Goal: Task Accomplishment & Management: Manage account settings

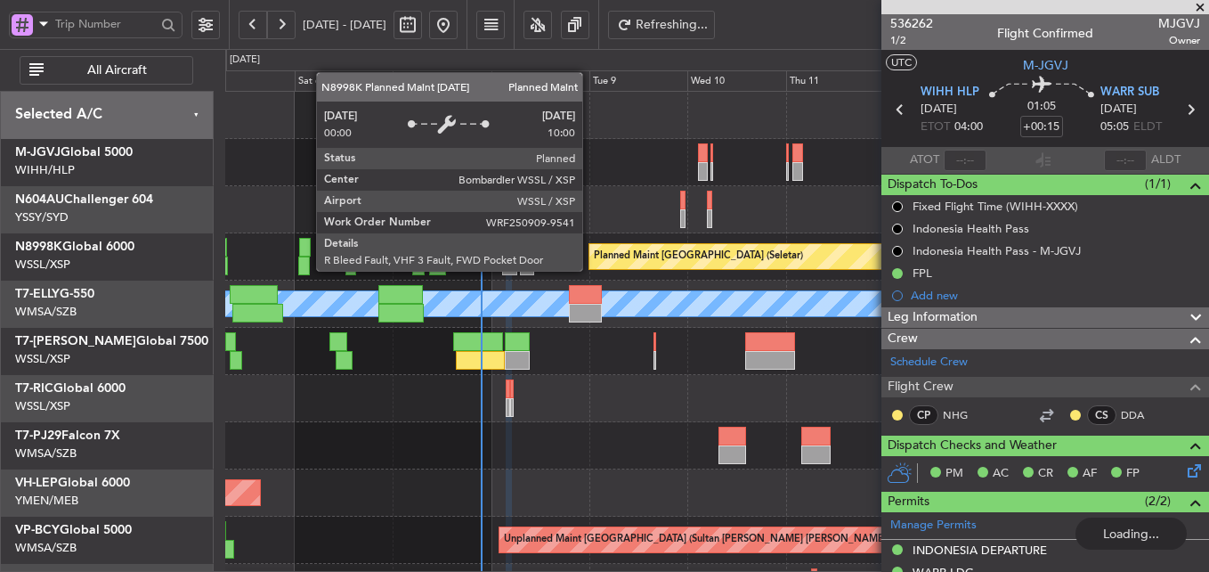
scroll to position [356, 0]
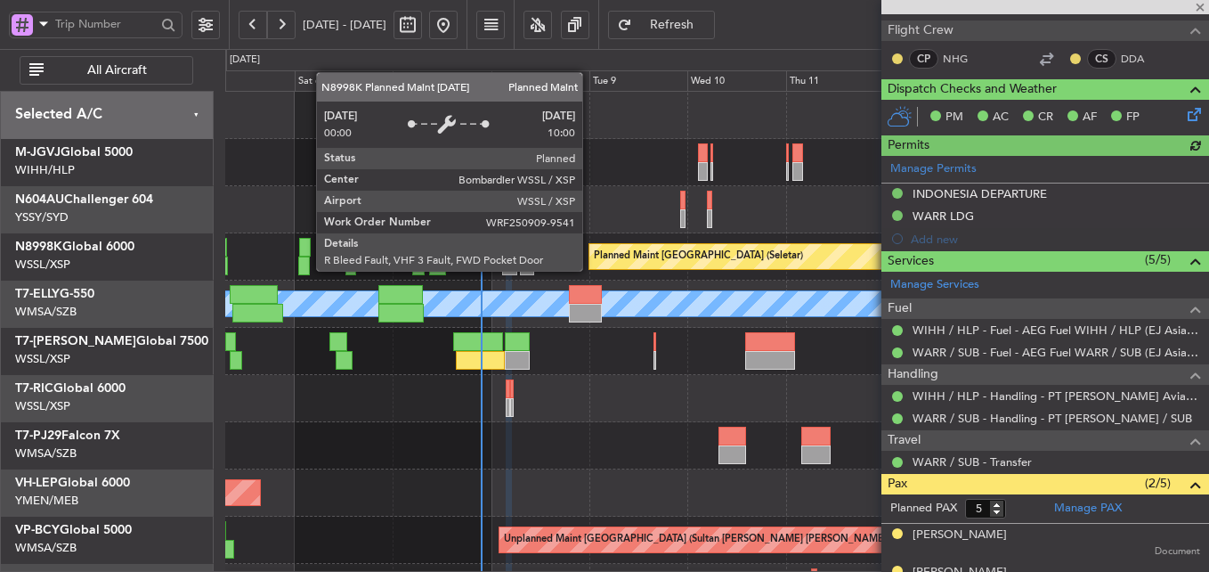
type input "[PERSON_NAME] (HHAFI)"
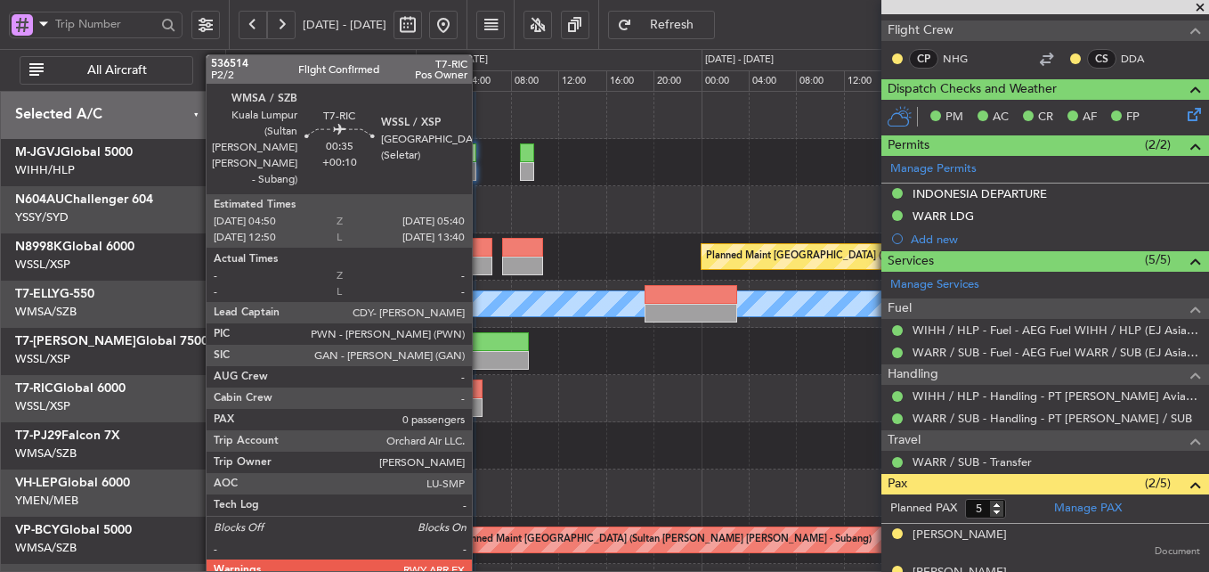
click at [480, 388] on div at bounding box center [477, 388] width 11 height 19
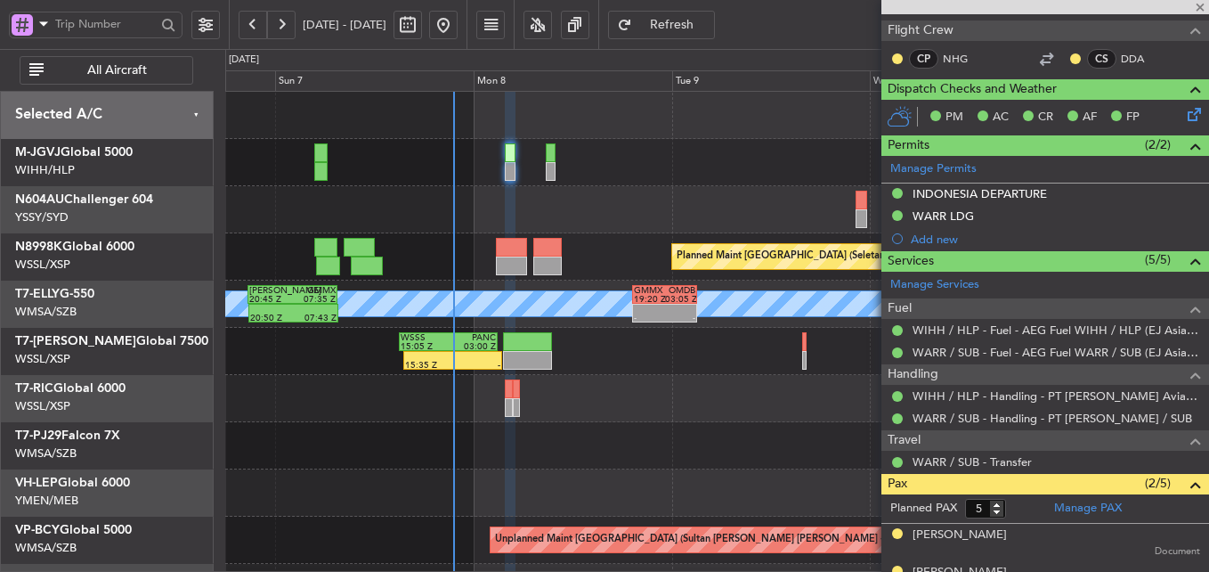
type input "+00:10"
type input "0"
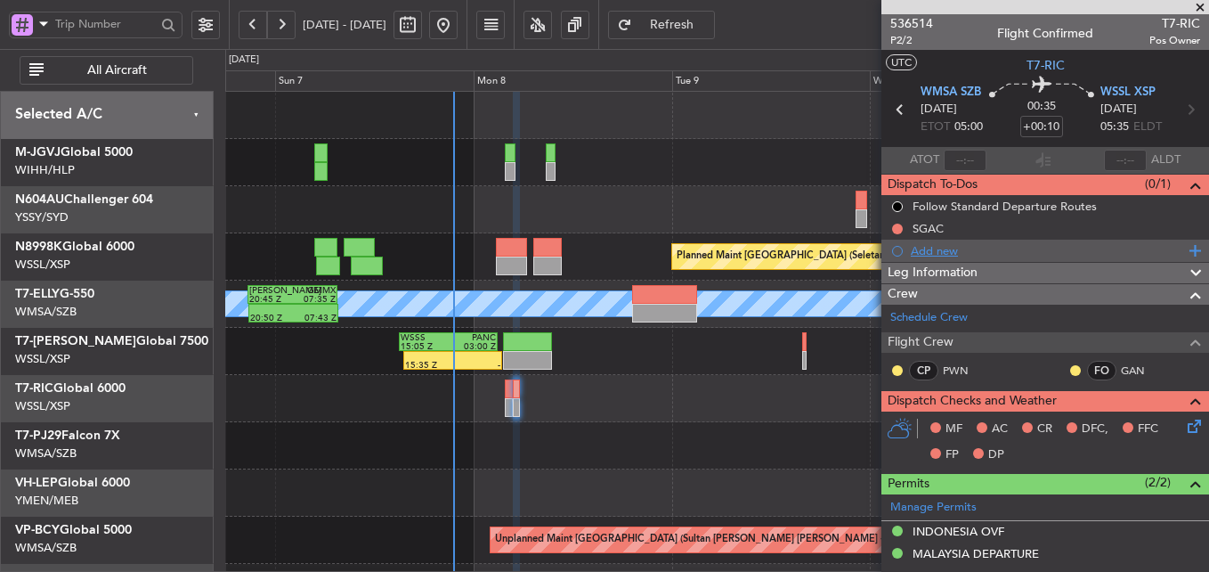
scroll to position [246, 0]
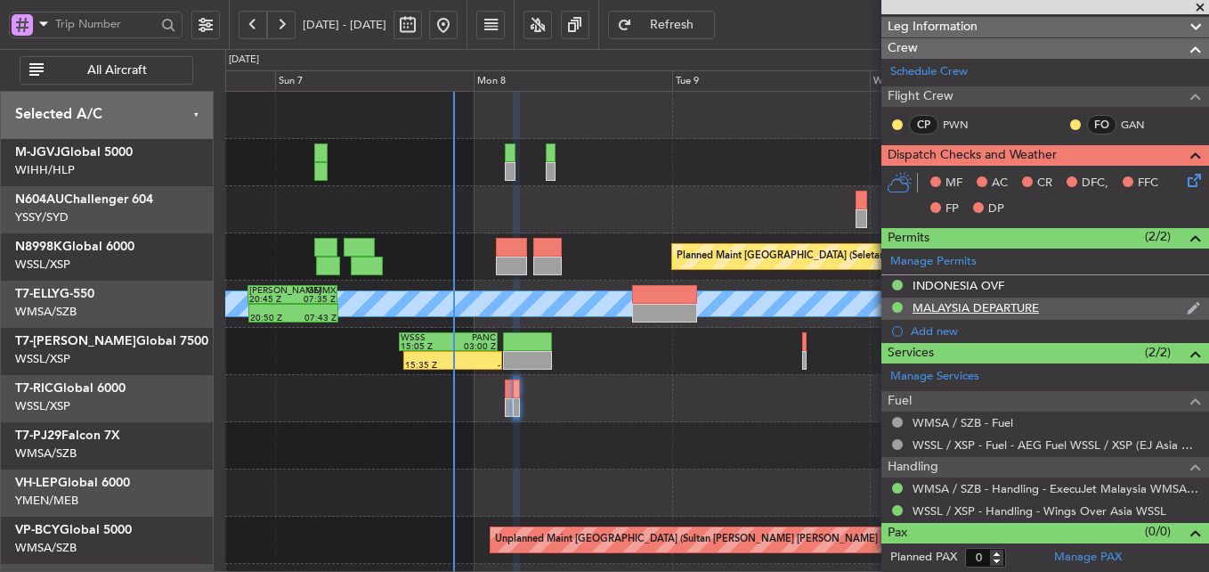
click at [989, 310] on div "MALAYSIA DEPARTURE" at bounding box center [976, 307] width 126 height 15
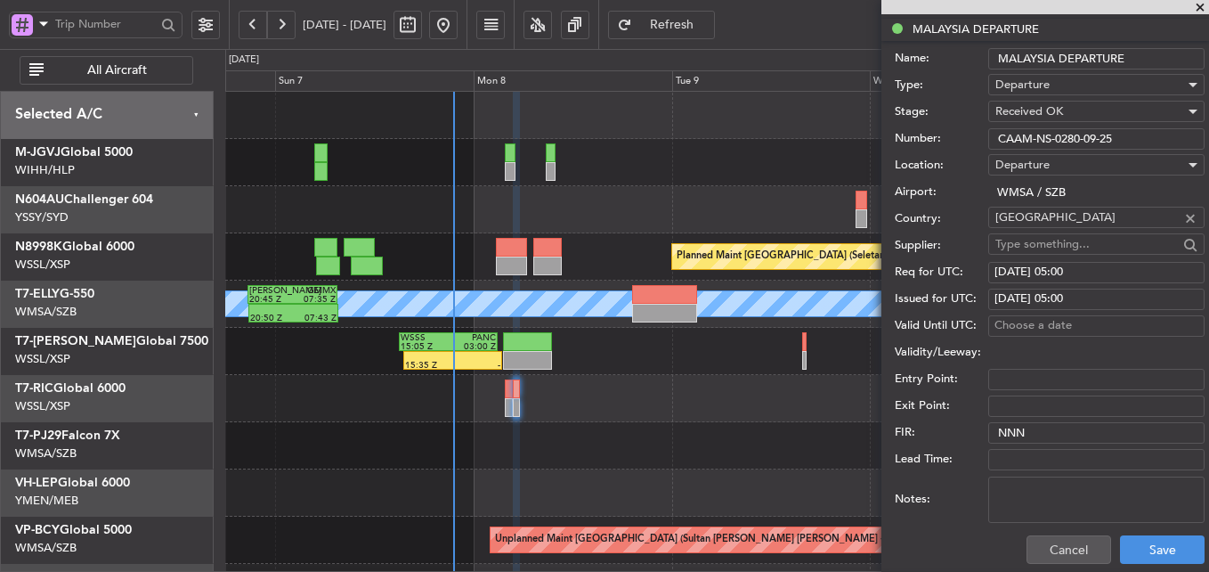
scroll to position [777, 0]
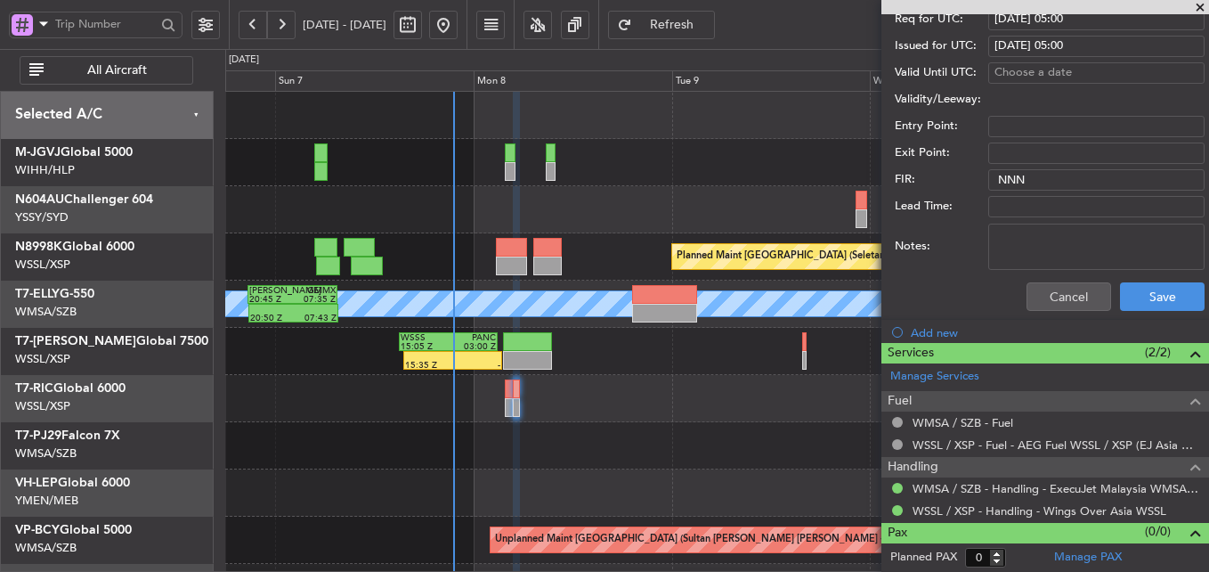
click at [1050, 317] on div "Cancel Save" at bounding box center [1050, 296] width 310 height 46
click at [1049, 305] on button "Cancel" at bounding box center [1069, 296] width 85 height 28
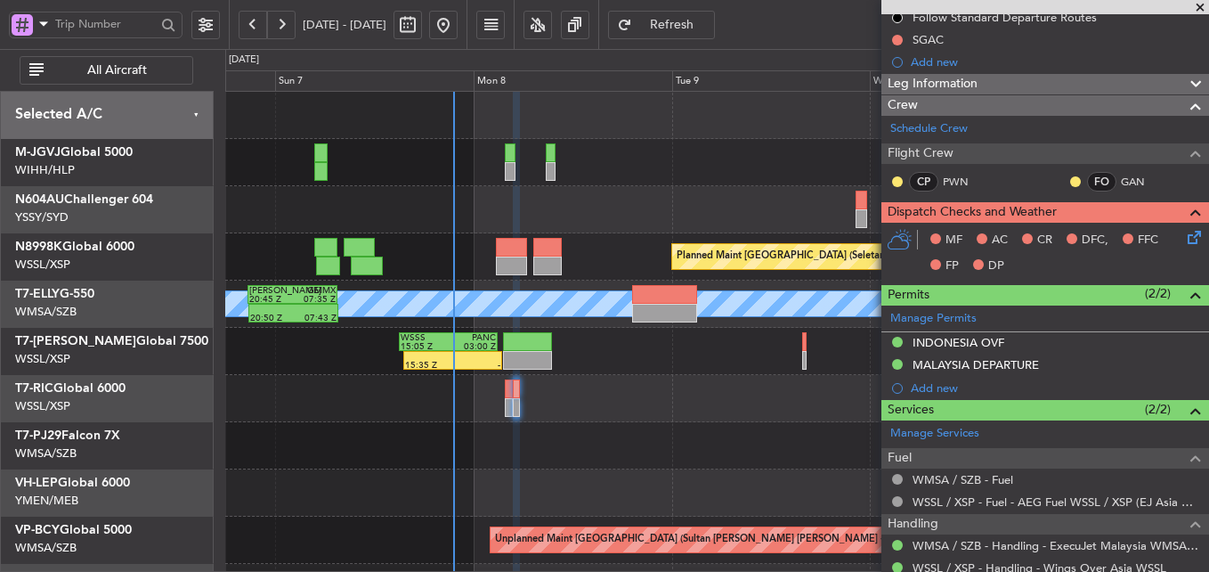
scroll to position [68, 0]
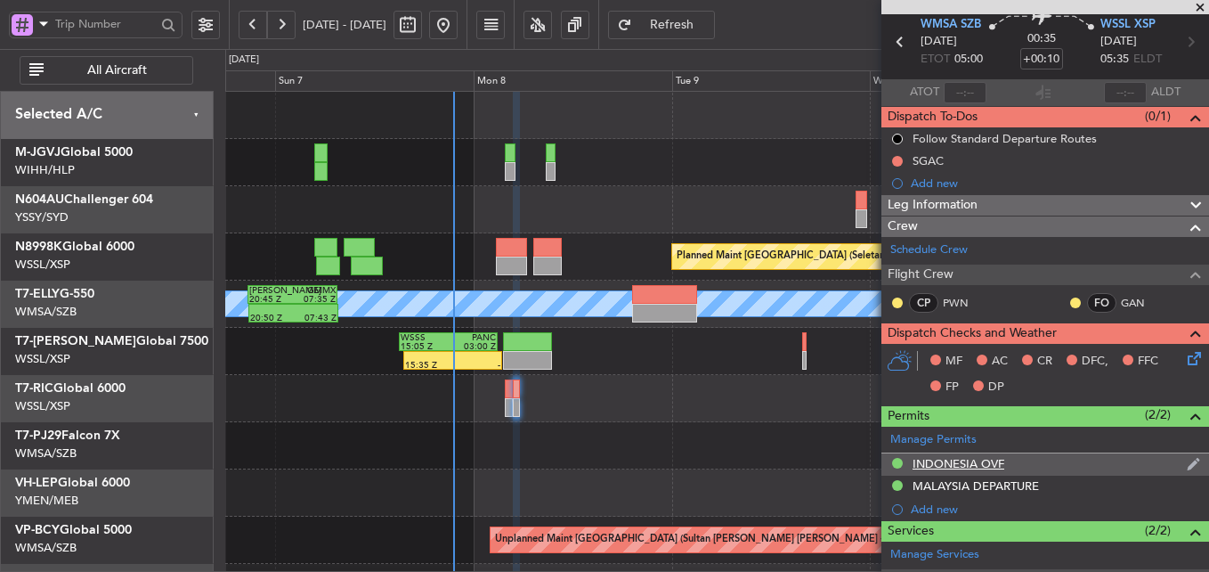
click at [981, 471] on mat-tooltip-component "INDONESIA OVF" at bounding box center [959, 493] width 110 height 47
click at [976, 466] on div "INDONESIA OVF" at bounding box center [959, 463] width 92 height 15
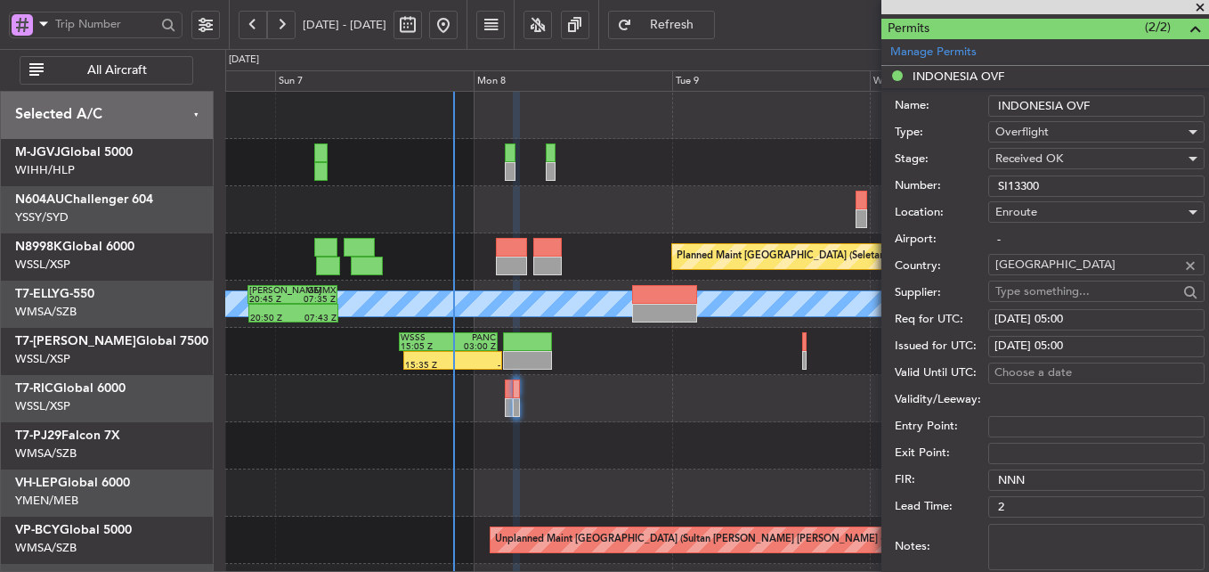
scroll to position [424, 0]
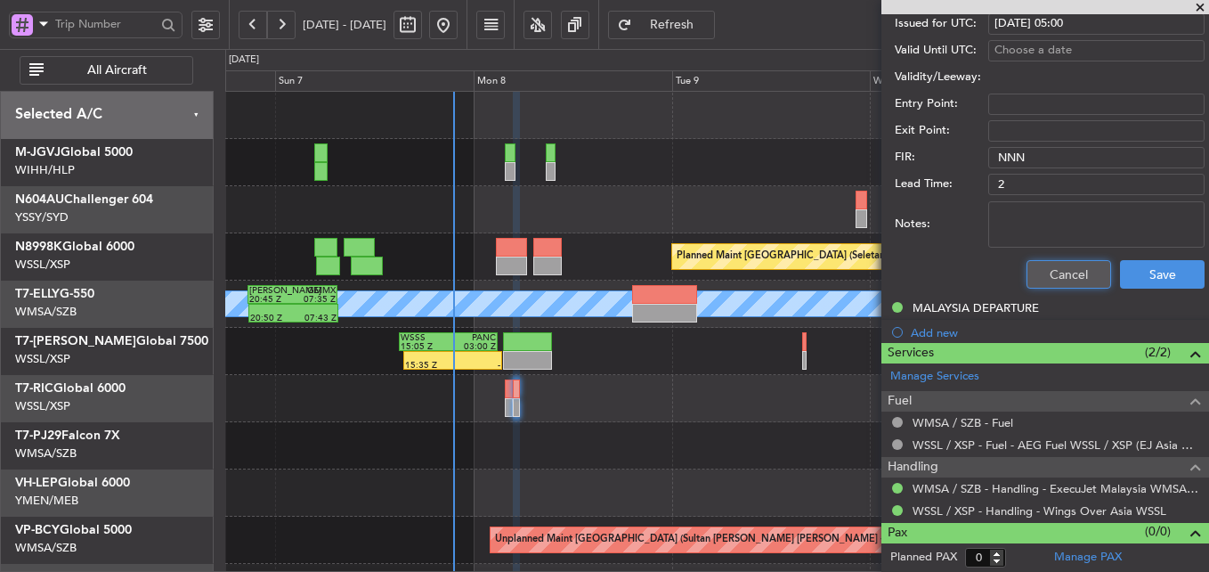
click at [1054, 287] on button "Cancel" at bounding box center [1069, 274] width 85 height 28
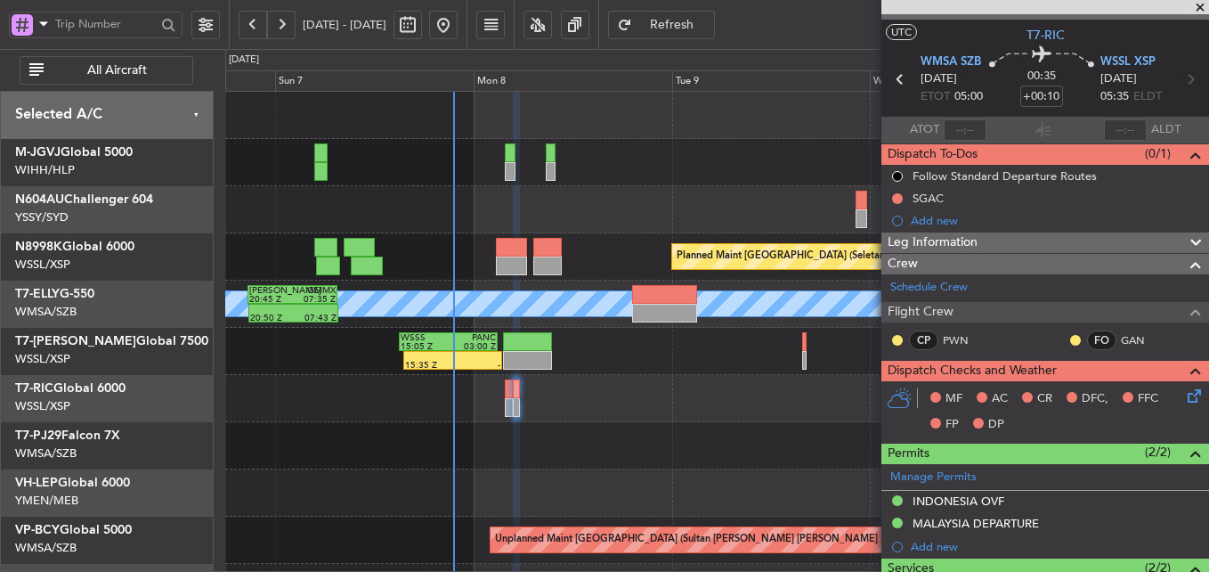
scroll to position [0, 0]
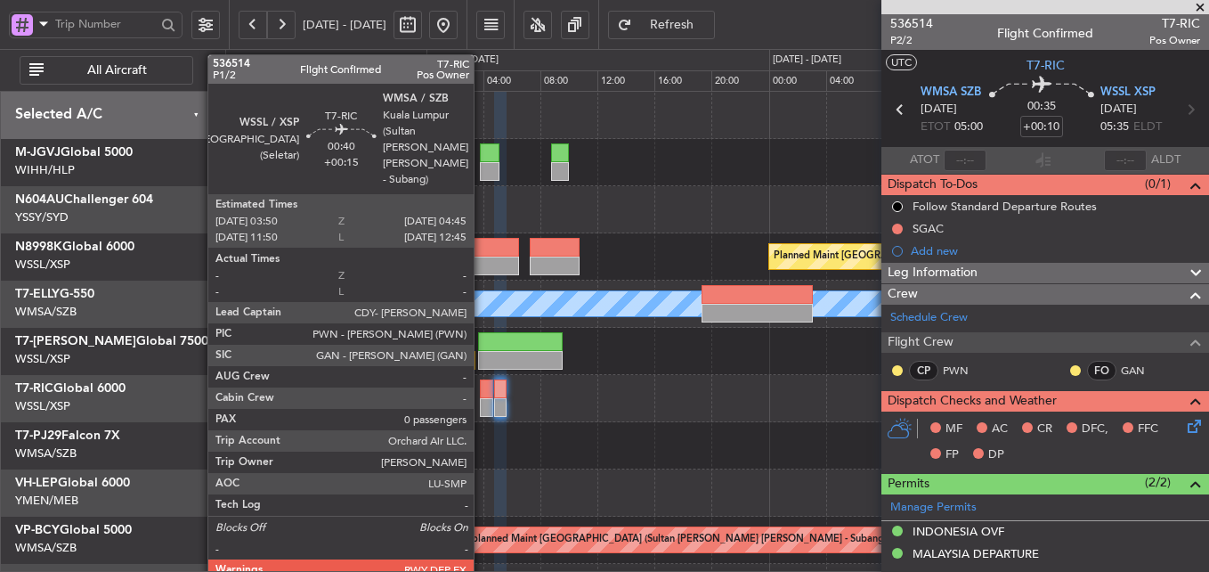
click at [482, 394] on div at bounding box center [486, 388] width 13 height 19
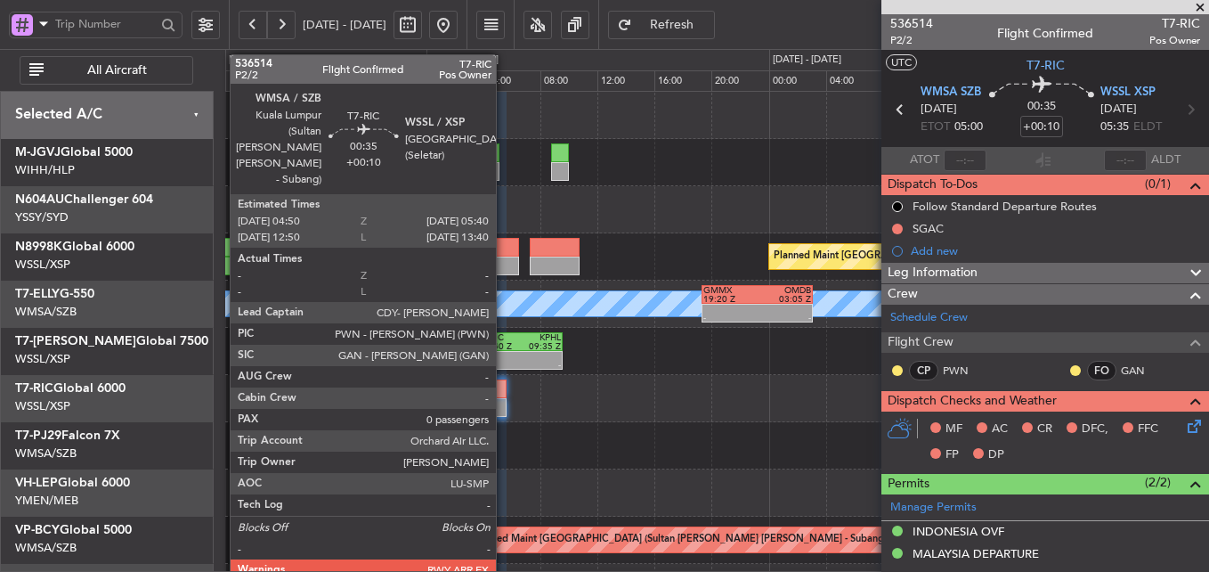
click at [504, 399] on div at bounding box center [500, 407] width 12 height 19
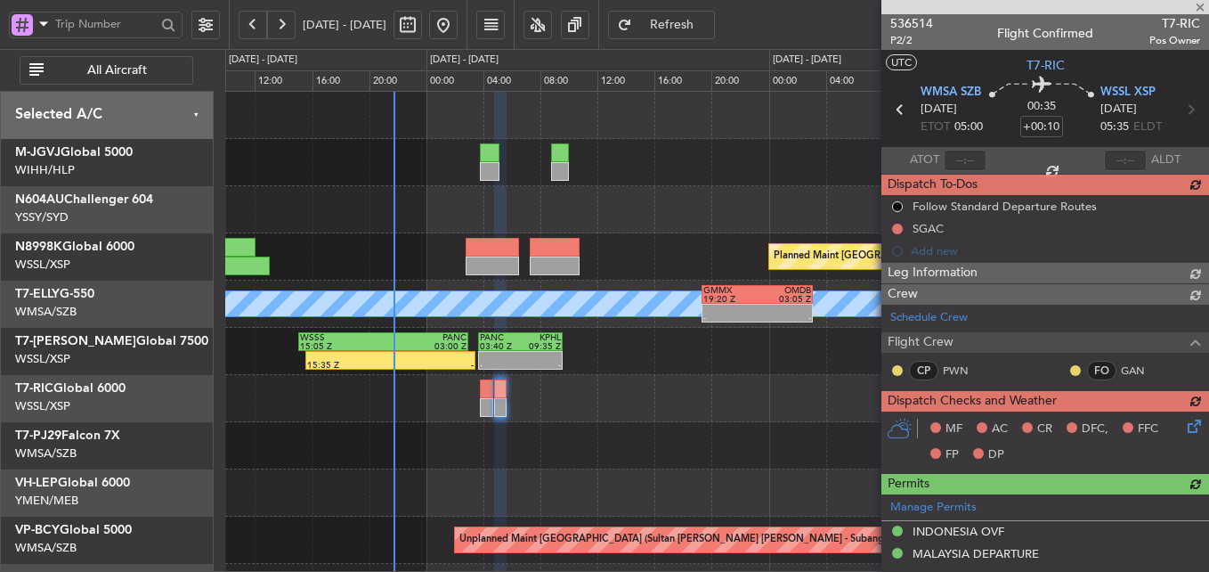
type input "[PERSON_NAME] (HHAFI)"
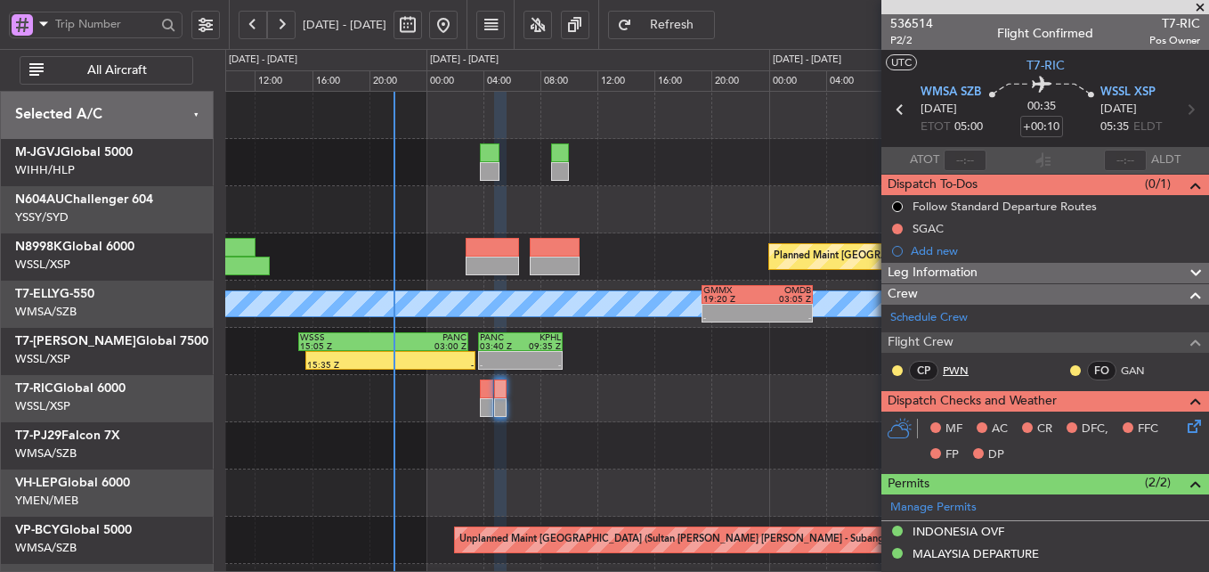
click at [968, 368] on link "PWN" at bounding box center [963, 370] width 40 height 16
click at [1130, 370] on link "GAN" at bounding box center [1141, 370] width 40 height 16
click at [899, 228] on button at bounding box center [897, 229] width 11 height 11
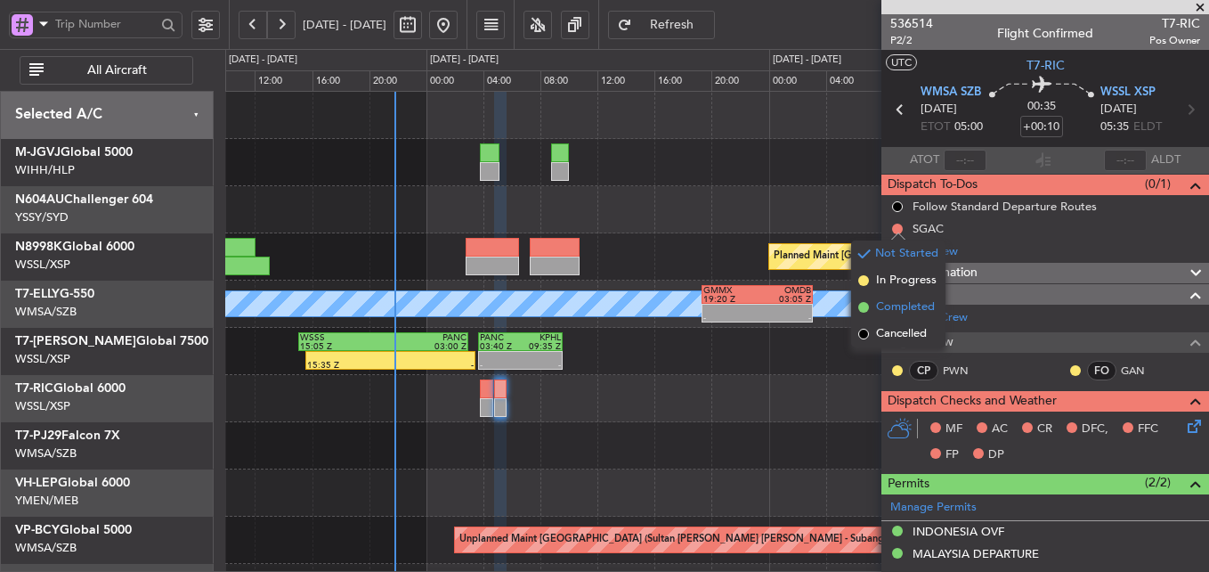
click at [903, 313] on span "Completed" at bounding box center [905, 307] width 59 height 18
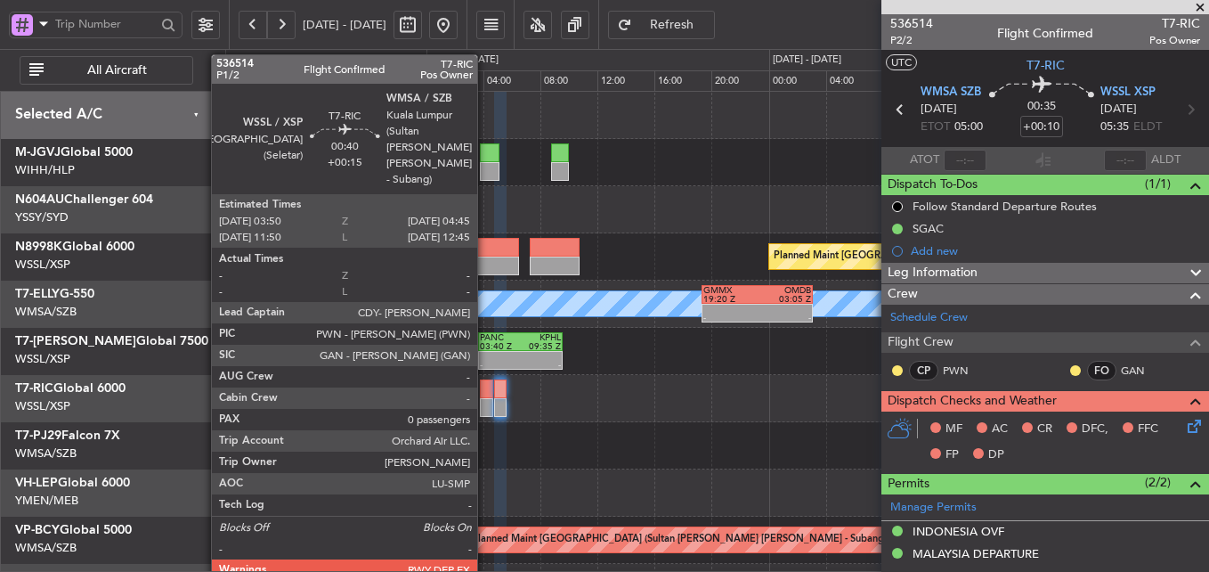
click at [485, 393] on div at bounding box center [486, 388] width 13 height 19
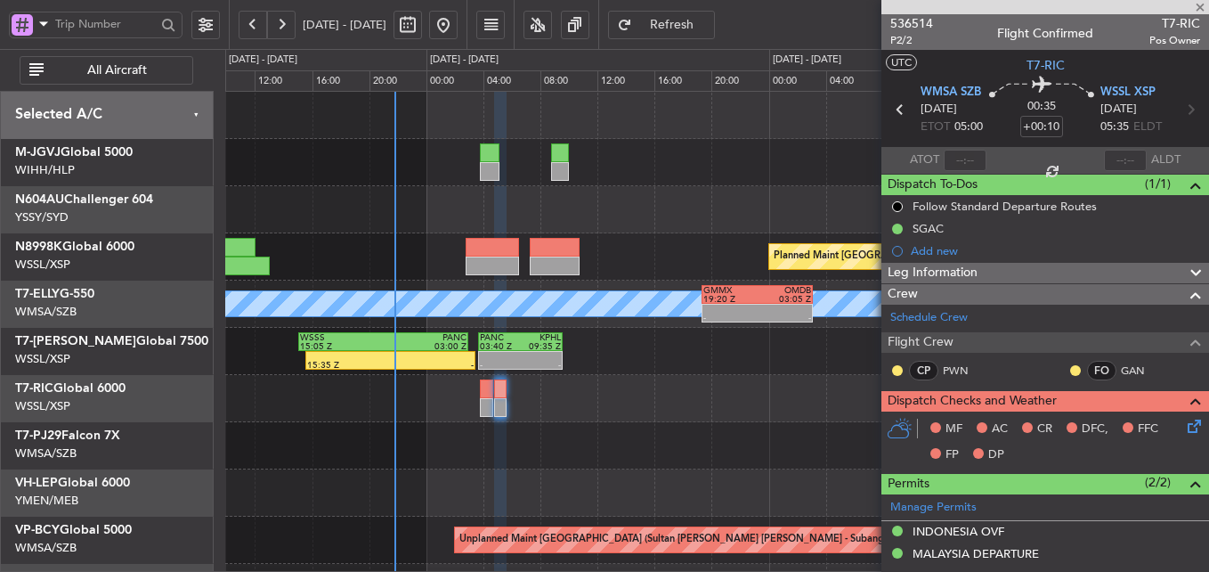
type input "+00:15"
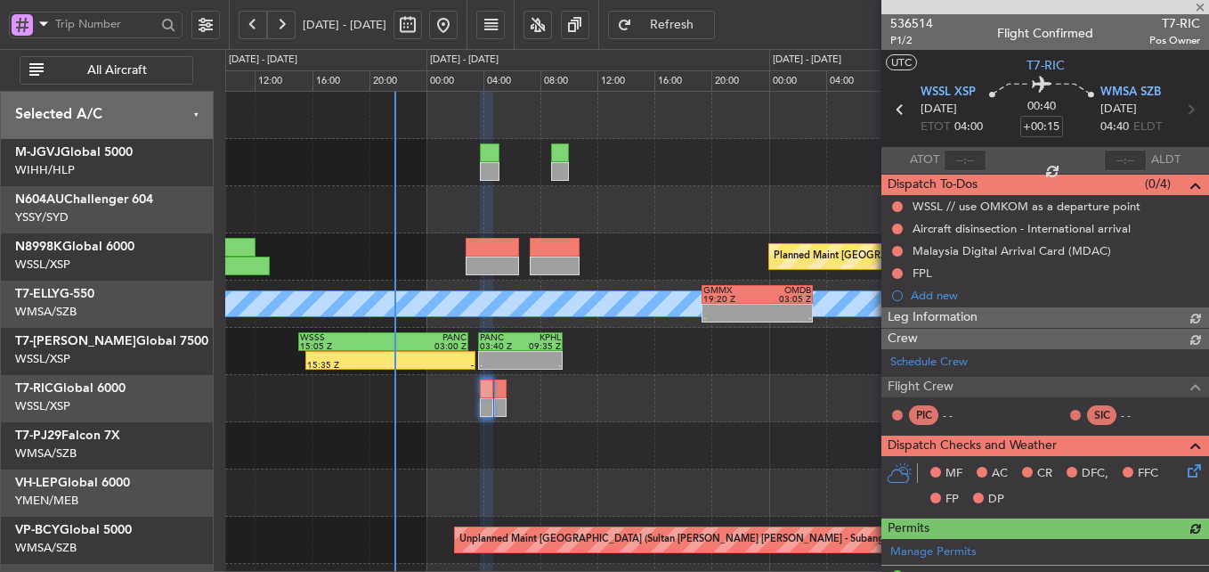
type input "[PERSON_NAME] (HHAFI)"
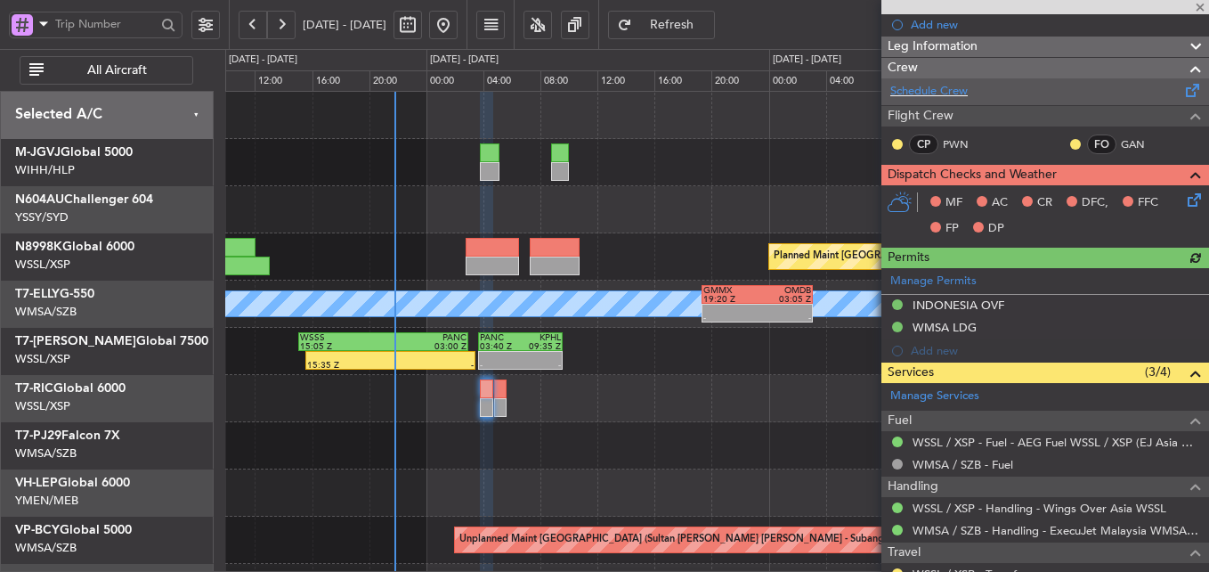
scroll to position [334, 0]
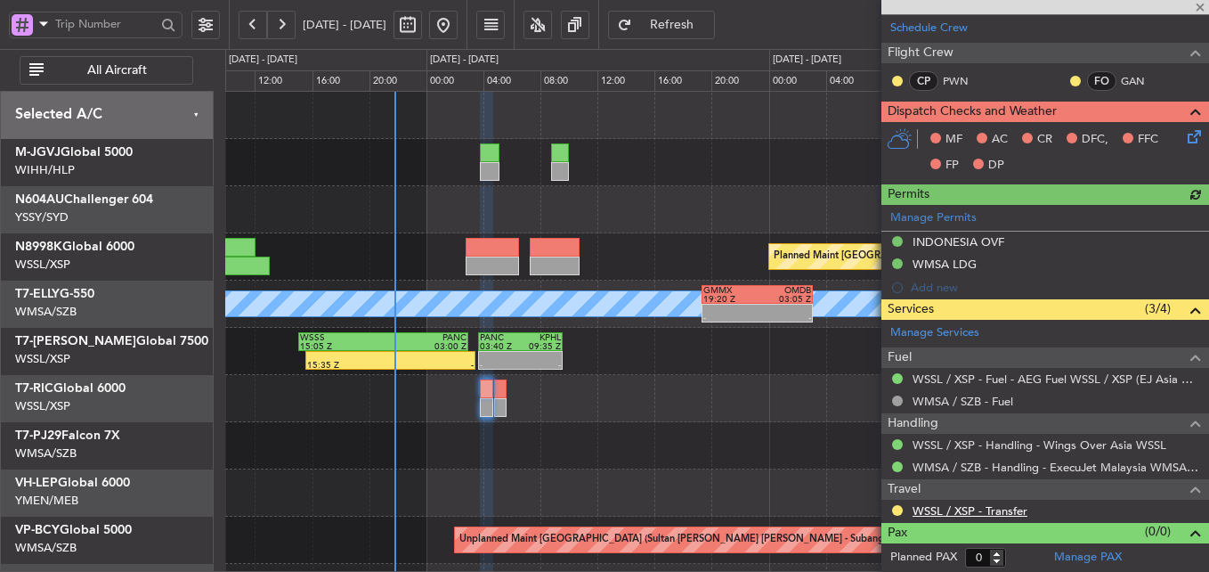
click at [956, 509] on link "WSSL / XSP - Transfer" at bounding box center [970, 510] width 115 height 15
type input "[PERSON_NAME] (HHAFI)"
click at [1184, 135] on icon at bounding box center [1191, 133] width 14 height 14
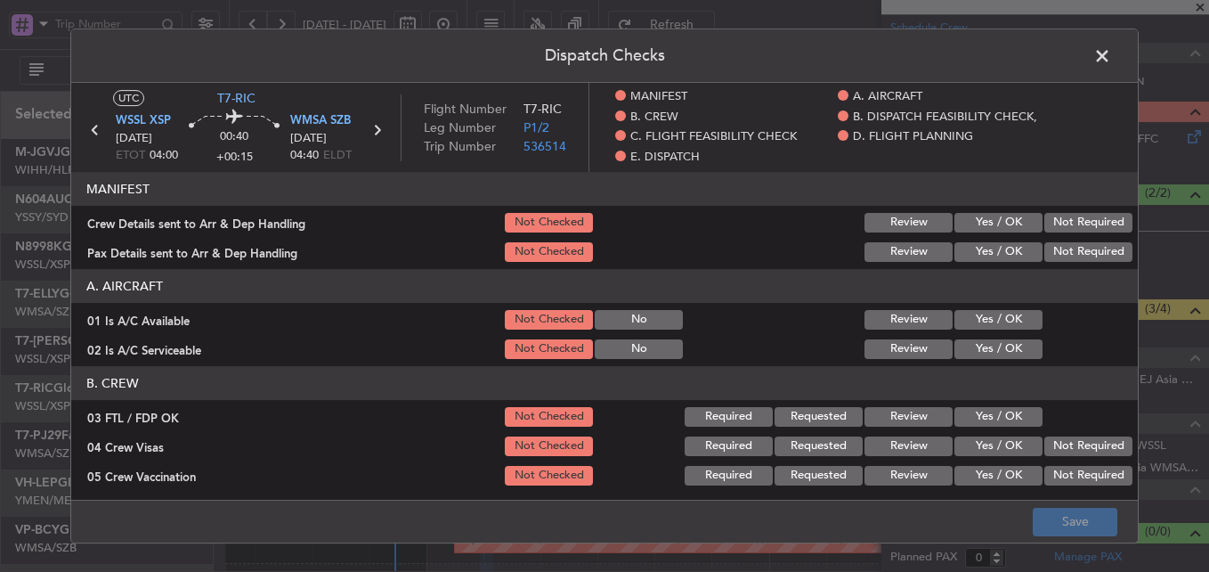
click at [987, 212] on div "Yes / OK" at bounding box center [997, 222] width 90 height 25
click at [988, 219] on button "Yes / OK" at bounding box center [999, 223] width 88 height 20
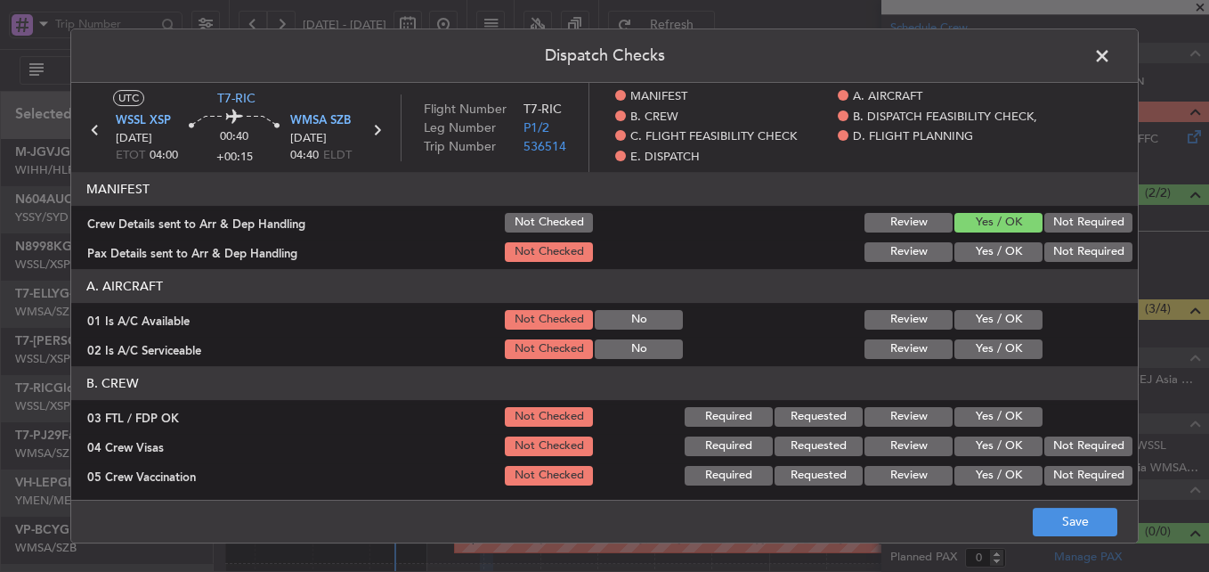
click at [989, 244] on button "Yes / OK" at bounding box center [999, 252] width 88 height 20
click at [989, 305] on section "A. AIRCRAFT 01 Is A/C Available Not Checked No Review Yes / OK 02 Is A/C Servic…" at bounding box center [604, 315] width 1067 height 93
click at [993, 333] on section "A. AIRCRAFT 01 Is A/C Available Not Checked No Review Yes / OK 02 Is A/C Servic…" at bounding box center [604, 315] width 1067 height 93
click at [990, 327] on button "Yes / OK" at bounding box center [999, 320] width 88 height 20
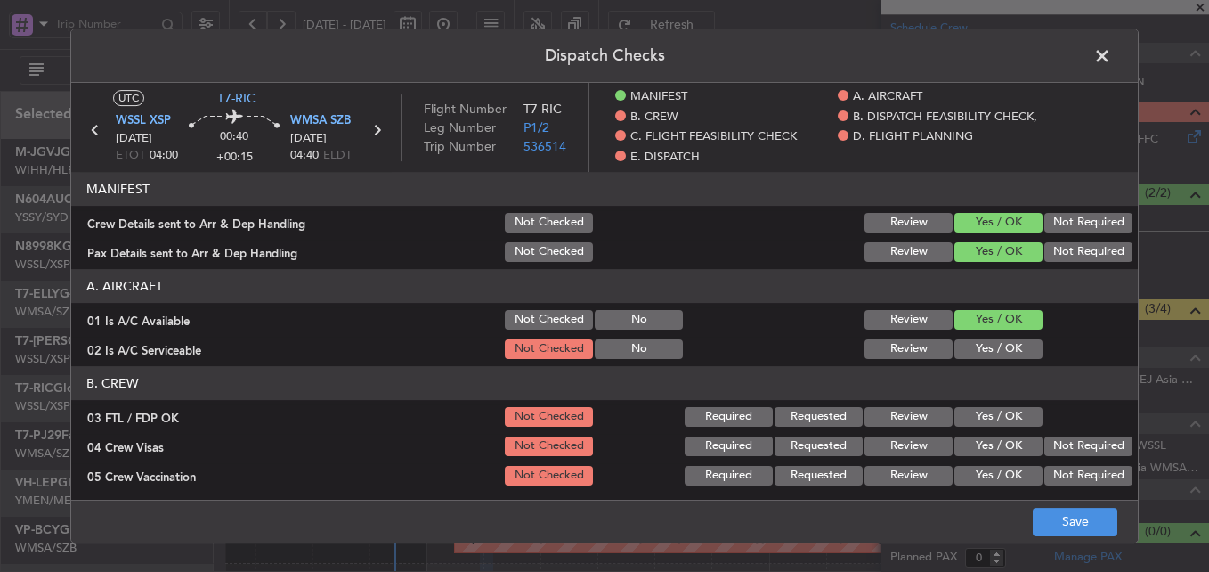
click at [992, 343] on button "Yes / OK" at bounding box center [999, 349] width 88 height 20
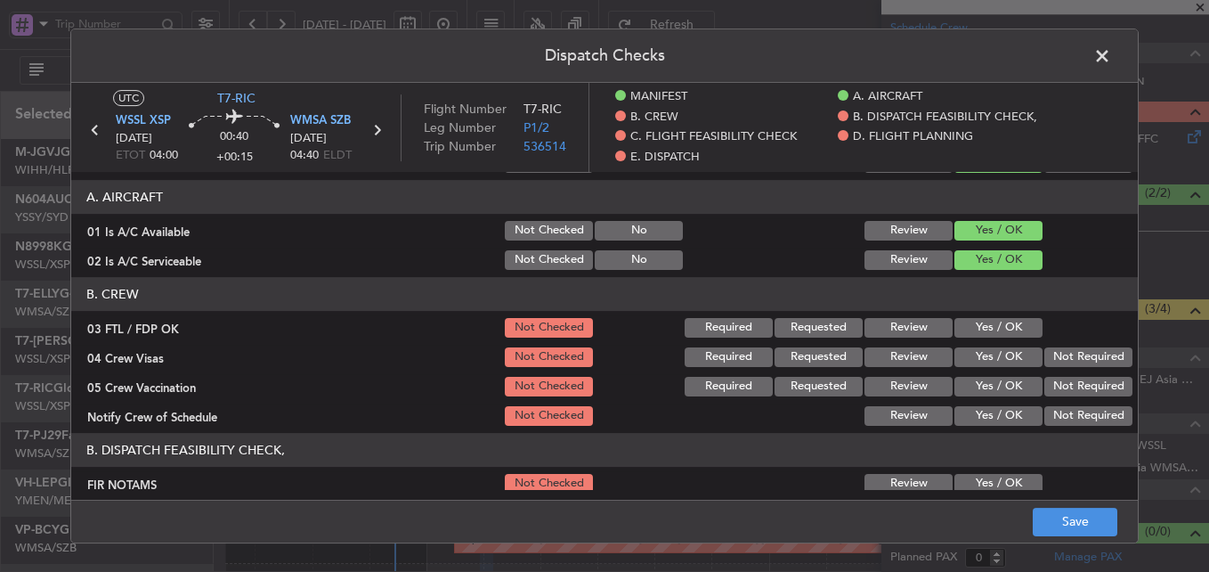
click at [992, 341] on section "B. CREW 03 FTL / FDP OK Not Checked Required Requested Review Yes / OK 04 Crew …" at bounding box center [604, 352] width 1067 height 151
click at [990, 331] on button "Yes / OK" at bounding box center [999, 328] width 88 height 20
click at [1082, 350] on button "Not Required" at bounding box center [1089, 357] width 88 height 20
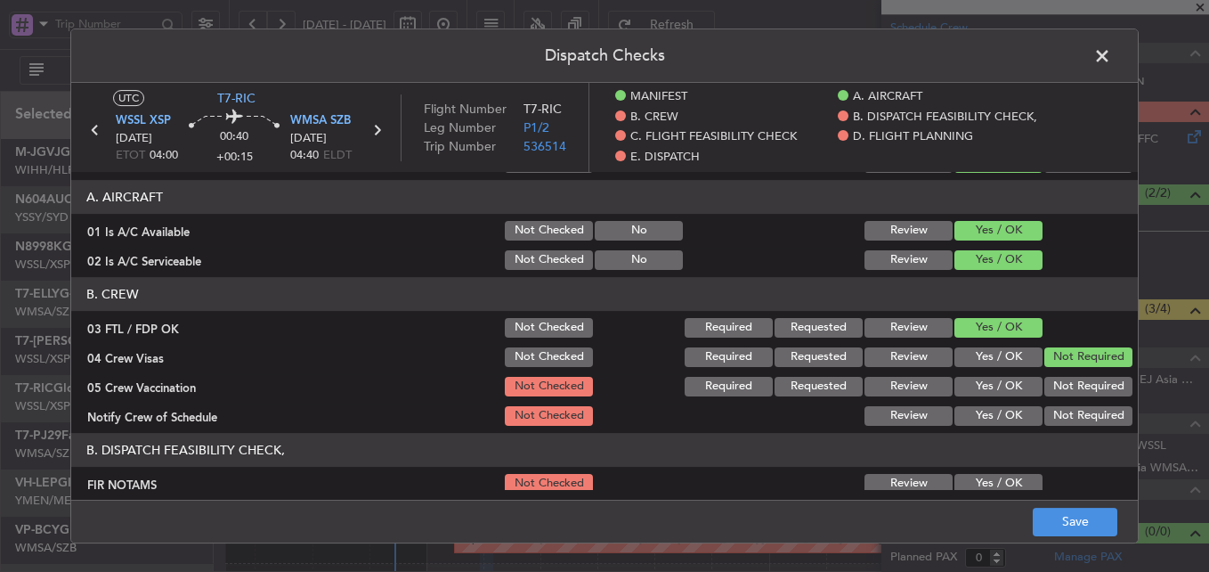
click at [1074, 384] on button "Not Required" at bounding box center [1089, 387] width 88 height 20
click at [984, 416] on button "Yes / OK" at bounding box center [999, 416] width 88 height 20
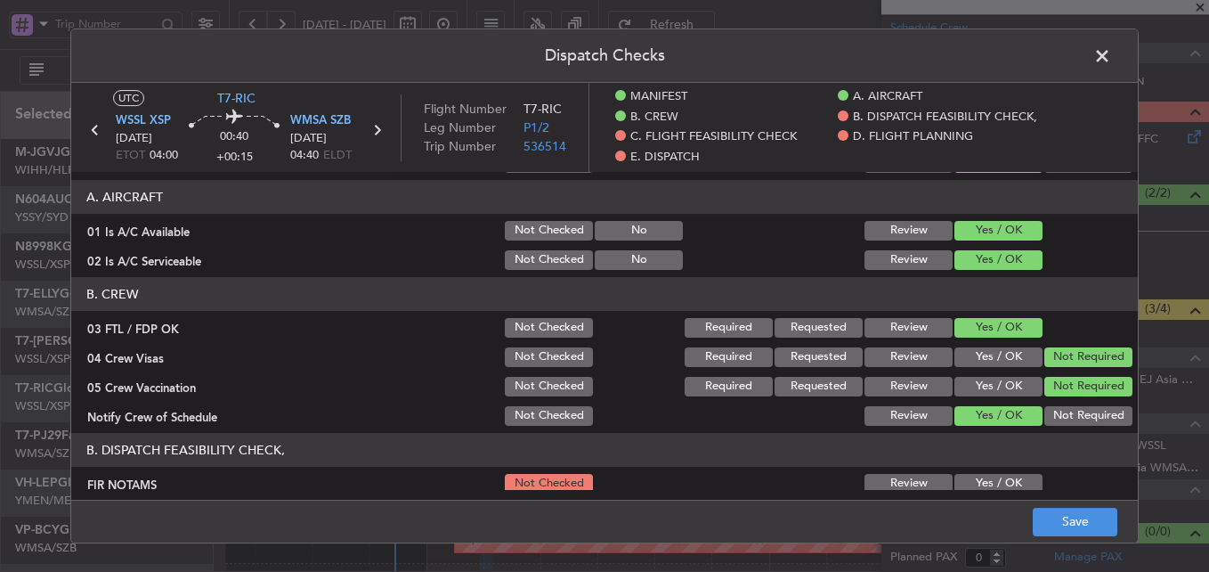
scroll to position [267, 0]
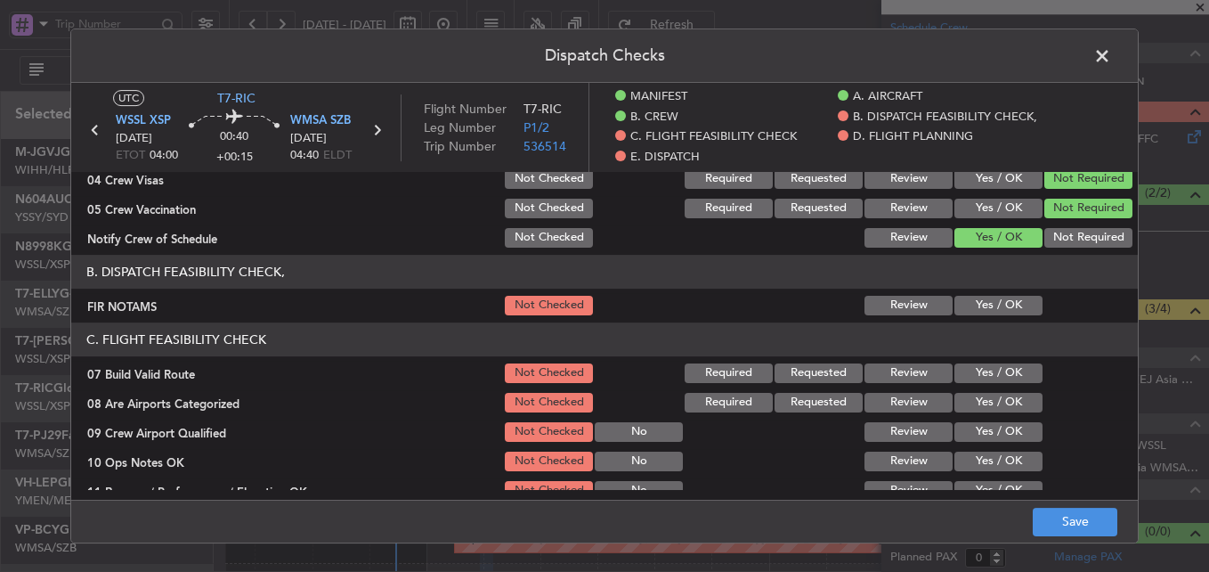
click at [978, 305] on button "Yes / OK" at bounding box center [999, 306] width 88 height 20
click at [975, 381] on button "Yes / OK" at bounding box center [999, 373] width 88 height 20
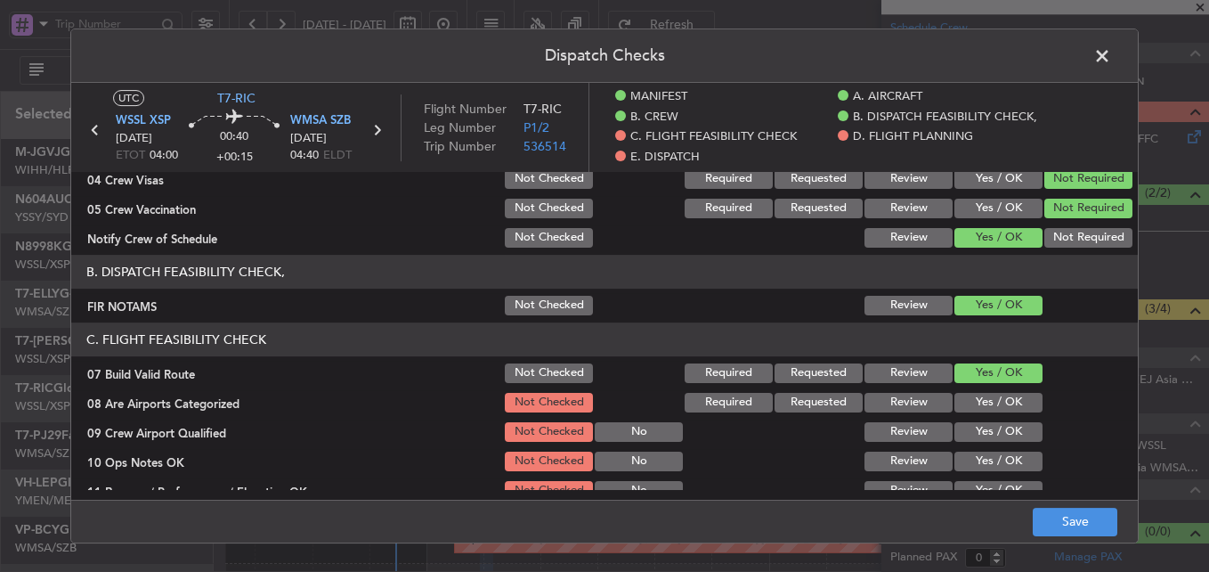
scroll to position [356, 0]
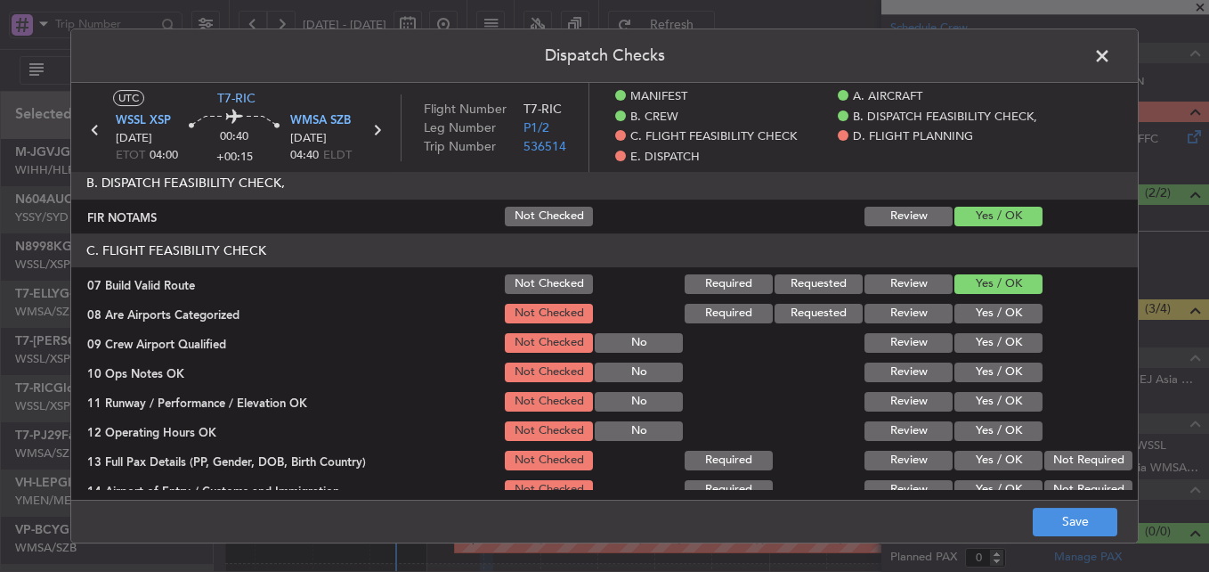
click at [981, 312] on button "Yes / OK" at bounding box center [999, 314] width 88 height 20
click at [978, 348] on button "Yes / OK" at bounding box center [999, 343] width 88 height 20
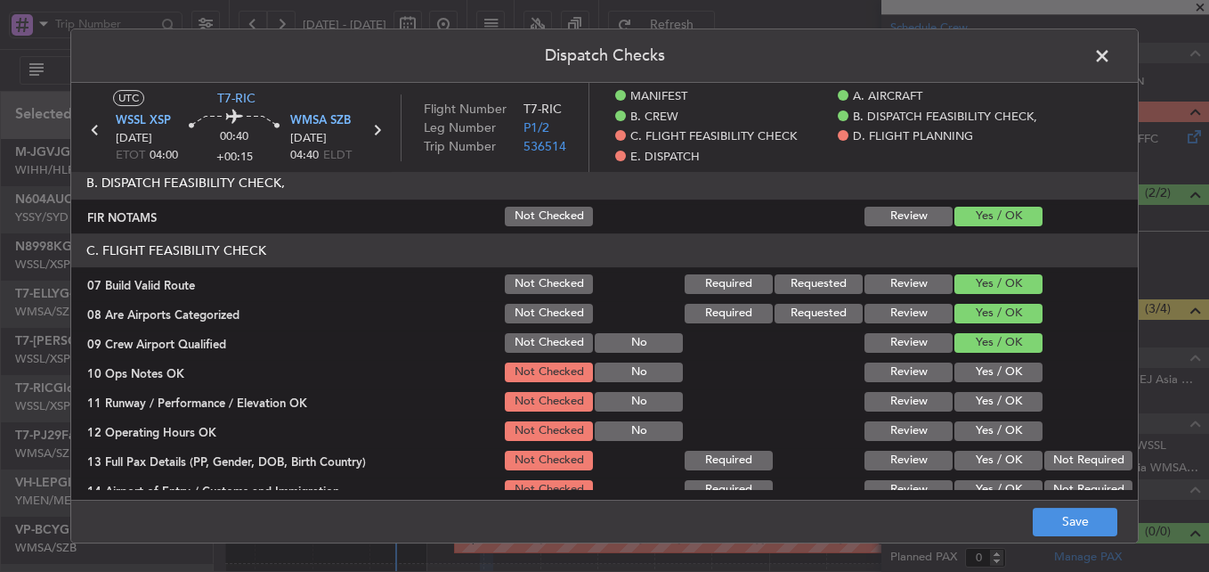
click at [976, 375] on button "Yes / OK" at bounding box center [999, 372] width 88 height 20
click at [976, 403] on button "Yes / OK" at bounding box center [999, 402] width 88 height 20
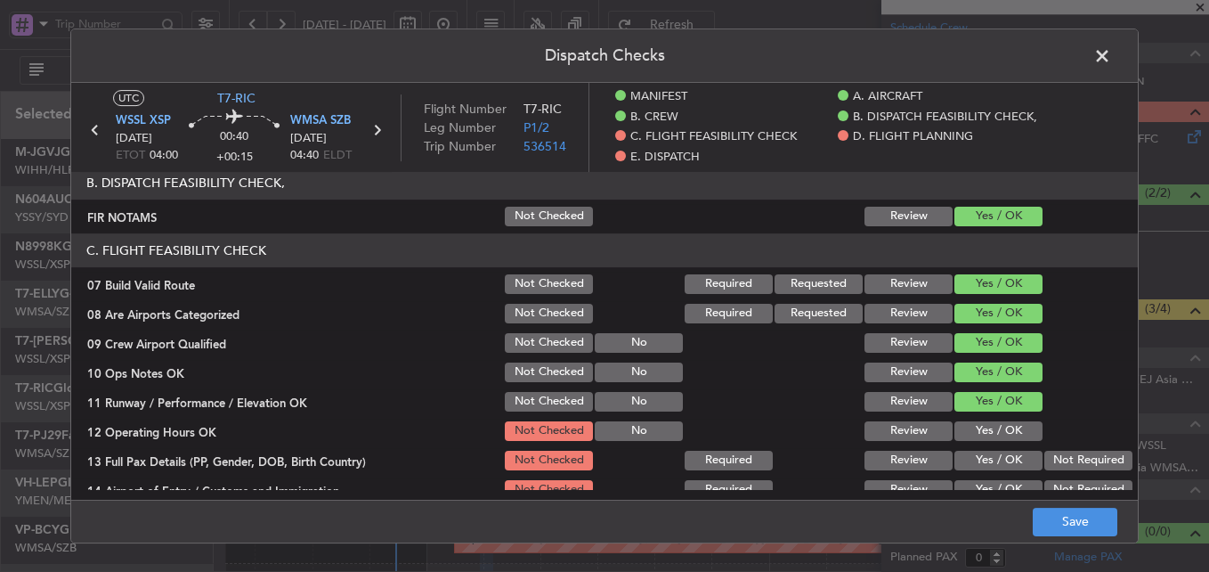
click at [976, 427] on button "Yes / OK" at bounding box center [999, 431] width 88 height 20
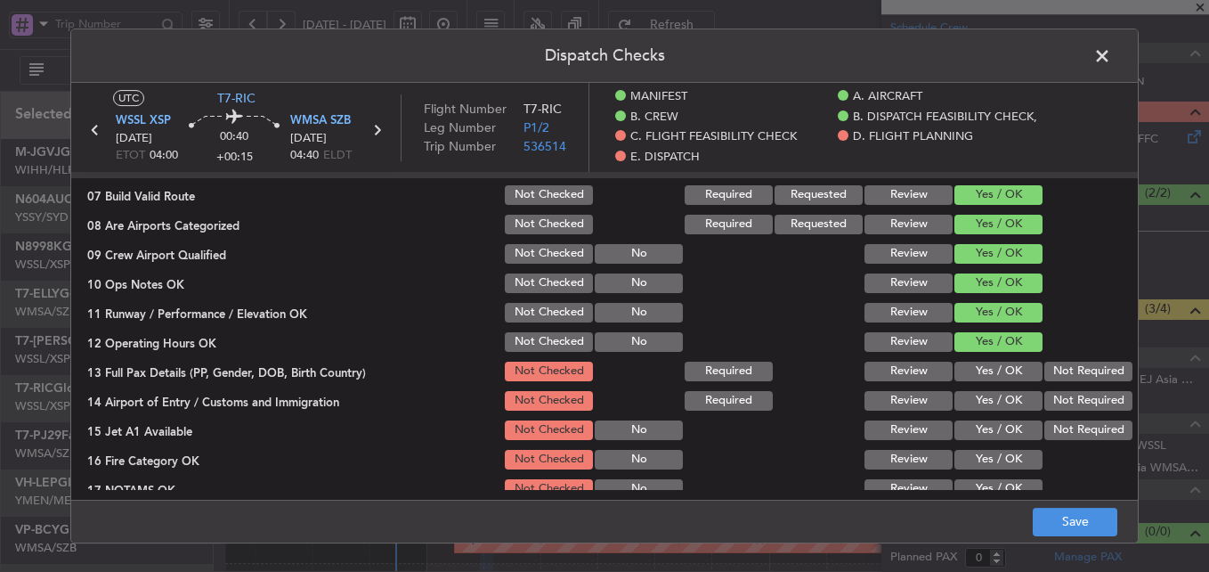
click at [1085, 367] on button "Not Required" at bounding box center [1089, 372] width 88 height 20
click at [1062, 399] on button "Not Required" at bounding box center [1089, 401] width 88 height 20
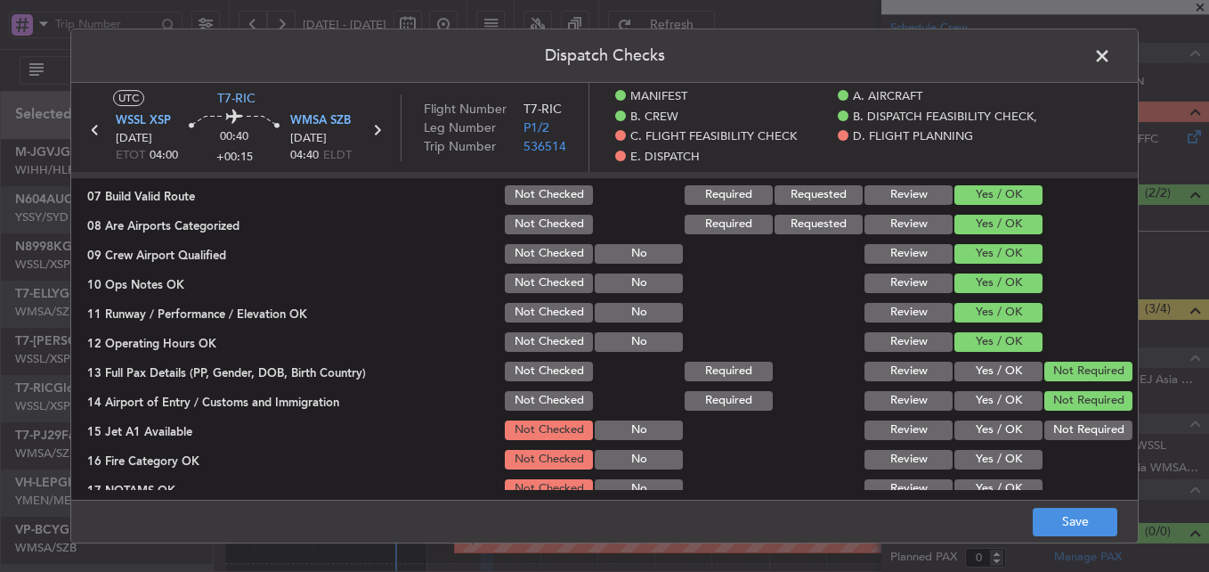
click at [972, 433] on button "Yes / OK" at bounding box center [999, 430] width 88 height 20
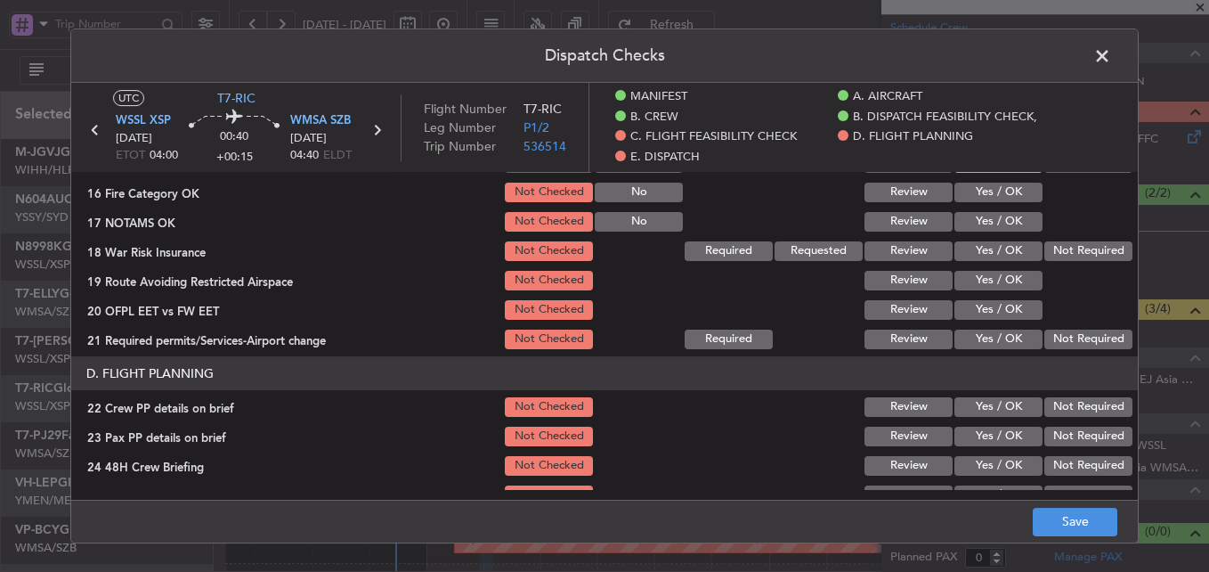
scroll to position [623, 0]
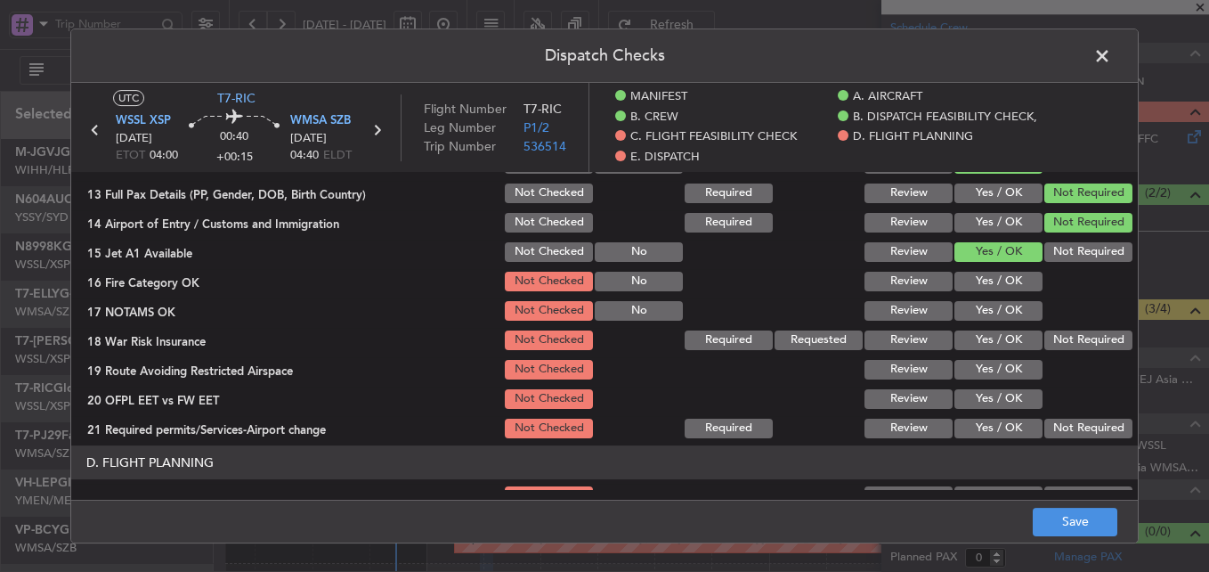
click at [984, 282] on button "Yes / OK" at bounding box center [999, 282] width 88 height 20
click at [984, 313] on button "Yes / OK" at bounding box center [999, 311] width 88 height 20
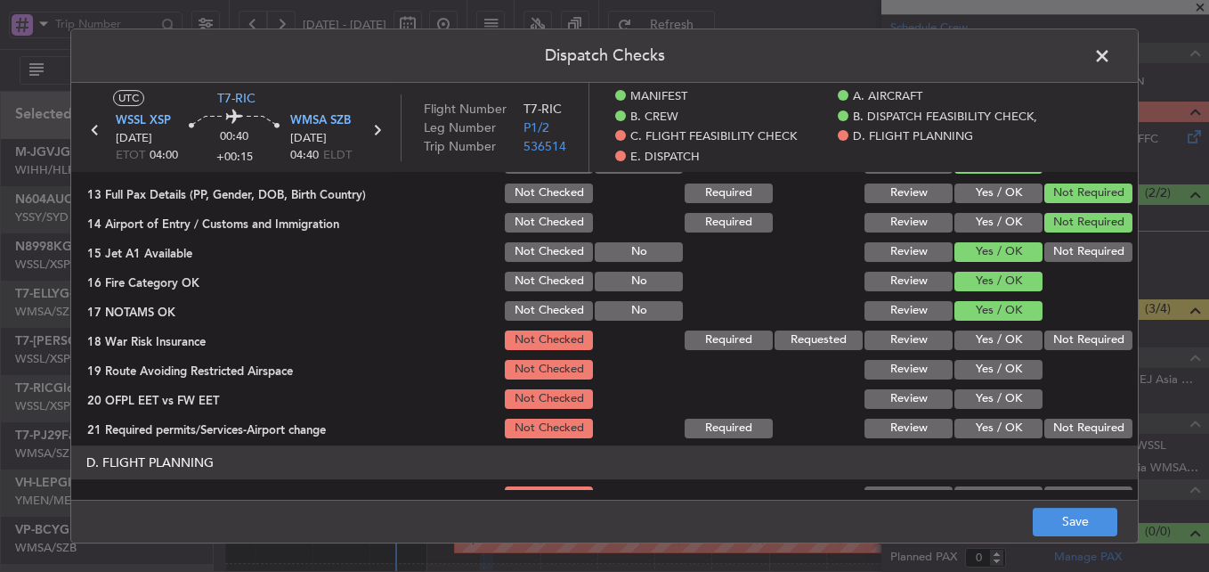
click at [1071, 338] on button "Not Required" at bounding box center [1089, 340] width 88 height 20
click at [979, 362] on button "Yes / OK" at bounding box center [999, 370] width 88 height 20
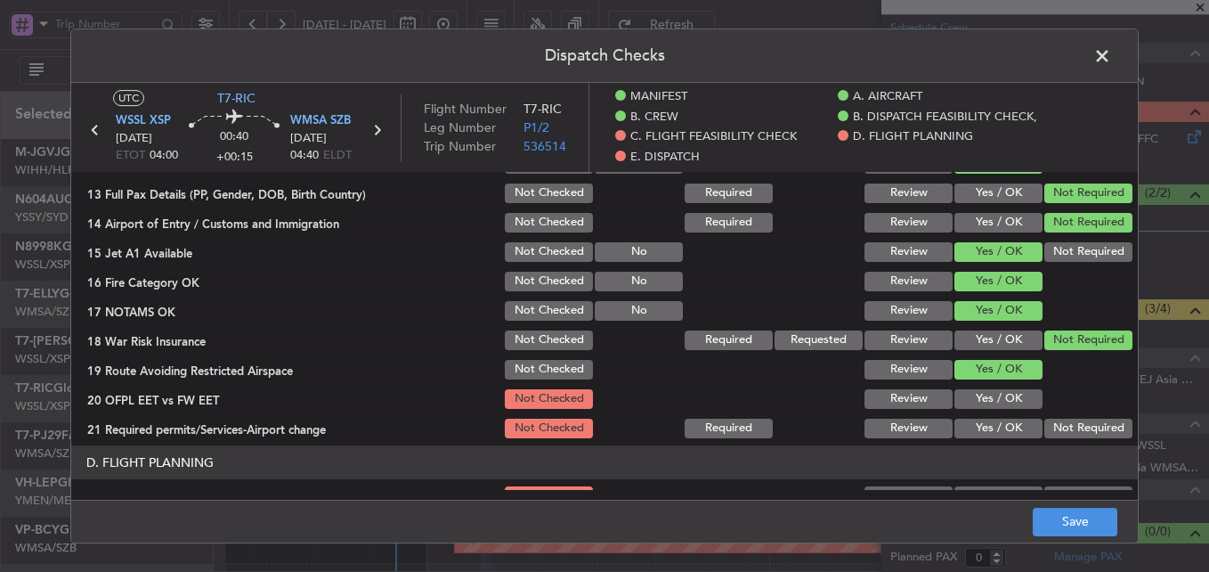
click at [975, 396] on button "Yes / OK" at bounding box center [999, 399] width 88 height 20
click at [989, 423] on button "Yes / OK" at bounding box center [999, 429] width 88 height 20
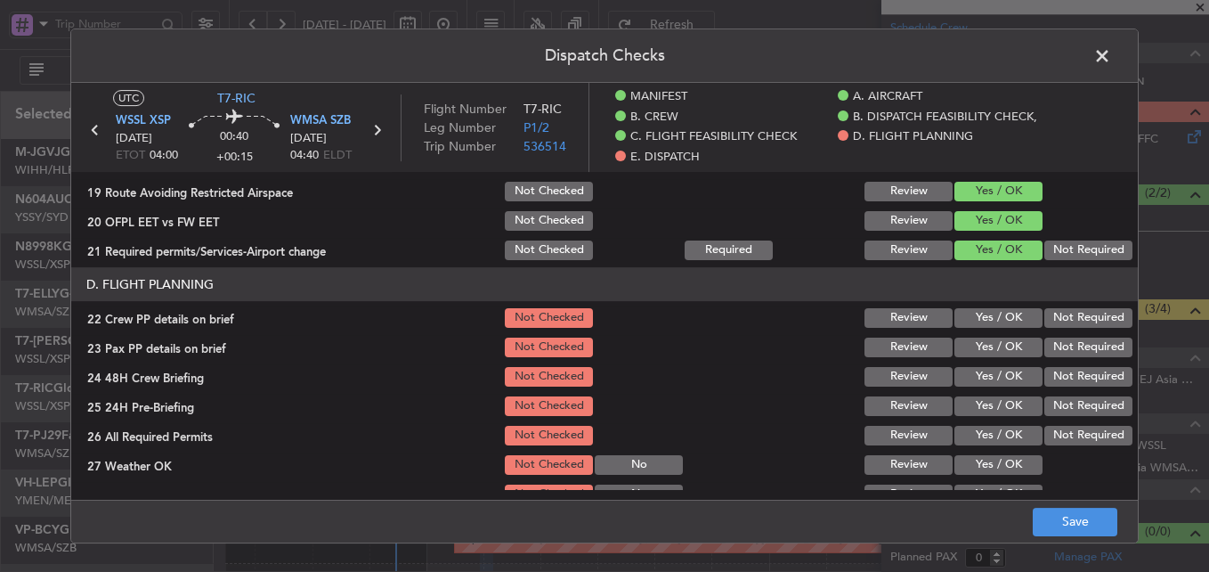
scroll to position [891, 0]
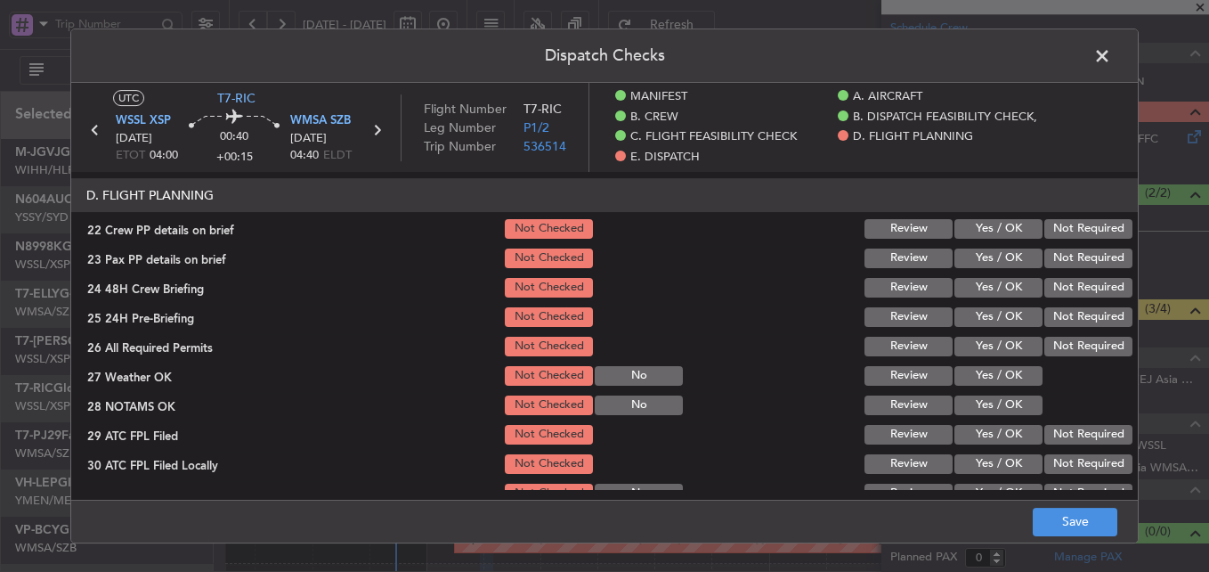
click at [981, 232] on button "Yes / OK" at bounding box center [999, 229] width 88 height 20
click at [980, 256] on button "Yes / OK" at bounding box center [999, 258] width 88 height 20
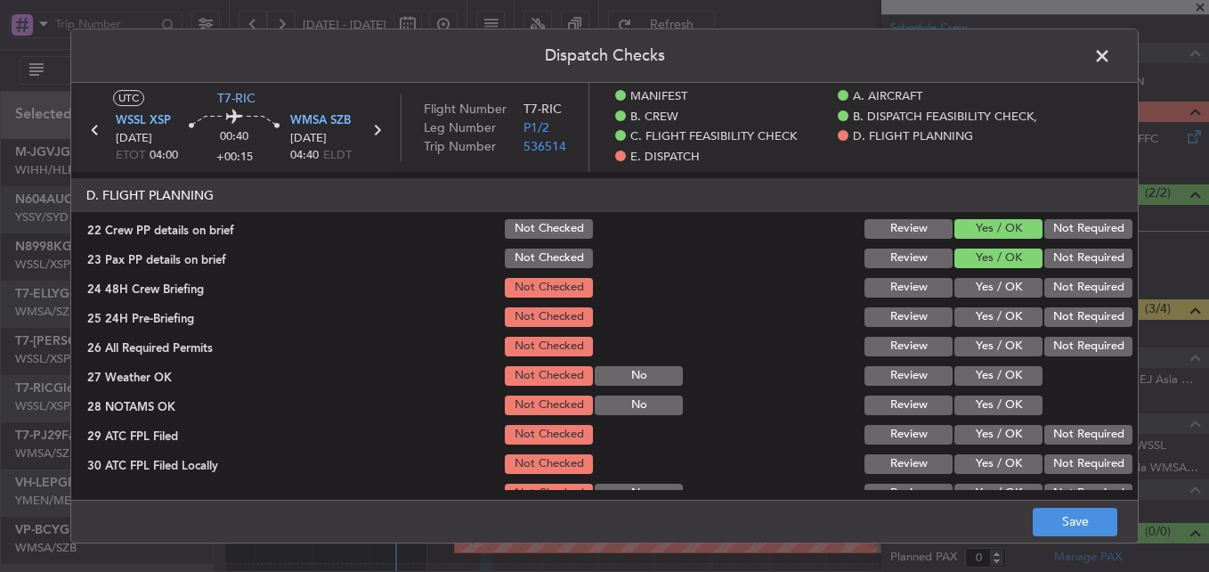
click at [979, 296] on button "Yes / OK" at bounding box center [999, 288] width 88 height 20
click at [979, 321] on button "Yes / OK" at bounding box center [999, 317] width 88 height 20
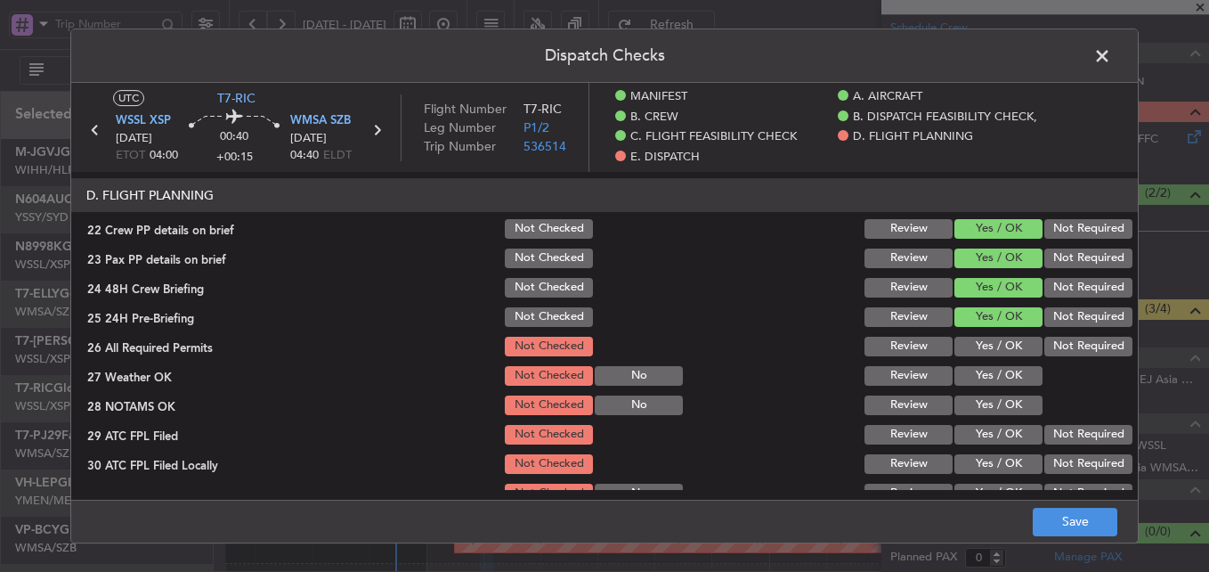
click at [982, 343] on button "Yes / OK" at bounding box center [999, 347] width 88 height 20
click at [989, 378] on button "Yes / OK" at bounding box center [999, 376] width 88 height 20
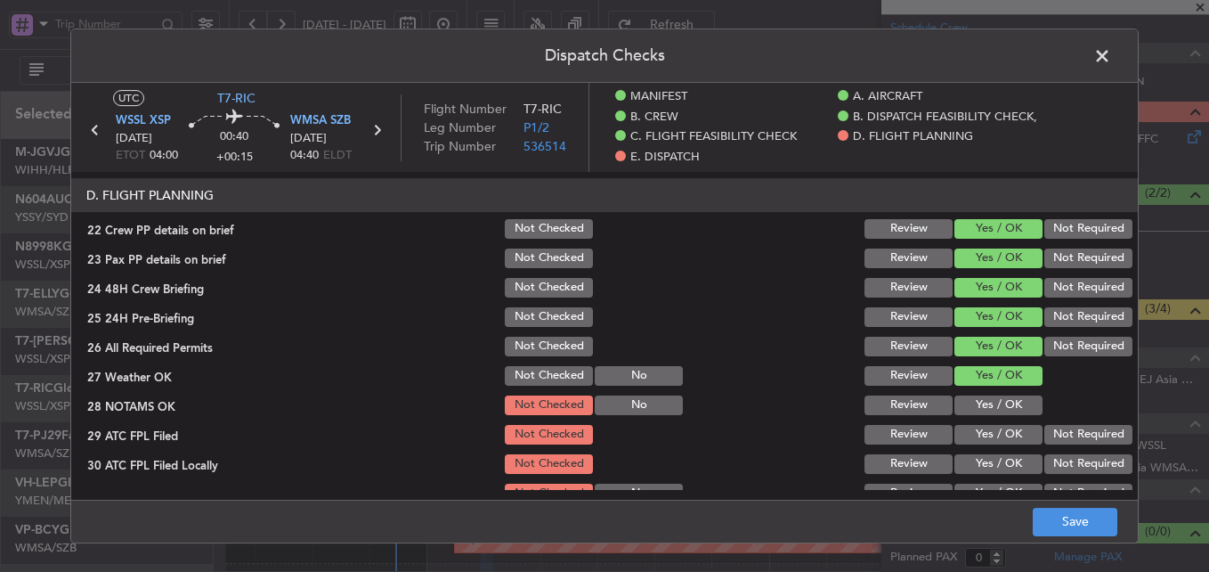
click at [981, 400] on button "Yes / OK" at bounding box center [999, 405] width 88 height 20
click at [982, 433] on button "Yes / OK" at bounding box center [999, 435] width 88 height 20
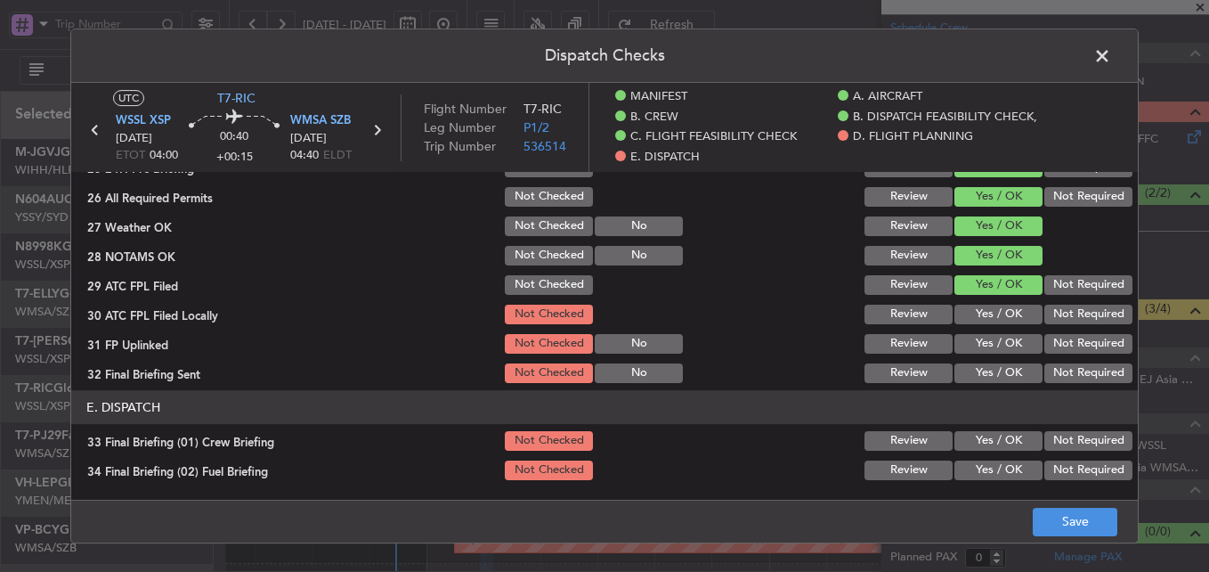
scroll to position [1069, 0]
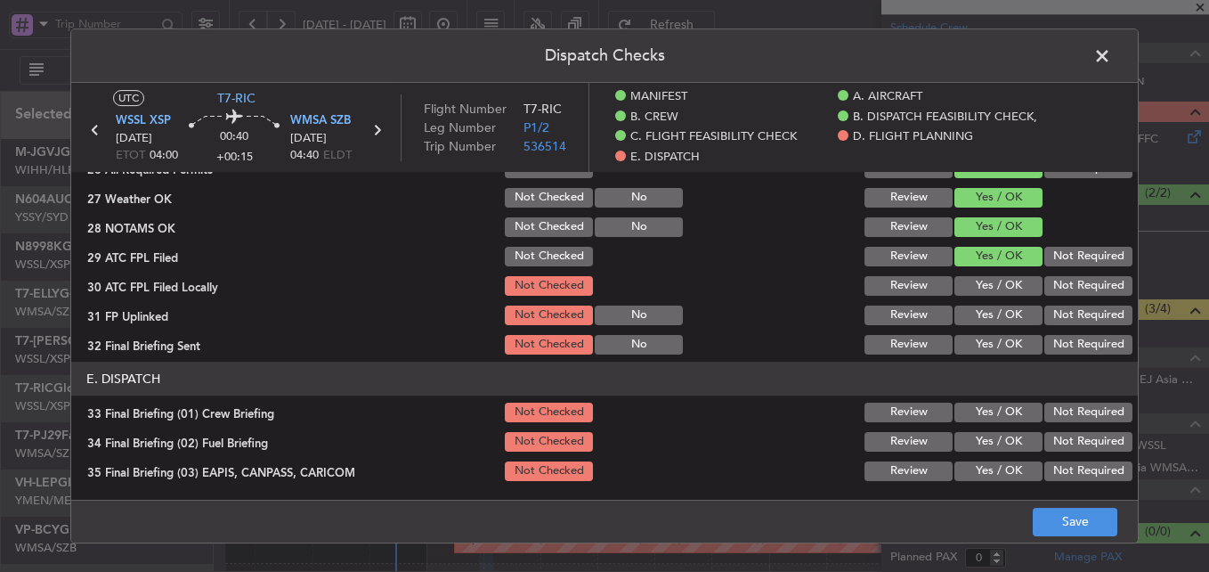
click at [1004, 289] on button "Yes / OK" at bounding box center [999, 286] width 88 height 20
click at [1009, 315] on button "Yes / OK" at bounding box center [999, 315] width 88 height 20
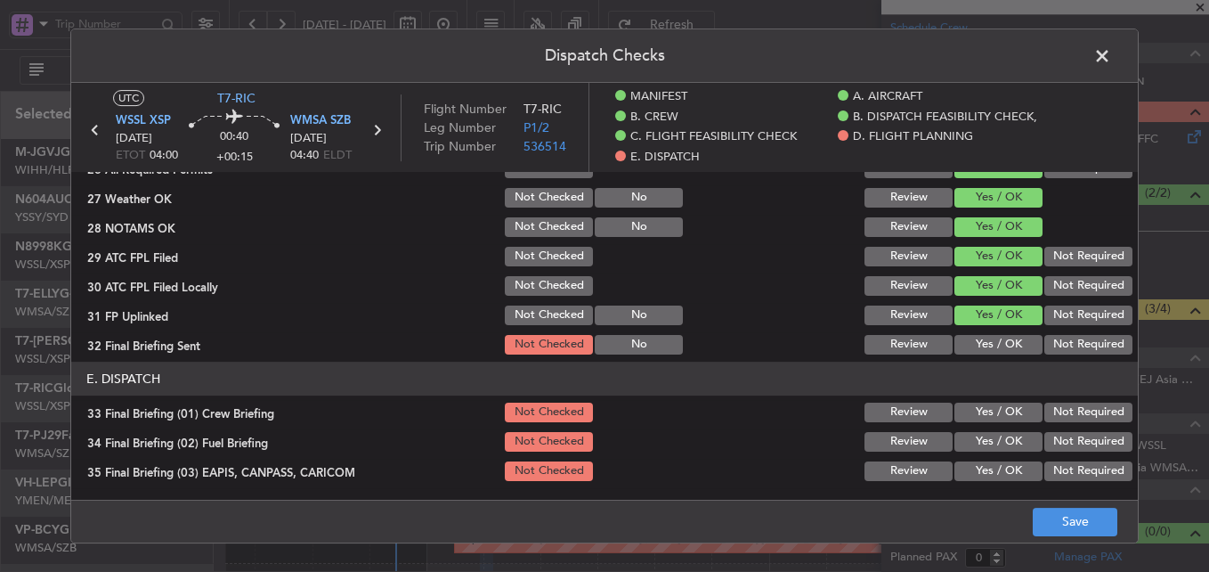
click at [999, 340] on button "Yes / OK" at bounding box center [999, 345] width 88 height 20
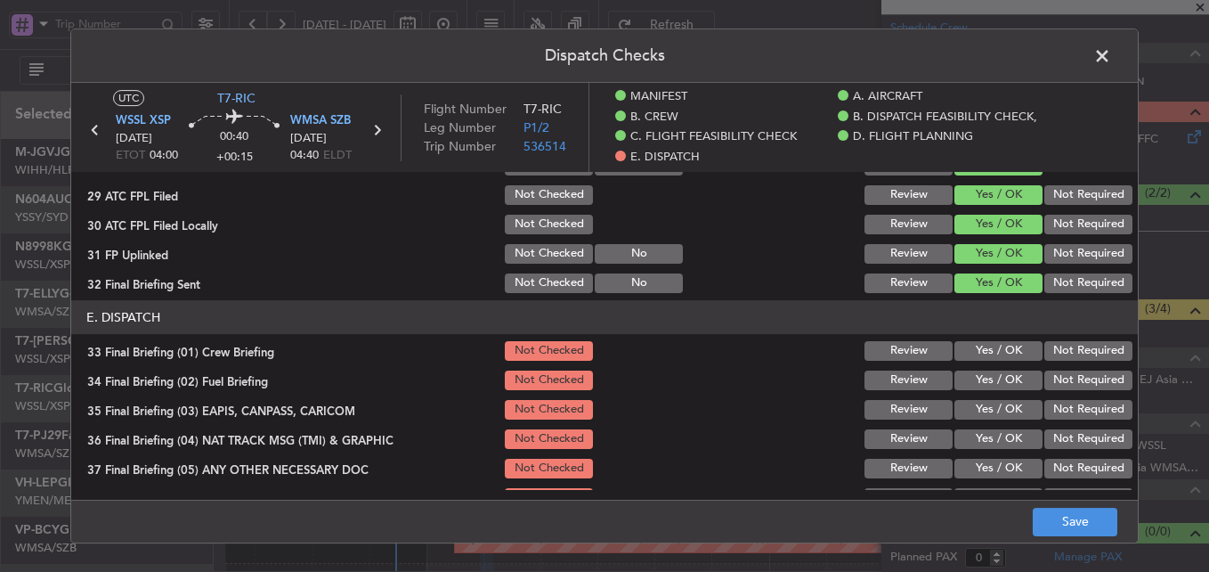
scroll to position [1158, 0]
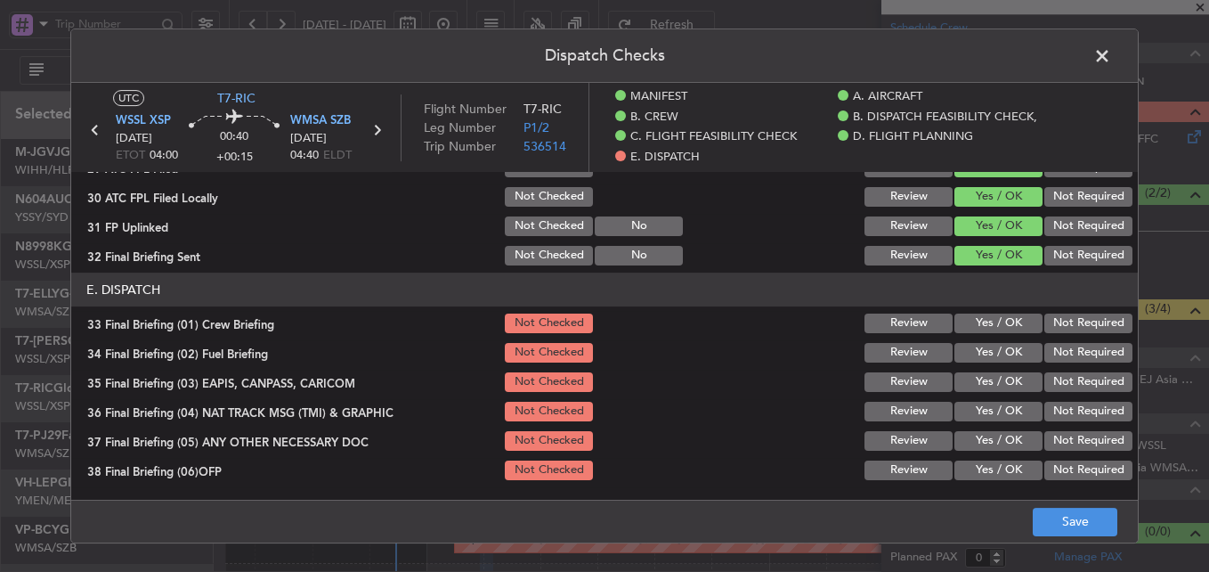
click at [995, 327] on button "Yes / OK" at bounding box center [999, 323] width 88 height 20
click at [986, 346] on button "Yes / OK" at bounding box center [999, 353] width 88 height 20
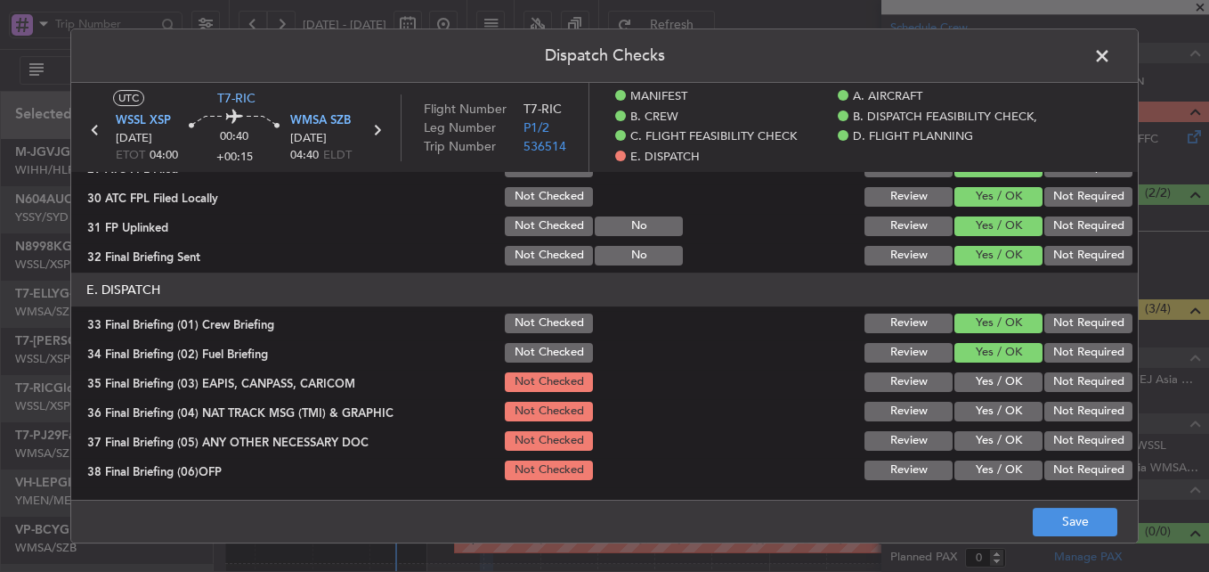
click at [1050, 373] on button "Not Required" at bounding box center [1089, 382] width 88 height 20
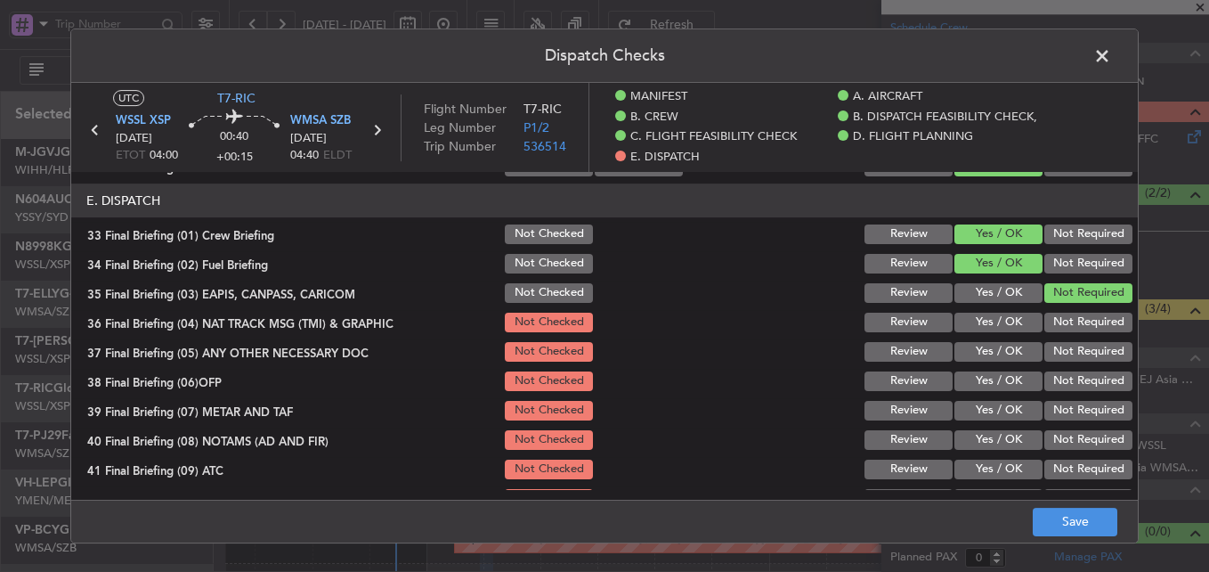
click at [1076, 325] on button "Not Required" at bounding box center [1089, 323] width 88 height 20
click at [1078, 347] on button "Not Required" at bounding box center [1089, 352] width 88 height 20
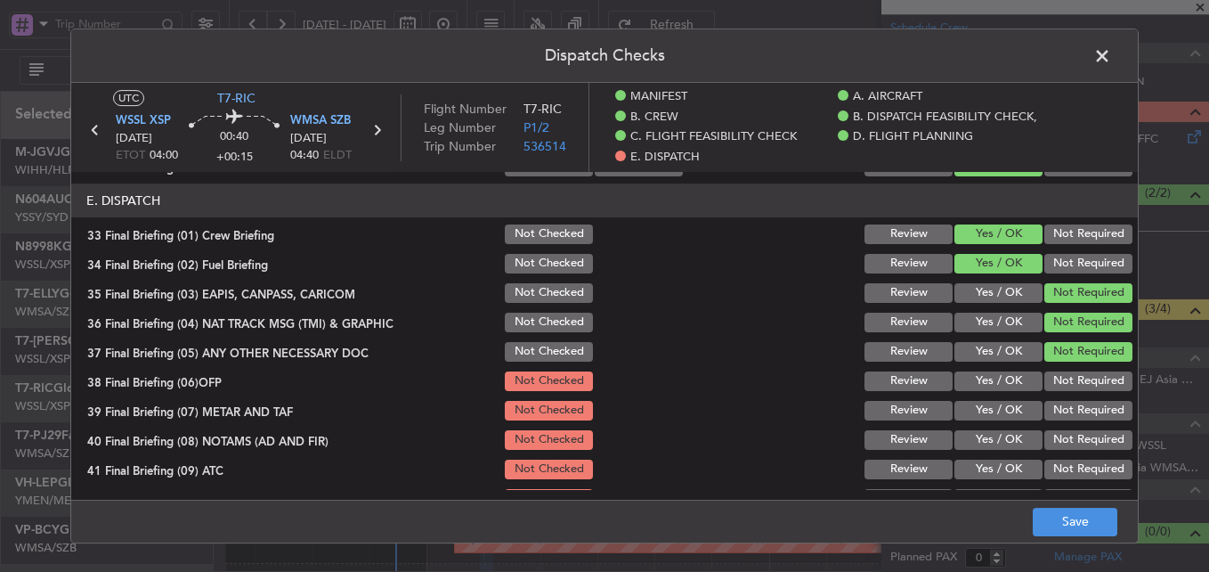
click at [1016, 383] on button "Yes / OK" at bounding box center [999, 381] width 88 height 20
click at [998, 406] on button "Yes / OK" at bounding box center [999, 411] width 88 height 20
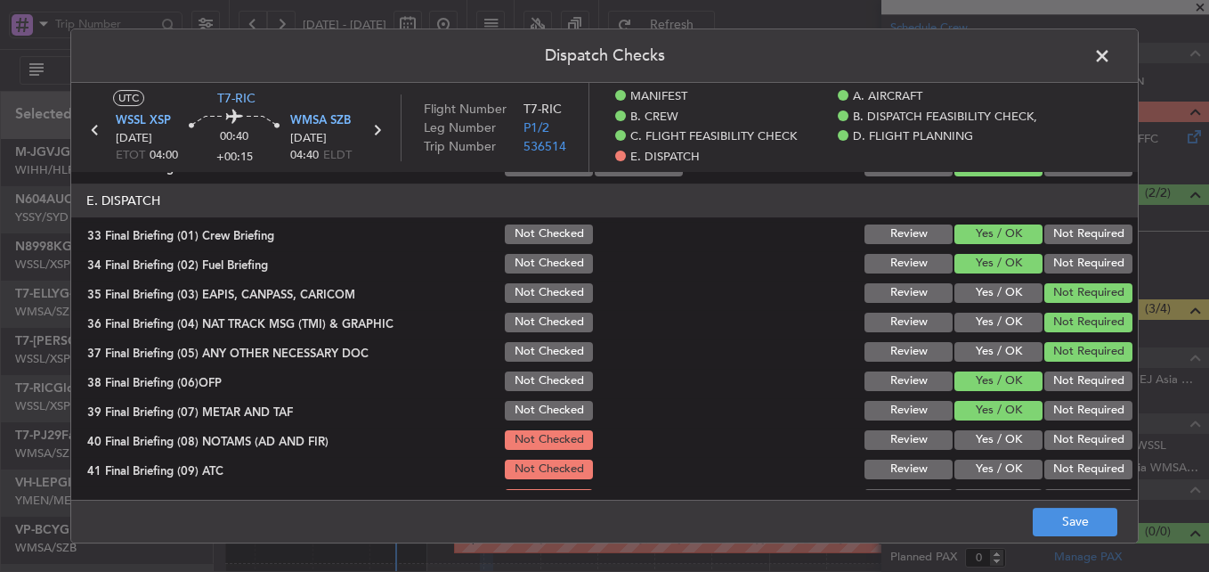
click at [992, 428] on div "Yes / OK" at bounding box center [997, 439] width 90 height 25
click at [991, 447] on button "Yes / OK" at bounding box center [999, 440] width 88 height 20
click at [989, 466] on button "Yes / OK" at bounding box center [999, 470] width 88 height 20
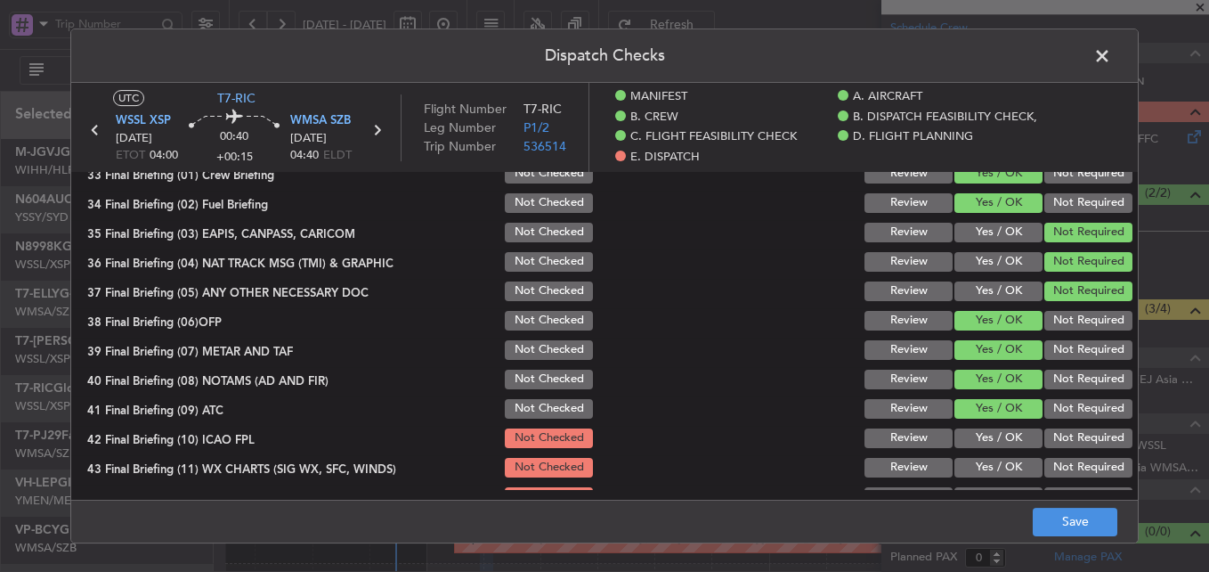
scroll to position [1332, 0]
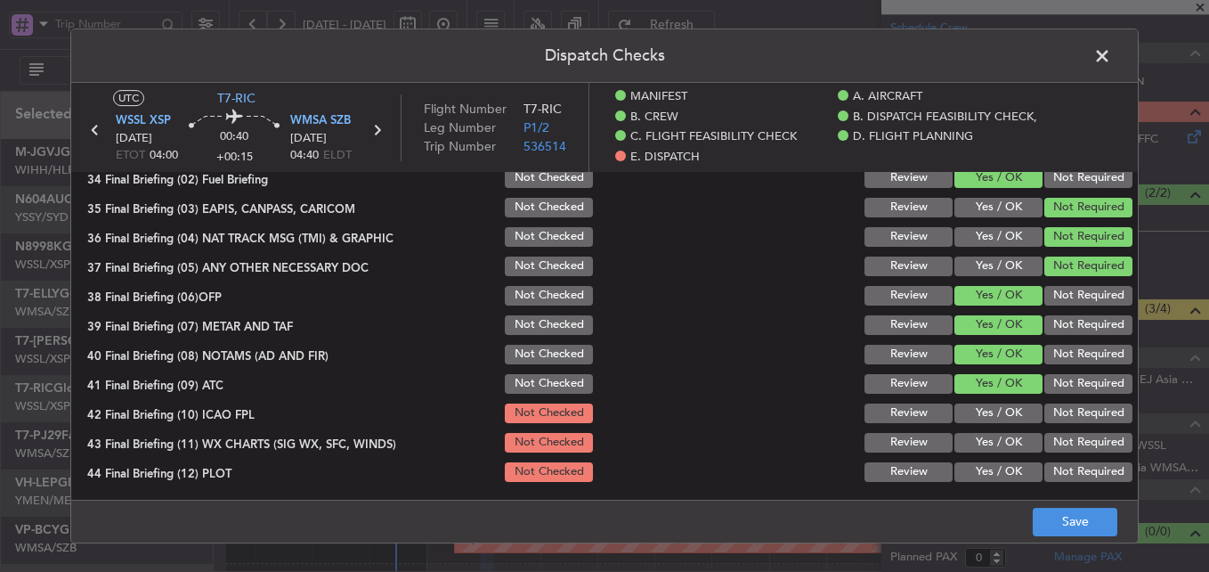
click at [972, 408] on button "Yes / OK" at bounding box center [999, 413] width 88 height 20
click at [971, 434] on button "Yes / OK" at bounding box center [999, 443] width 88 height 20
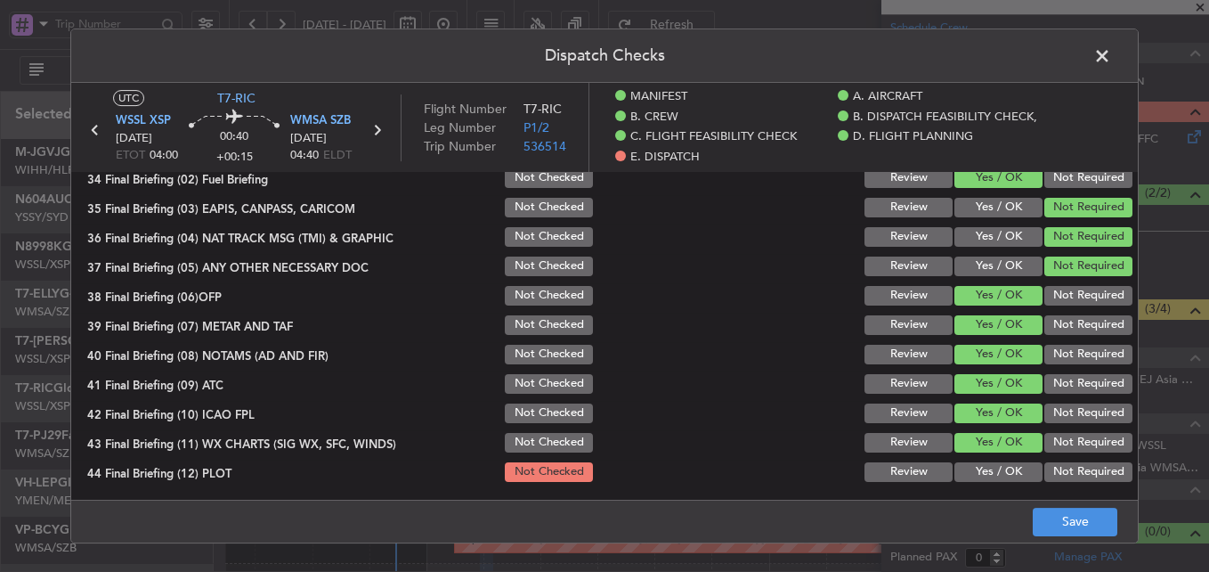
click at [976, 466] on button "Yes / OK" at bounding box center [999, 472] width 88 height 20
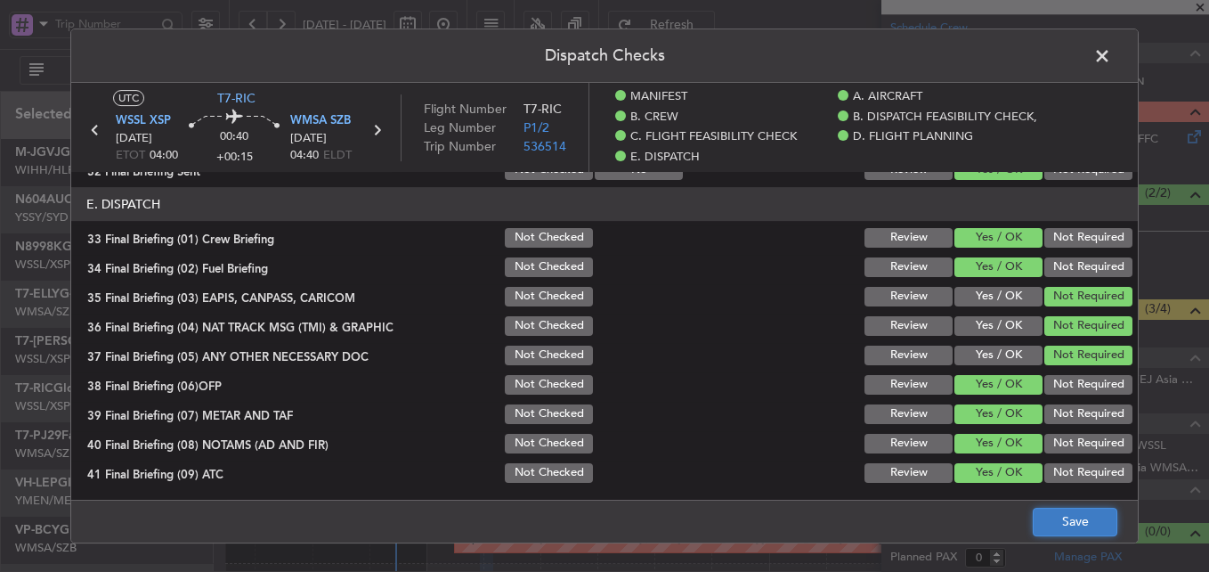
click at [1058, 514] on button "Save" at bounding box center [1075, 522] width 85 height 28
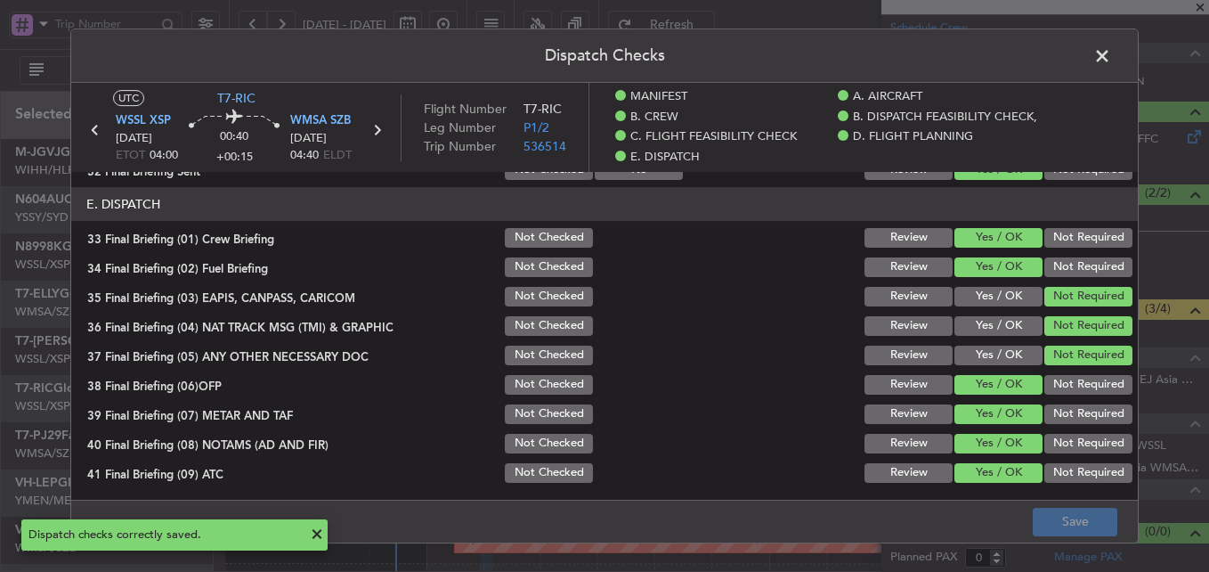
click at [1111, 60] on span at bounding box center [1111, 61] width 0 height 36
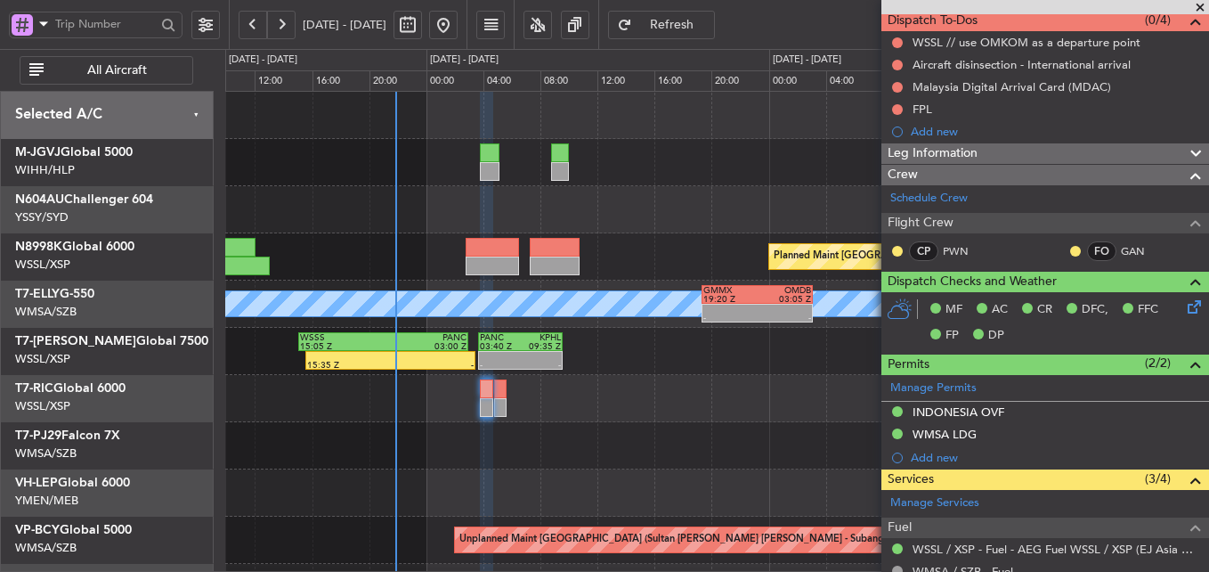
scroll to position [0, 0]
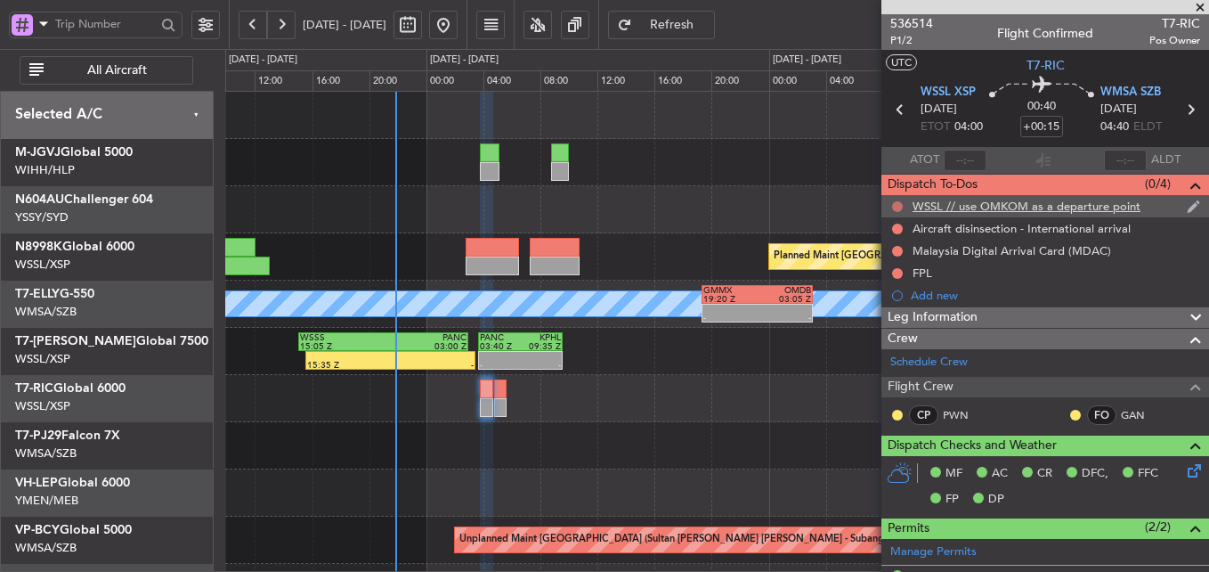
click at [897, 206] on button at bounding box center [897, 206] width 11 height 11
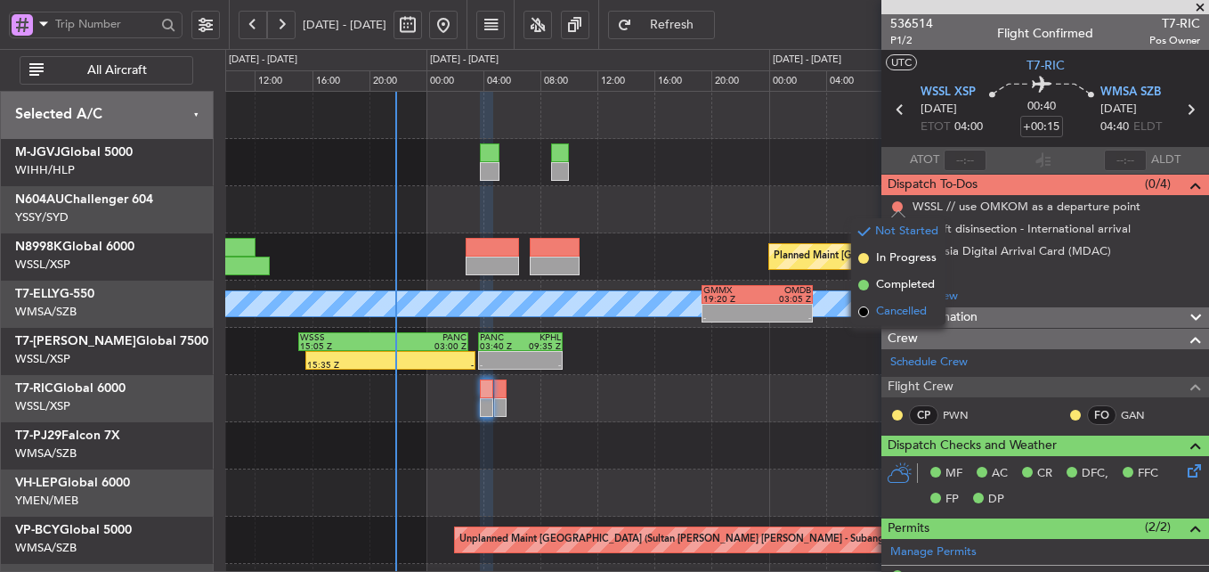
click at [897, 317] on span "Cancelled" at bounding box center [901, 312] width 51 height 18
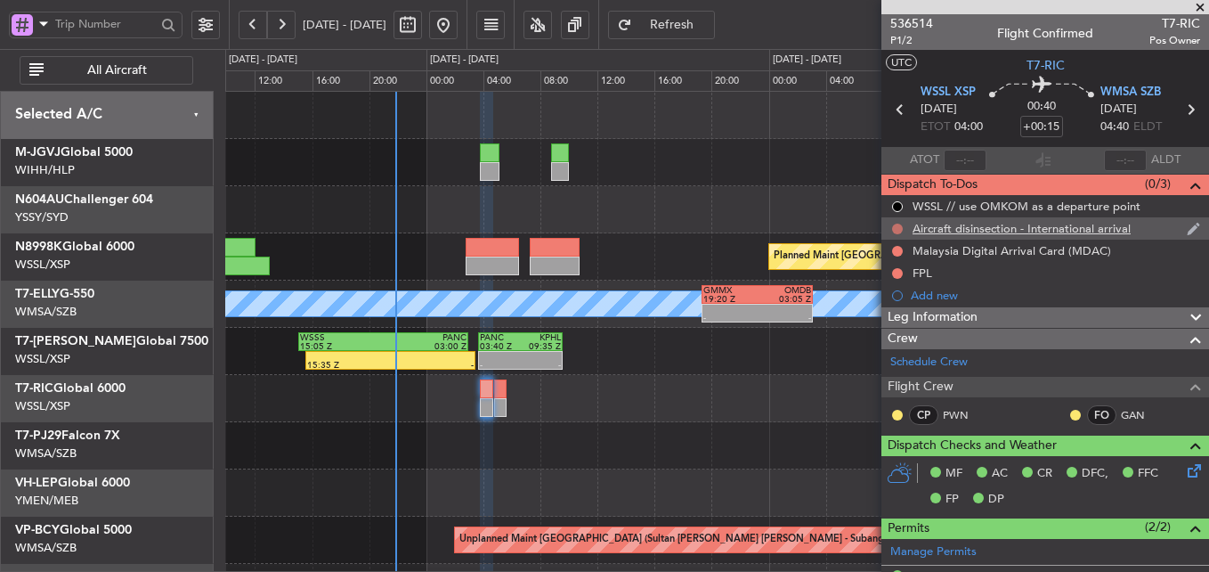
click at [897, 224] on button at bounding box center [897, 229] width 11 height 11
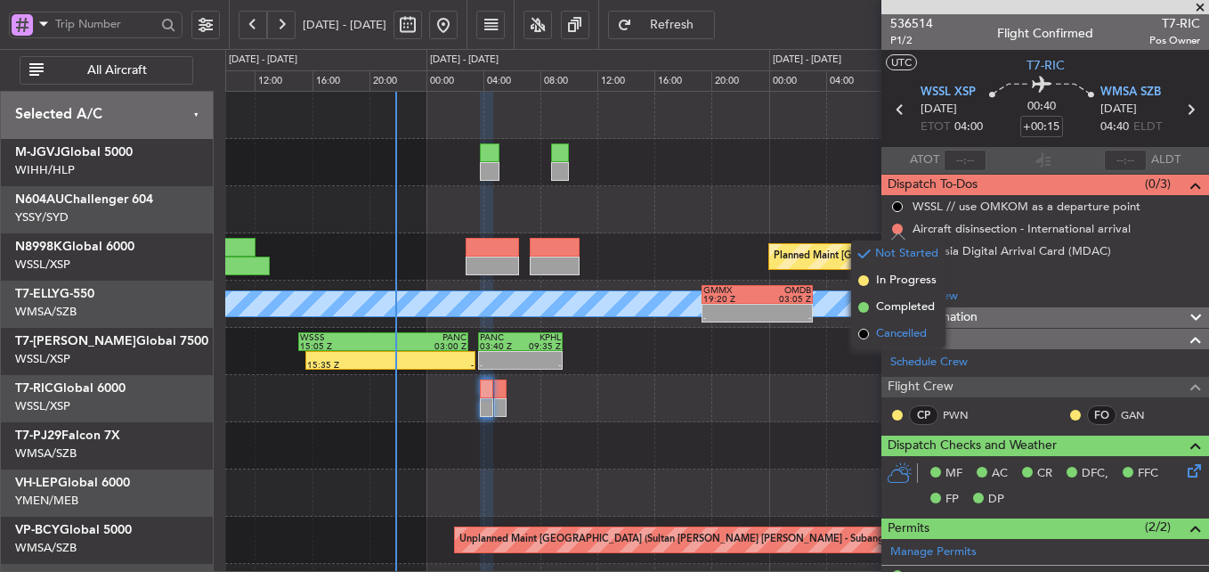
click at [899, 339] on span "Cancelled" at bounding box center [901, 334] width 51 height 18
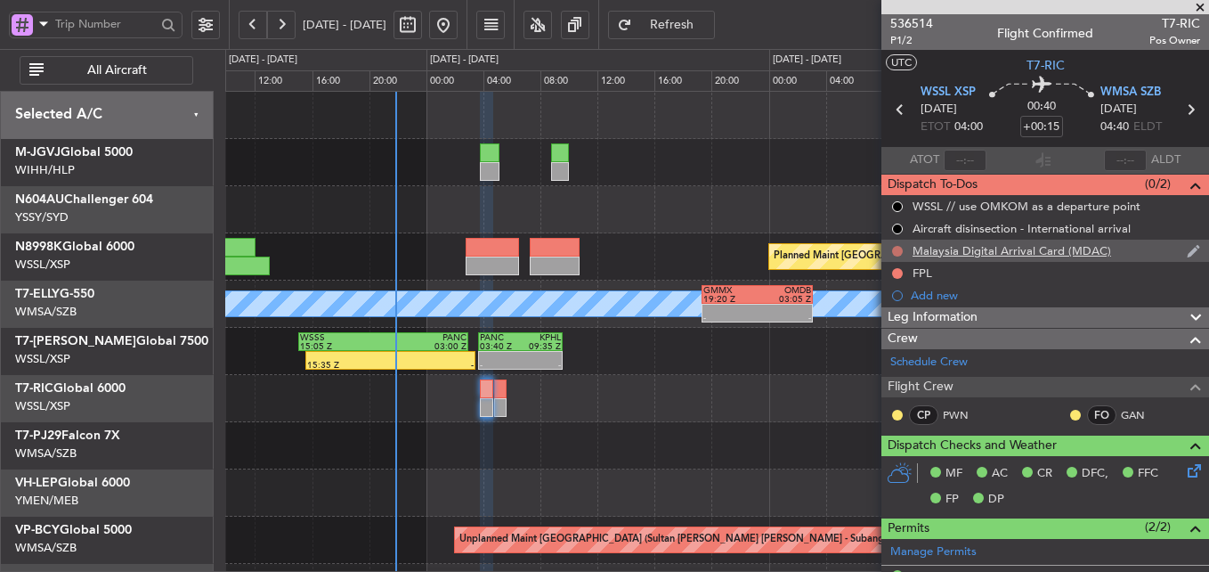
click at [896, 251] on button at bounding box center [897, 251] width 11 height 11
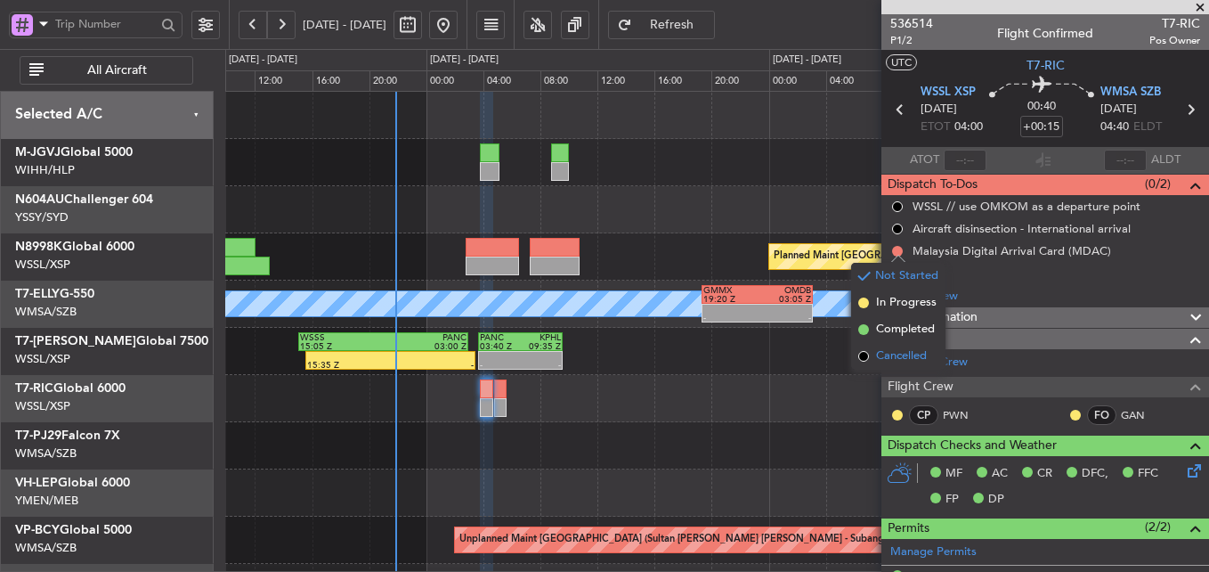
click at [892, 364] on span "Cancelled" at bounding box center [901, 356] width 51 height 18
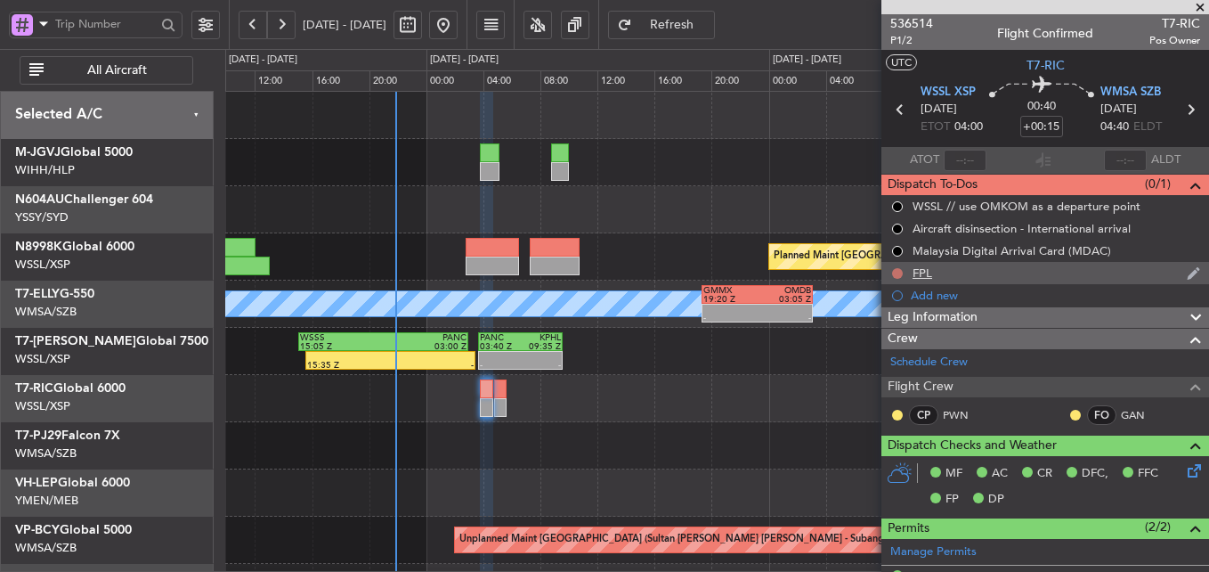
click at [898, 273] on button at bounding box center [897, 273] width 11 height 11
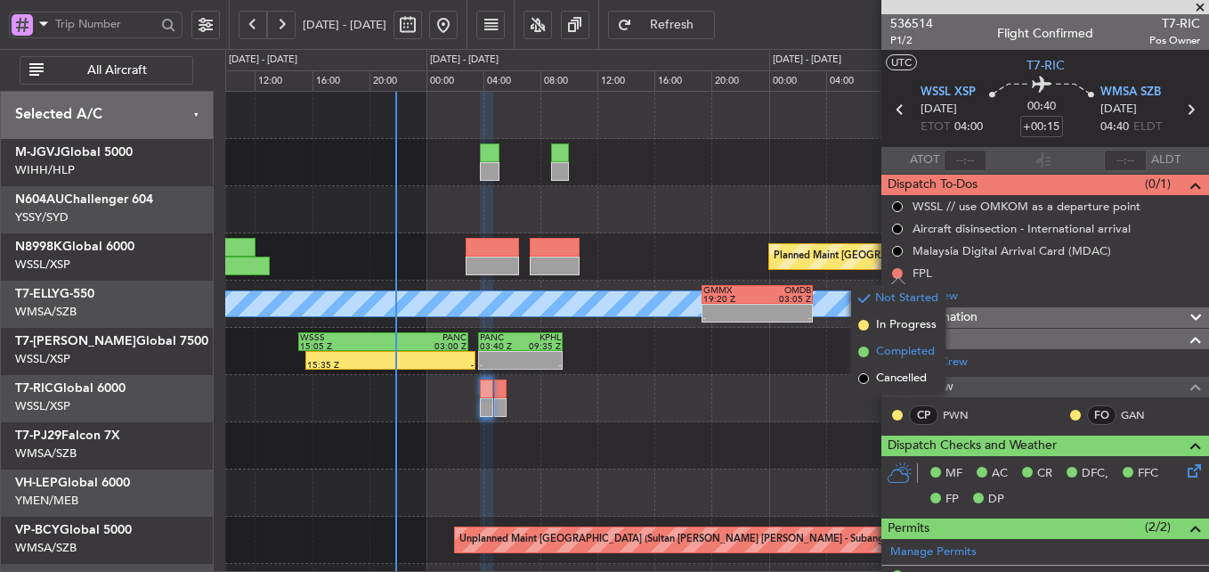
click at [887, 346] on span "Completed" at bounding box center [905, 352] width 59 height 18
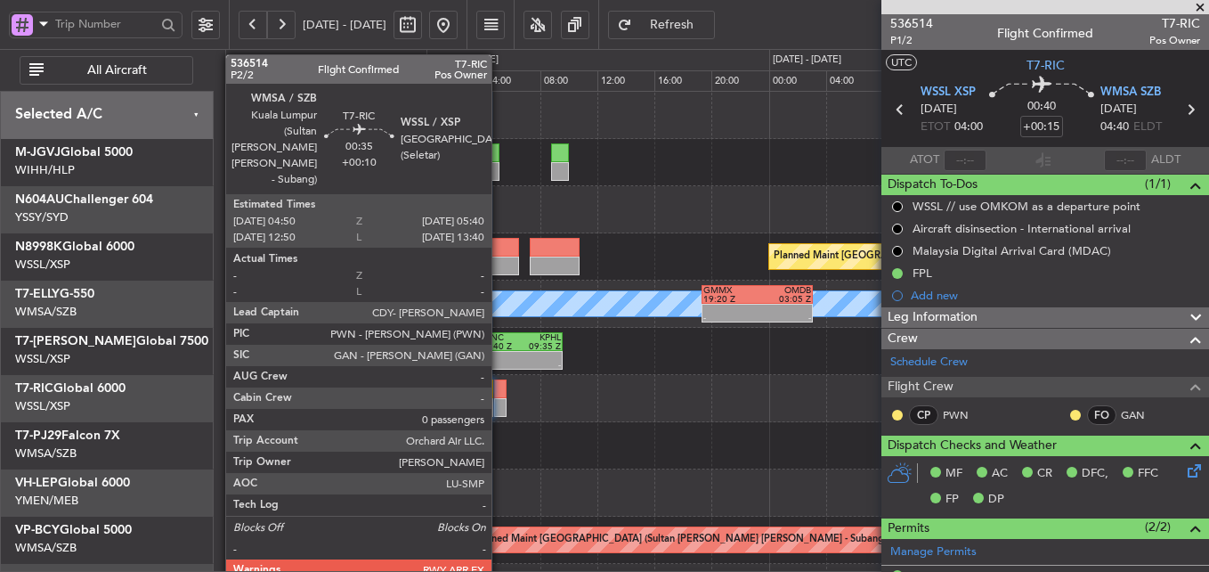
click at [502, 393] on div at bounding box center [500, 388] width 12 height 19
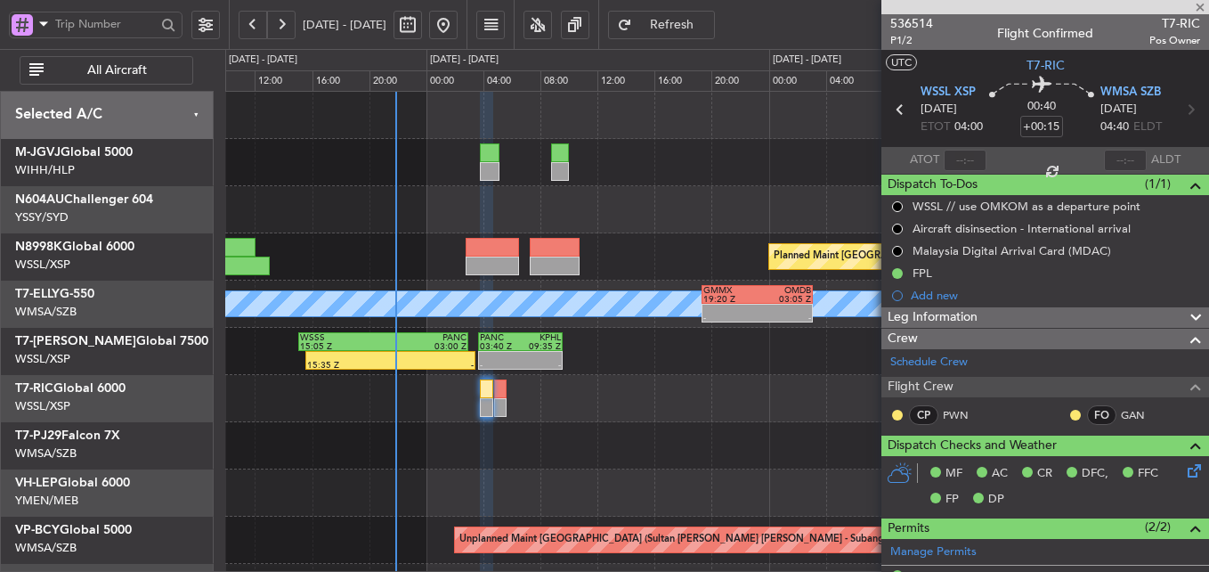
type input "+00:10"
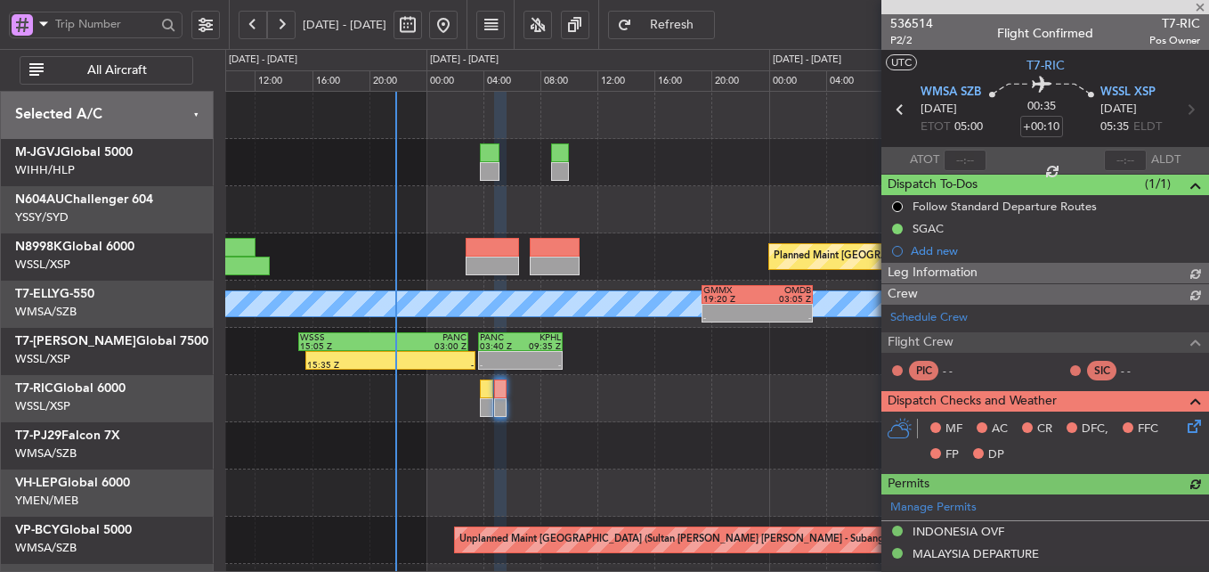
type input "[PERSON_NAME] (HHAFI)"
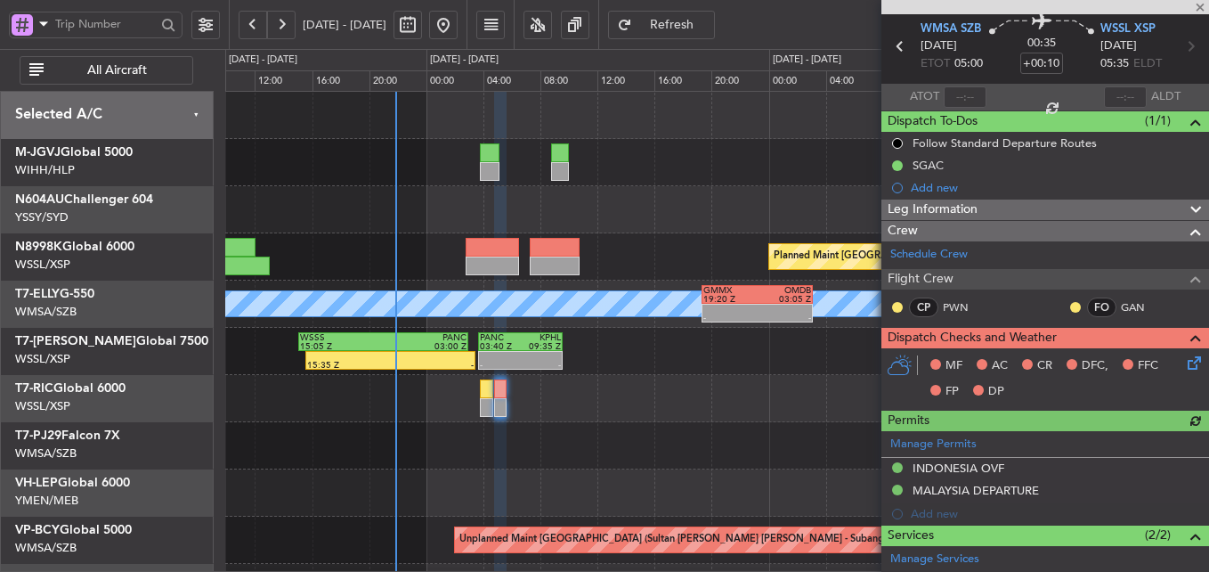
scroll to position [89, 0]
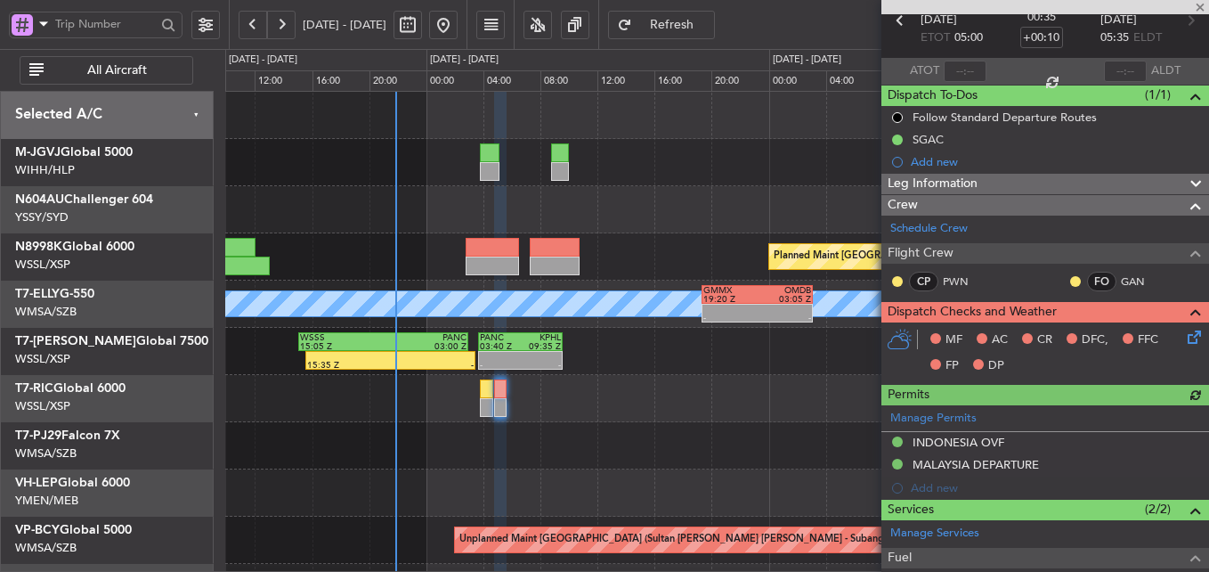
click at [1184, 337] on icon at bounding box center [1191, 334] width 14 height 14
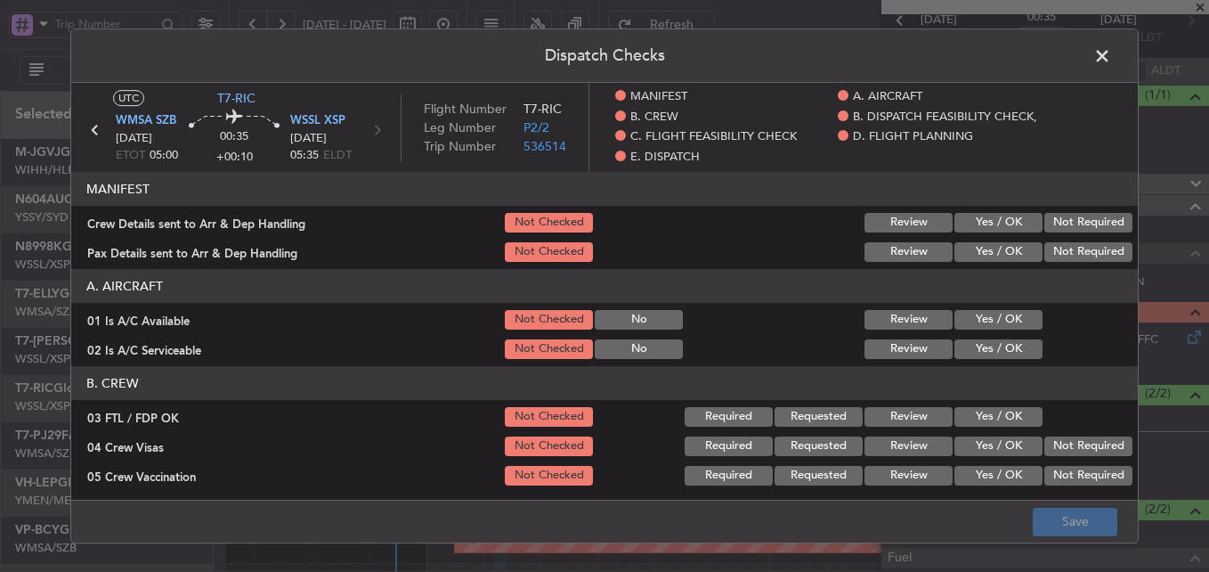
click at [968, 221] on button "Yes / OK" at bounding box center [999, 223] width 88 height 20
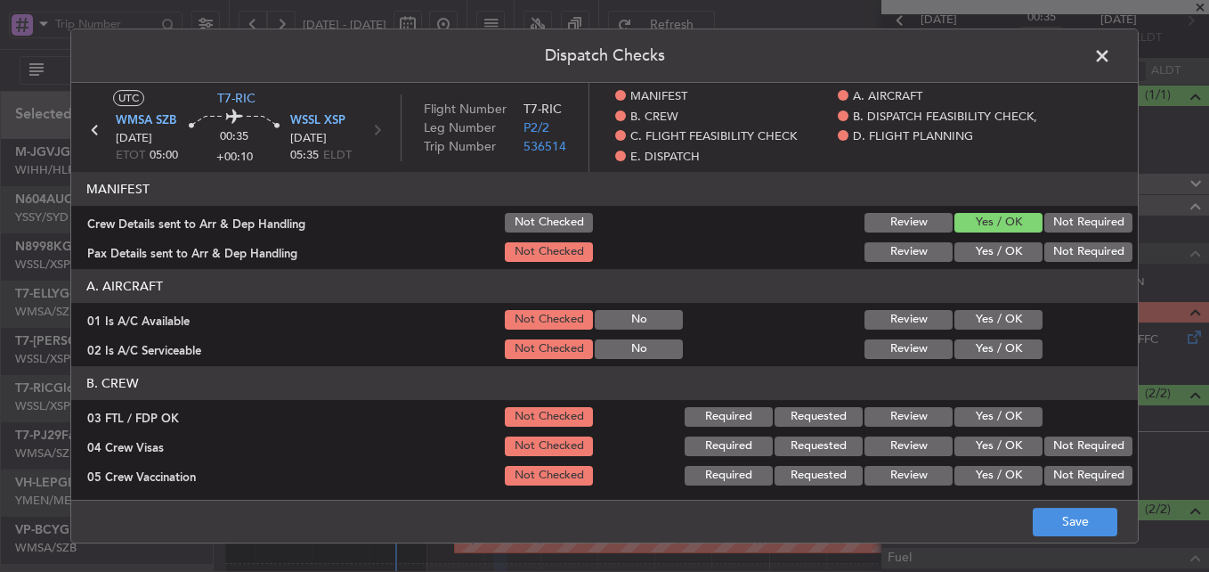
click at [973, 255] on button "Yes / OK" at bounding box center [999, 252] width 88 height 20
drag, startPoint x: 976, startPoint y: 322, endPoint x: 983, endPoint y: 335, distance: 15.1
click at [977, 322] on button "Yes / OK" at bounding box center [999, 320] width 88 height 20
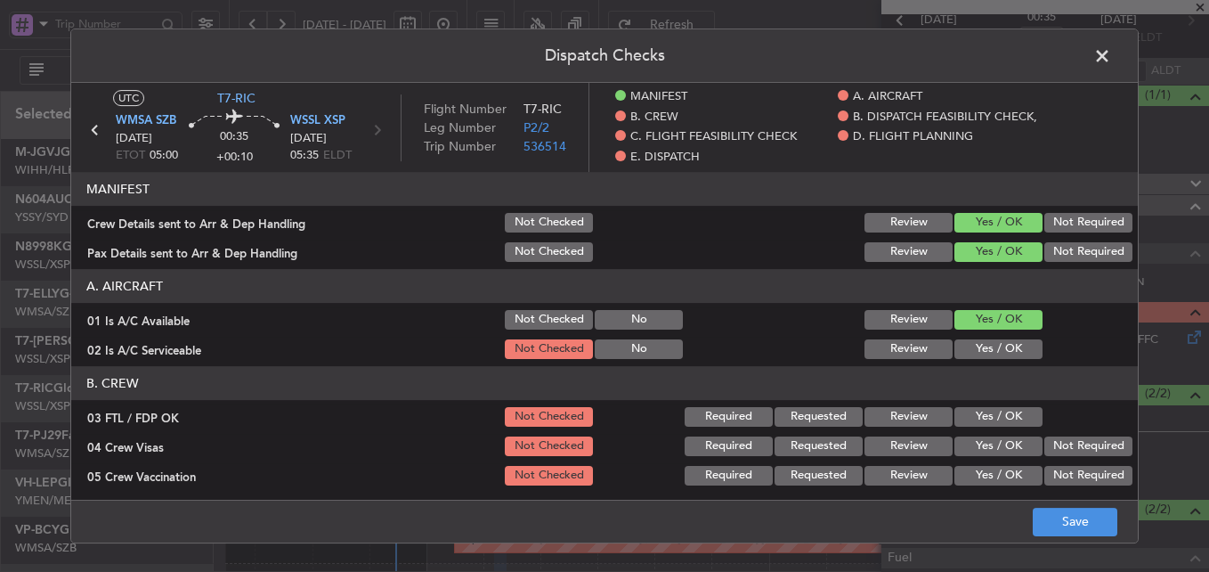
click at [986, 346] on button "Yes / OK" at bounding box center [999, 349] width 88 height 20
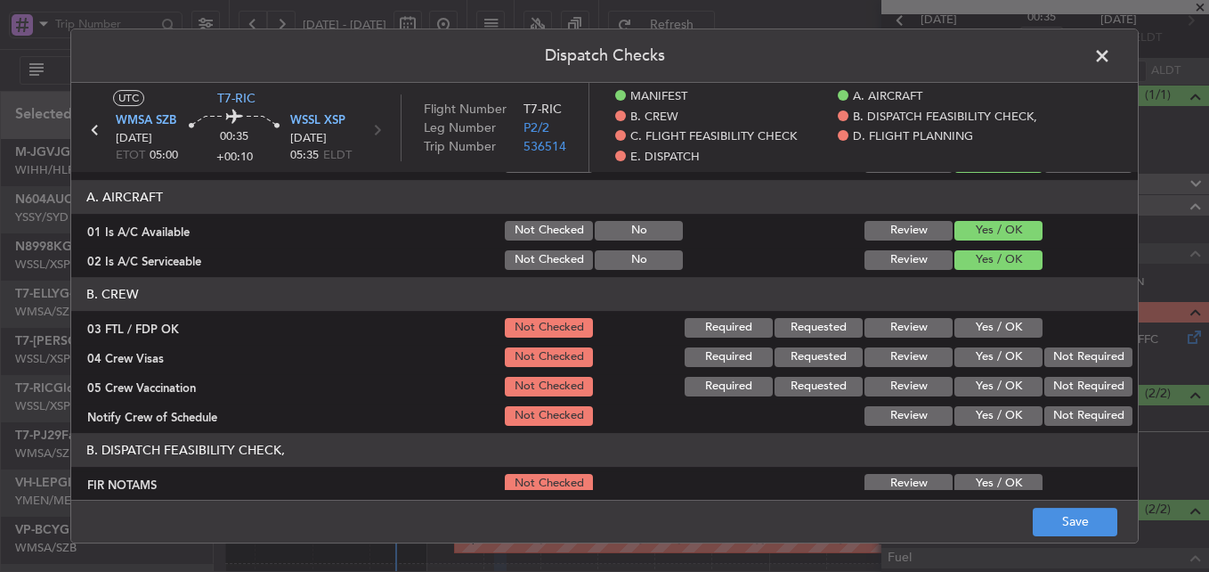
click at [984, 334] on button "Yes / OK" at bounding box center [999, 328] width 88 height 20
click at [1071, 350] on button "Not Required" at bounding box center [1089, 357] width 88 height 20
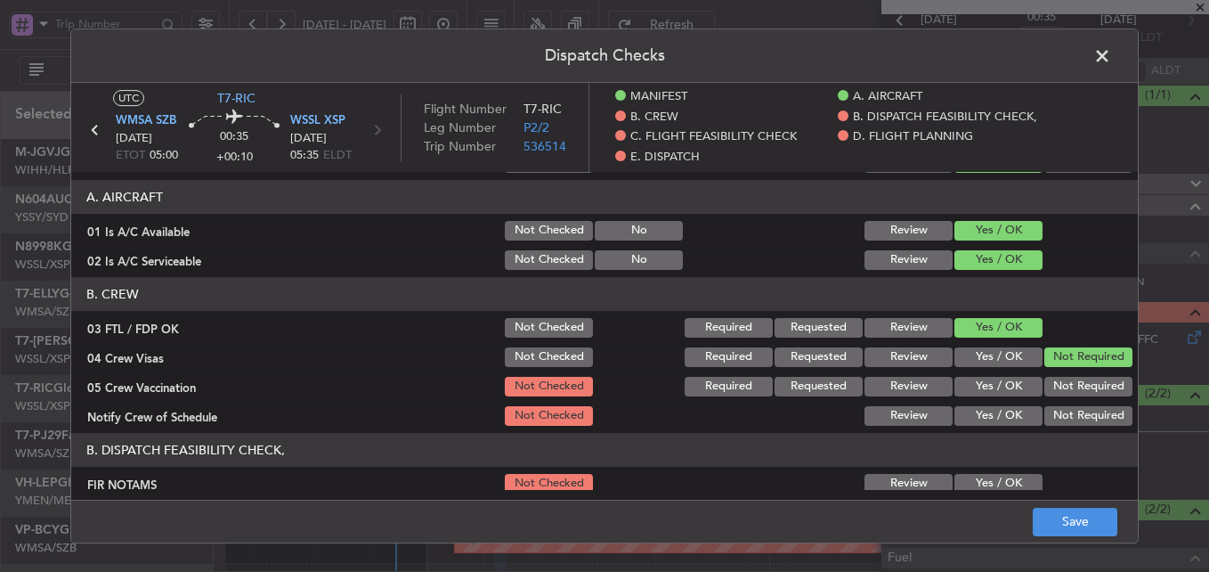
click at [1067, 377] on button "Not Required" at bounding box center [1089, 387] width 88 height 20
click at [975, 415] on button "Yes / OK" at bounding box center [999, 416] width 88 height 20
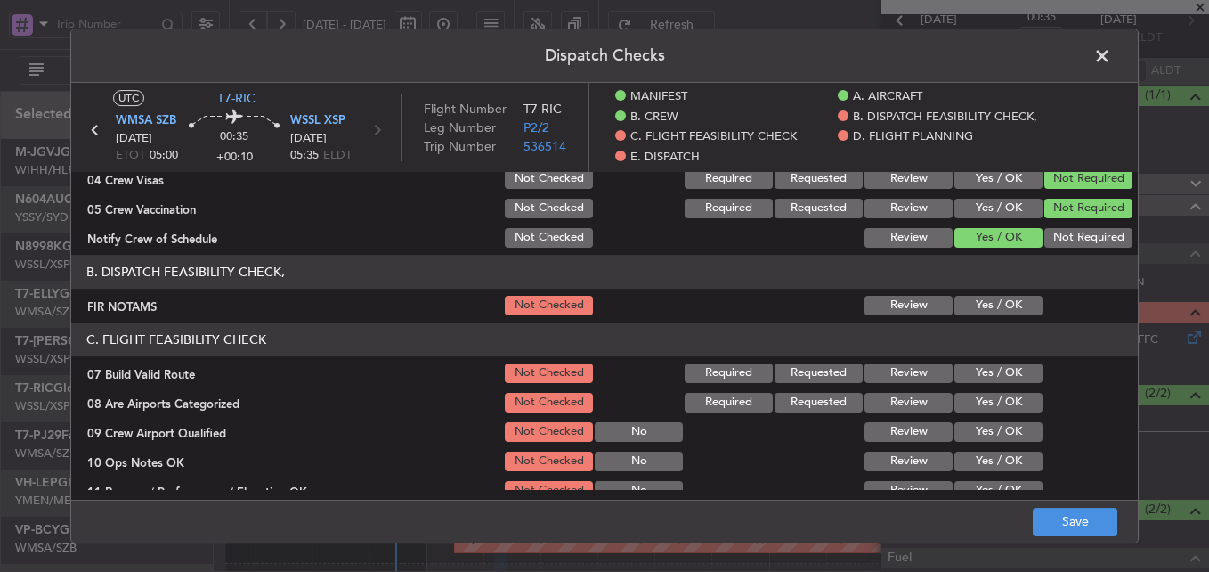
click at [979, 313] on button "Yes / OK" at bounding box center [999, 306] width 88 height 20
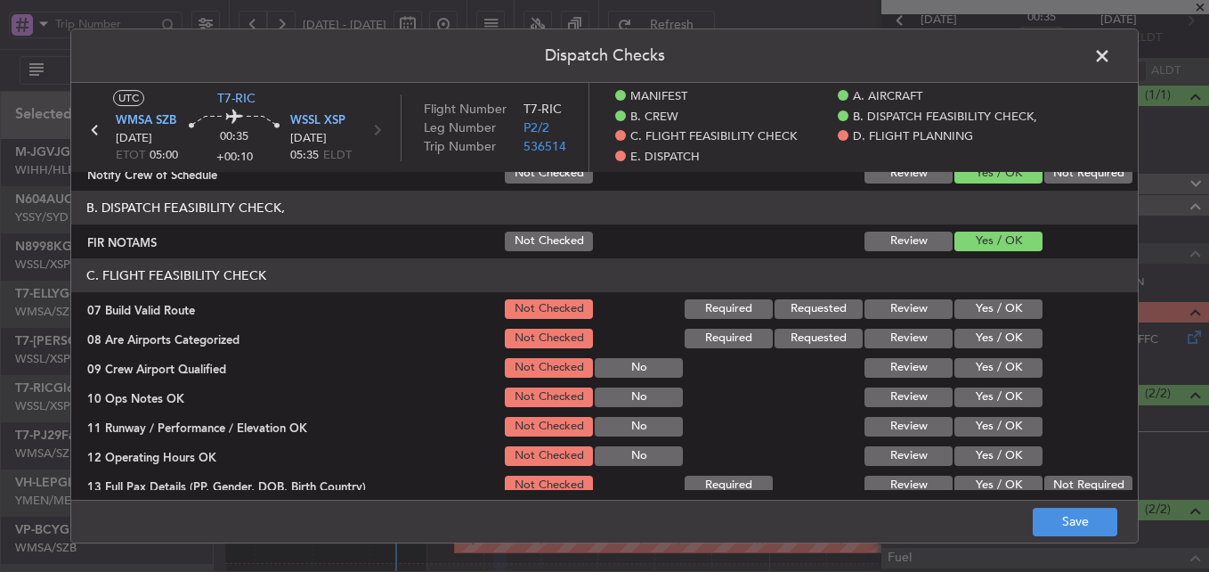
scroll to position [356, 0]
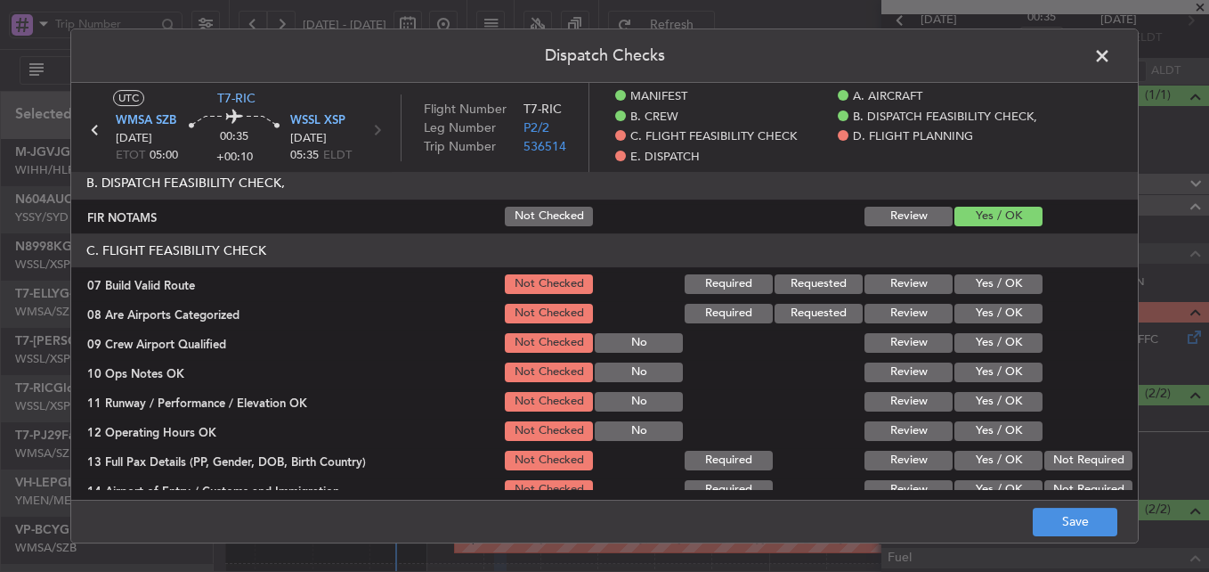
click at [981, 286] on button "Yes / OK" at bounding box center [999, 284] width 88 height 20
click at [983, 312] on button "Yes / OK" at bounding box center [999, 314] width 88 height 20
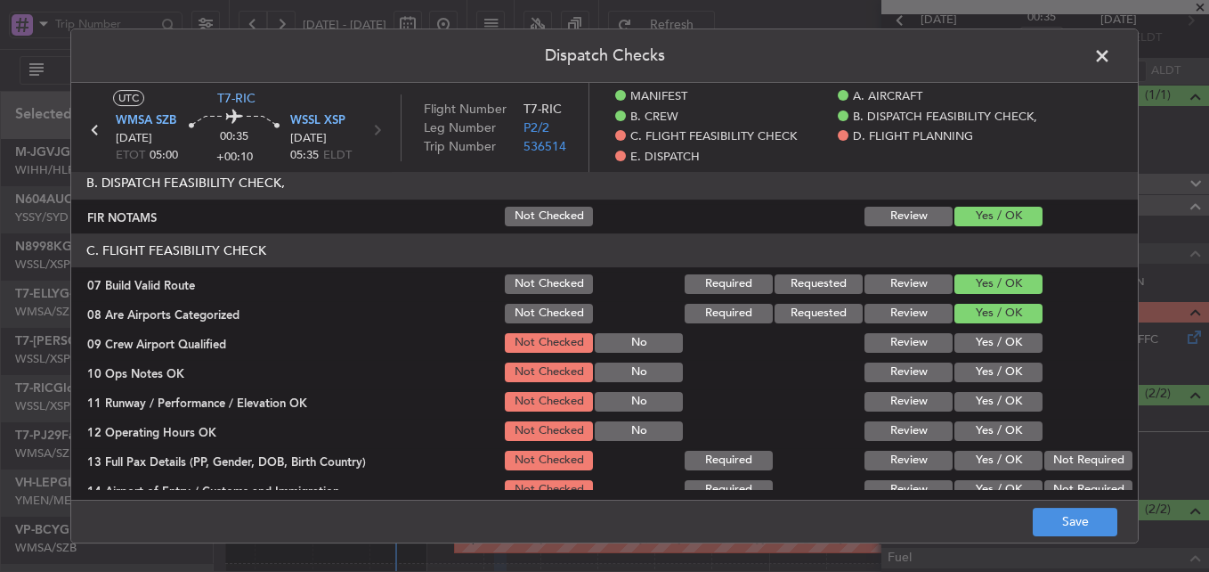
click at [979, 343] on button "Yes / OK" at bounding box center [999, 343] width 88 height 20
click at [978, 381] on button "Yes / OK" at bounding box center [999, 372] width 88 height 20
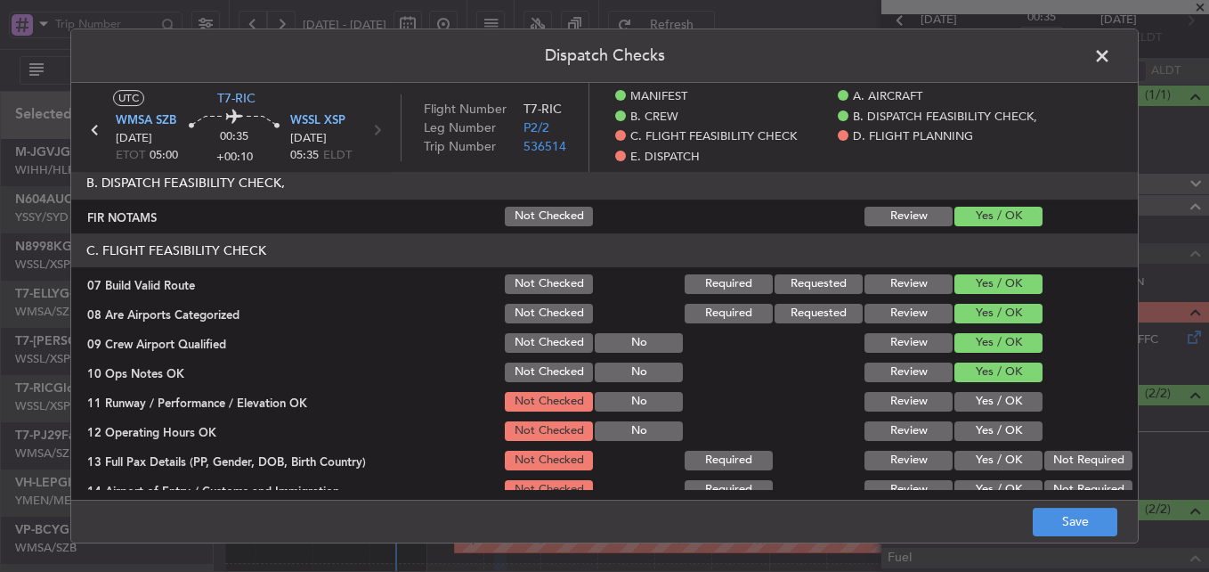
click at [977, 402] on button "Yes / OK" at bounding box center [999, 402] width 88 height 20
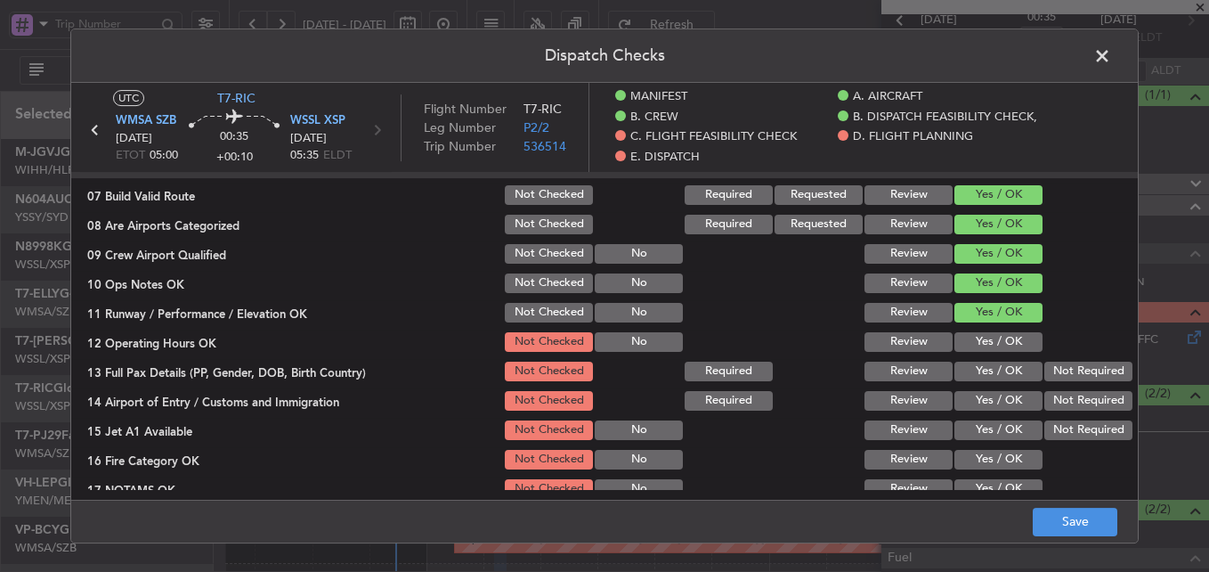
click at [976, 345] on button "Yes / OK" at bounding box center [999, 342] width 88 height 20
click at [976, 374] on button "Yes / OK" at bounding box center [999, 372] width 88 height 20
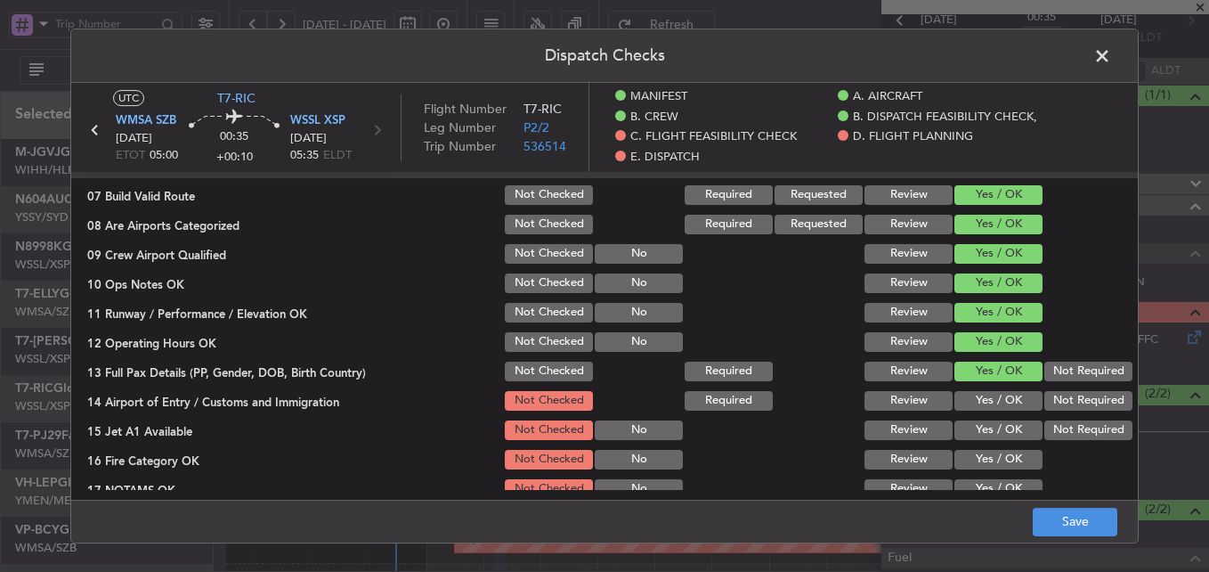
click at [982, 402] on button "Yes / OK" at bounding box center [999, 401] width 88 height 20
click at [982, 419] on div "Yes / OK" at bounding box center [997, 430] width 90 height 25
click at [981, 427] on button "Yes / OK" at bounding box center [999, 430] width 88 height 20
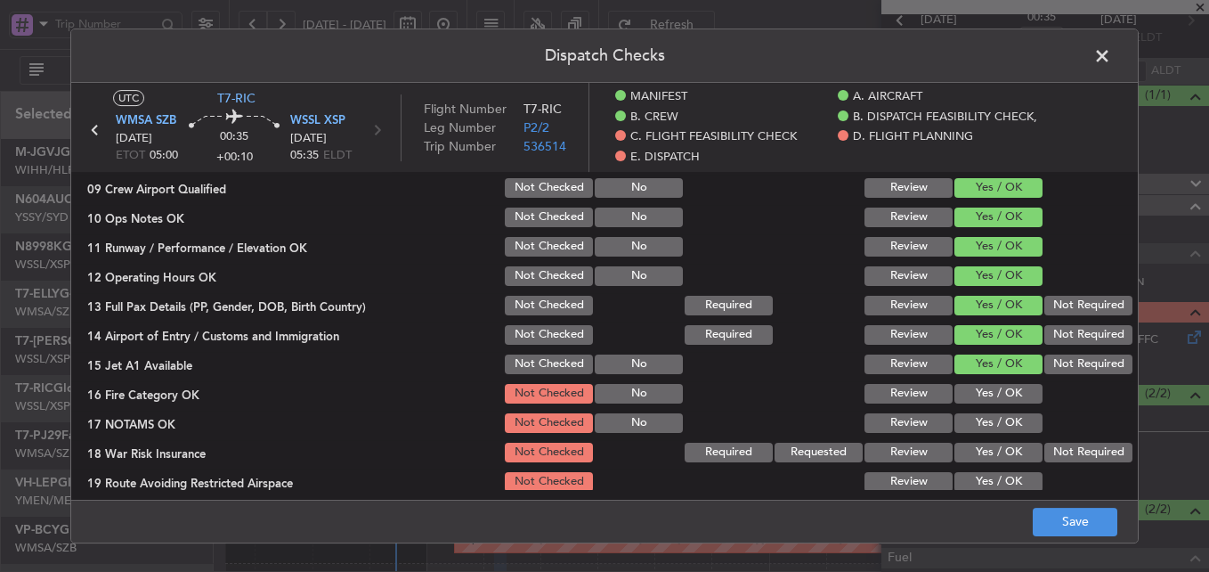
scroll to position [534, 0]
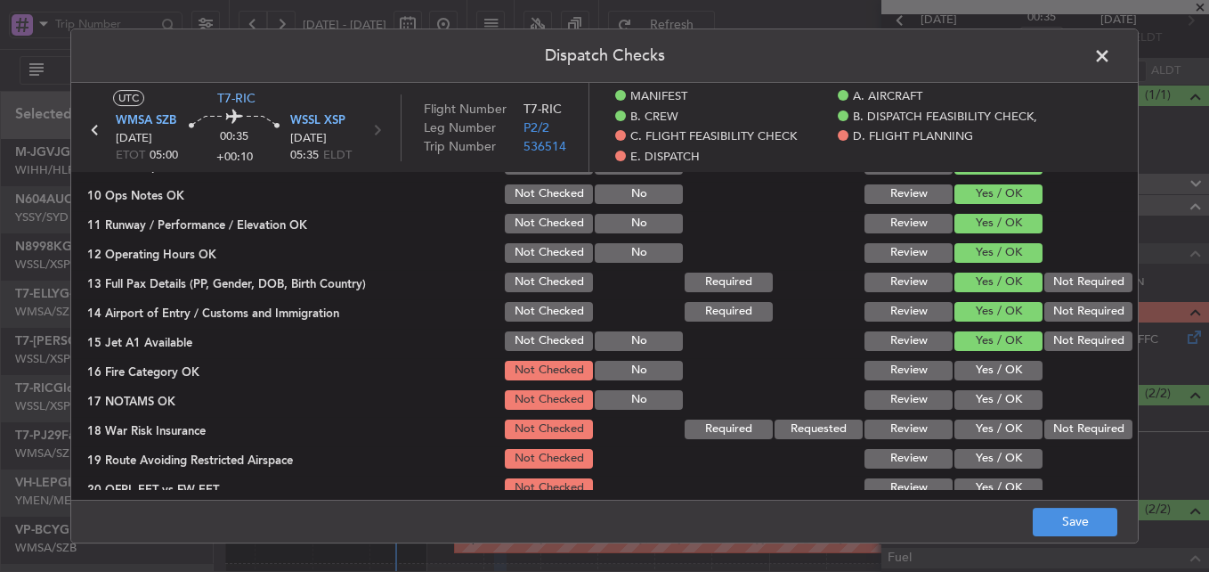
click at [989, 378] on button "Yes / OK" at bounding box center [999, 371] width 88 height 20
click at [989, 395] on button "Yes / OK" at bounding box center [999, 400] width 88 height 20
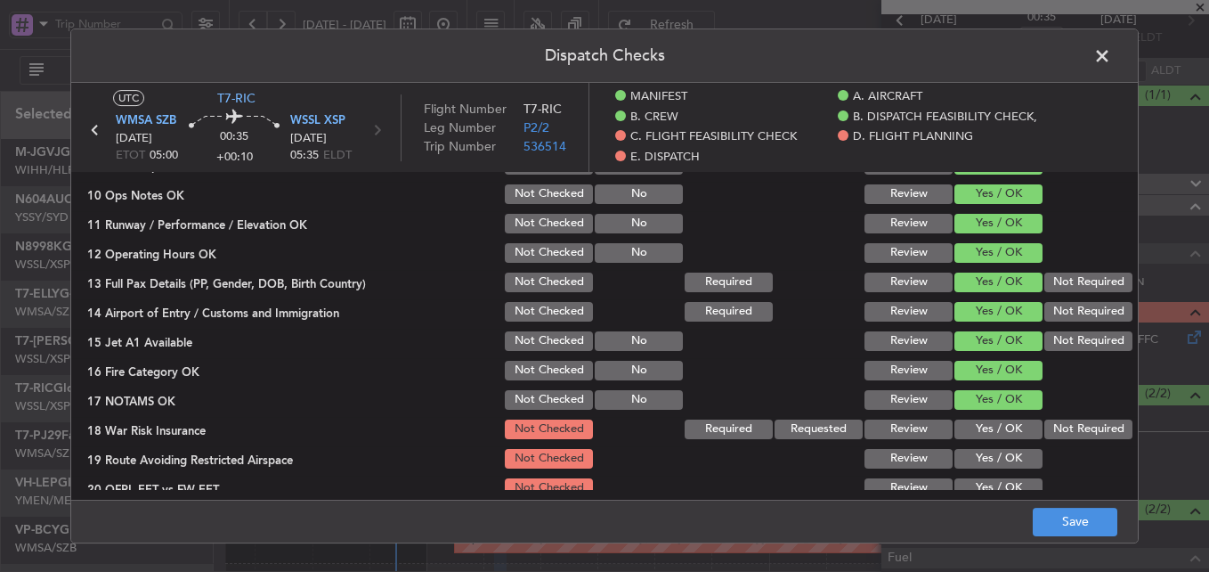
click at [1050, 415] on section "C. FLIGHT FEASIBILITY CHECK 07 Build Valid Route Not Checked Required Requested…" at bounding box center [604, 292] width 1067 height 475
click at [1050, 419] on button "Not Required" at bounding box center [1089, 429] width 88 height 20
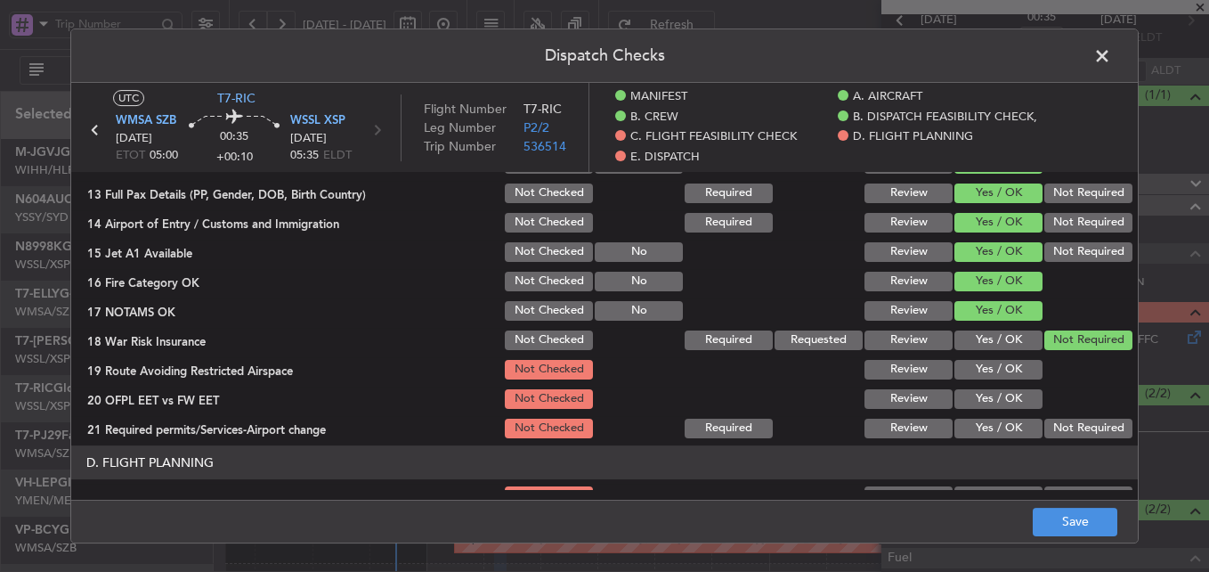
click at [998, 370] on button "Yes / OK" at bounding box center [999, 370] width 88 height 20
click at [994, 391] on button "Yes / OK" at bounding box center [999, 399] width 88 height 20
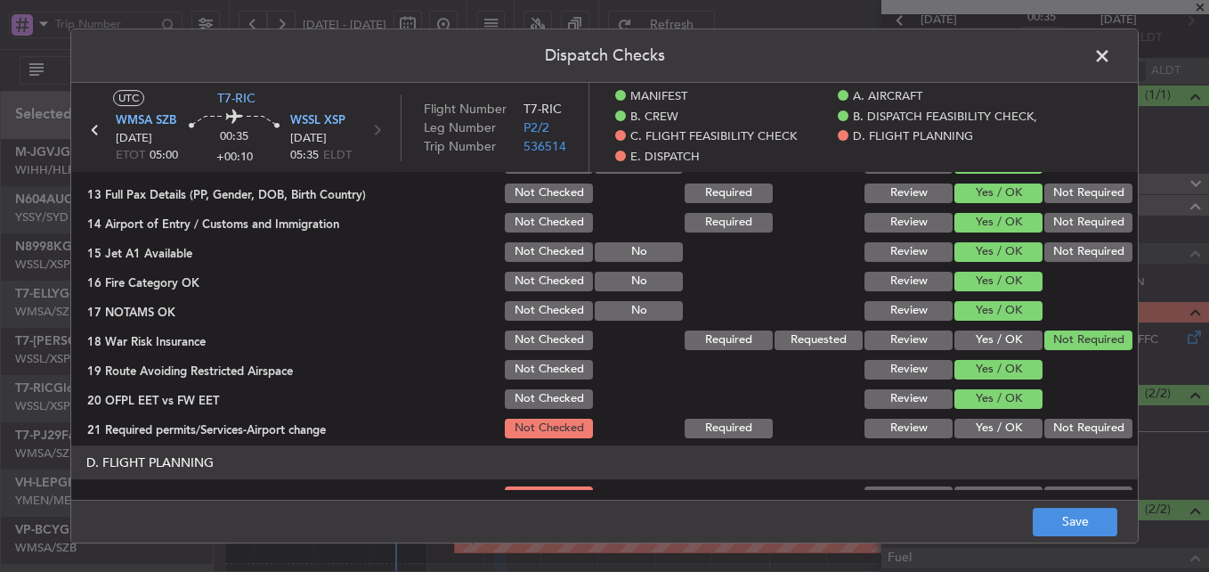
click at [989, 417] on div "Yes / OK" at bounding box center [997, 428] width 90 height 25
click at [989, 419] on button "Yes / OK" at bounding box center [999, 429] width 88 height 20
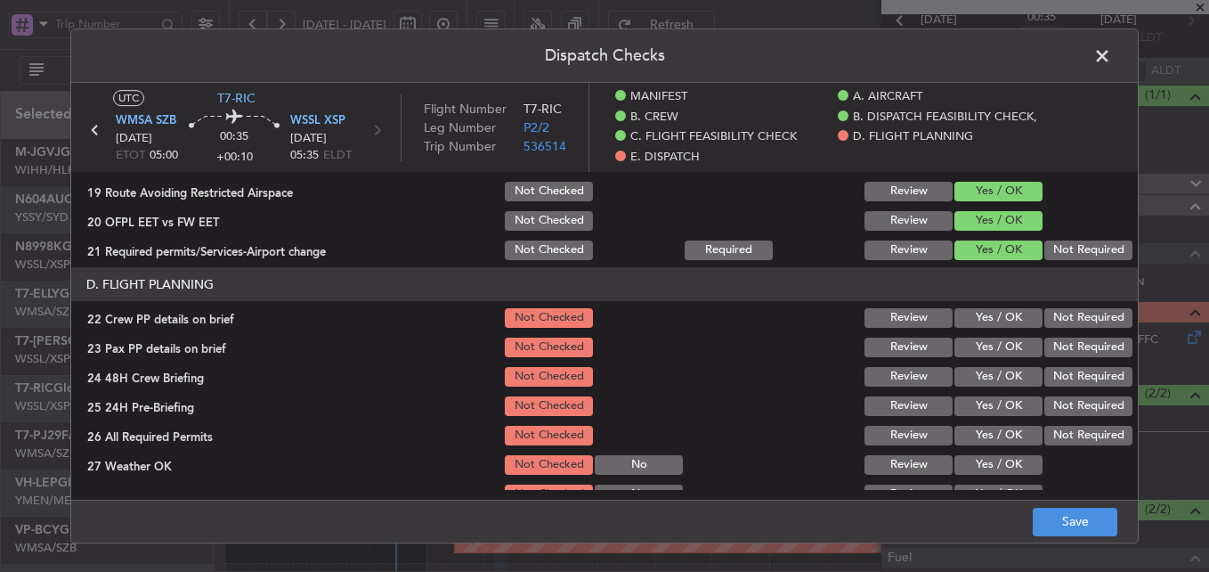
click at [997, 320] on button "Yes / OK" at bounding box center [999, 318] width 88 height 20
click at [996, 346] on button "Yes / OK" at bounding box center [999, 348] width 88 height 20
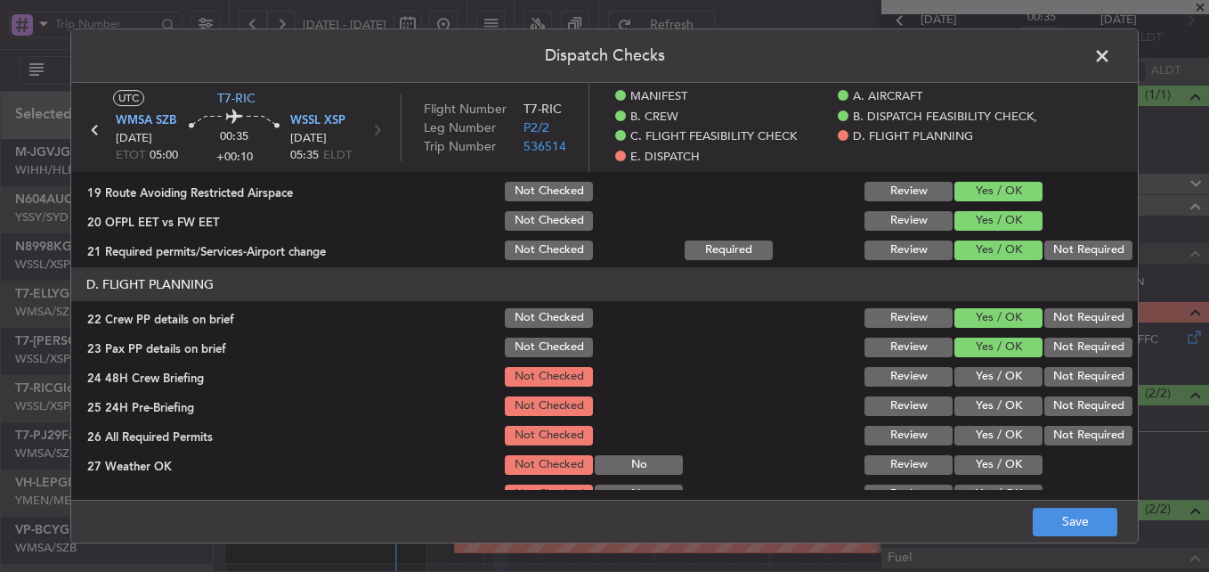
click at [990, 373] on button "Yes / OK" at bounding box center [999, 377] width 88 height 20
click at [986, 406] on button "Yes / OK" at bounding box center [999, 406] width 88 height 20
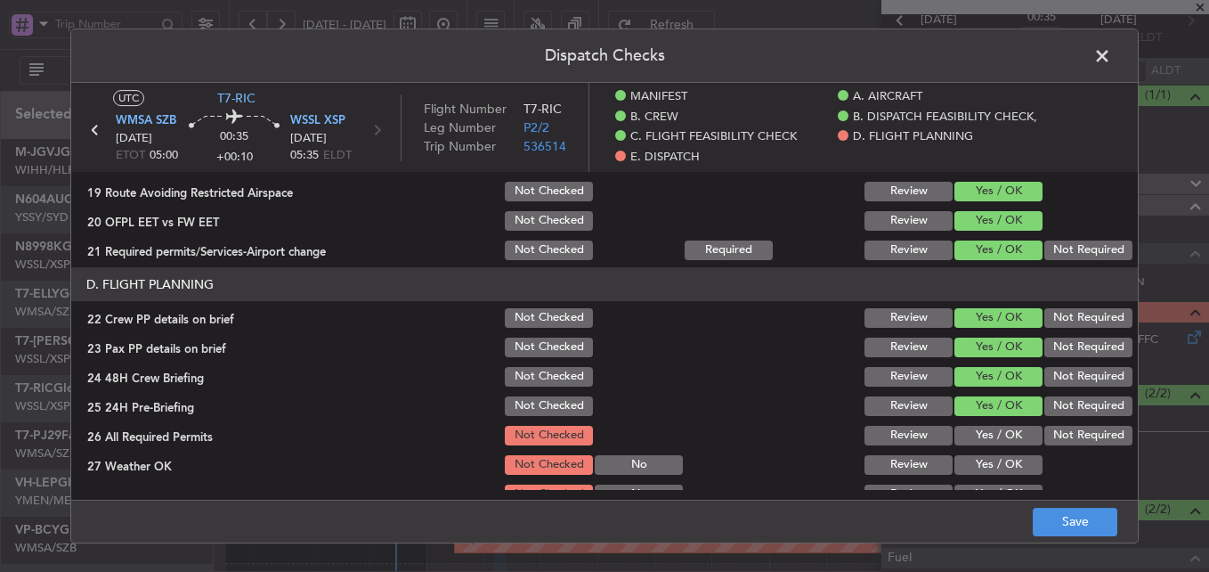
click at [987, 421] on section "D. FLIGHT PLANNING 22 Crew PP details on brief Not Checked Review Yes / OK Not …" at bounding box center [604, 445] width 1067 height 357
click at [987, 430] on button "Yes / OK" at bounding box center [999, 436] width 88 height 20
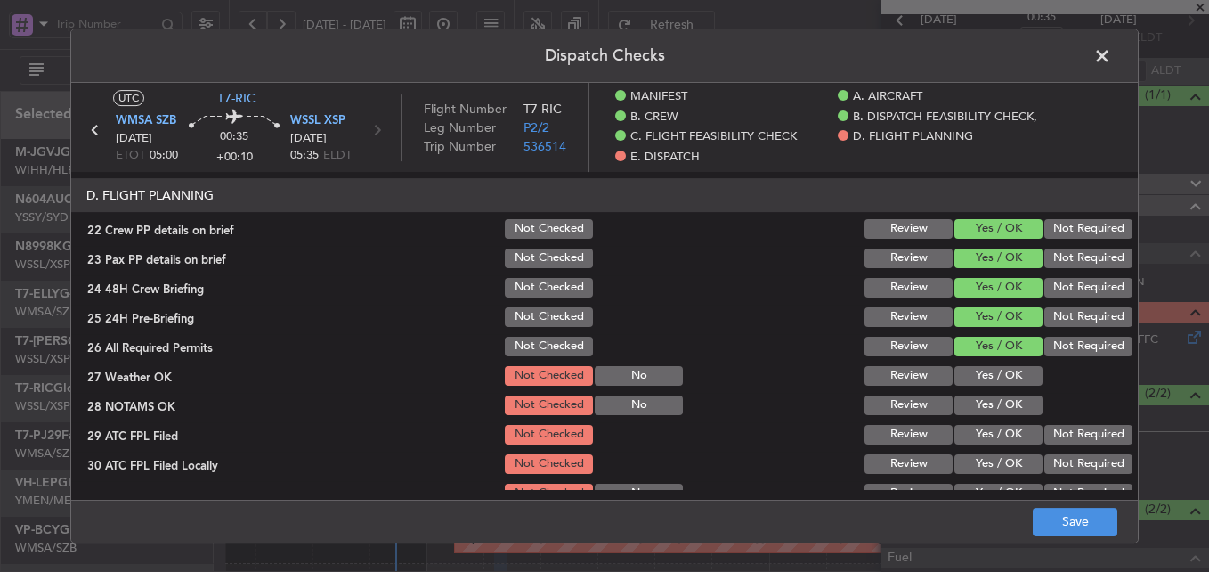
click at [991, 376] on button "Yes / OK" at bounding box center [999, 376] width 88 height 20
click at [990, 401] on button "Yes / OK" at bounding box center [999, 405] width 88 height 20
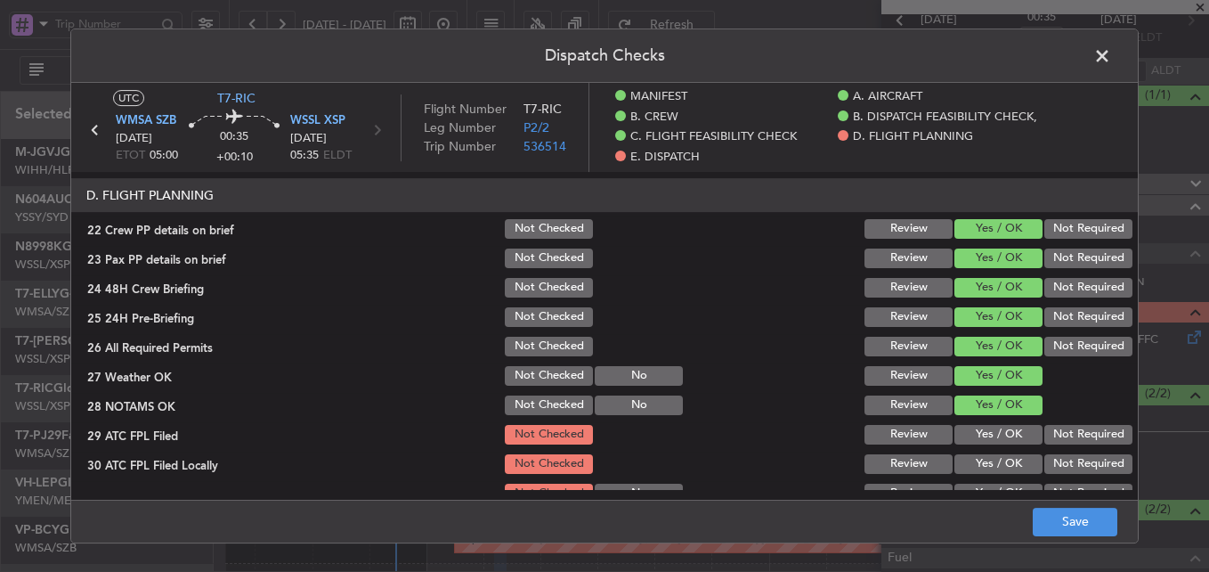
click at [990, 432] on button "Yes / OK" at bounding box center [999, 435] width 88 height 20
click at [992, 456] on button "Yes / OK" at bounding box center [999, 464] width 88 height 20
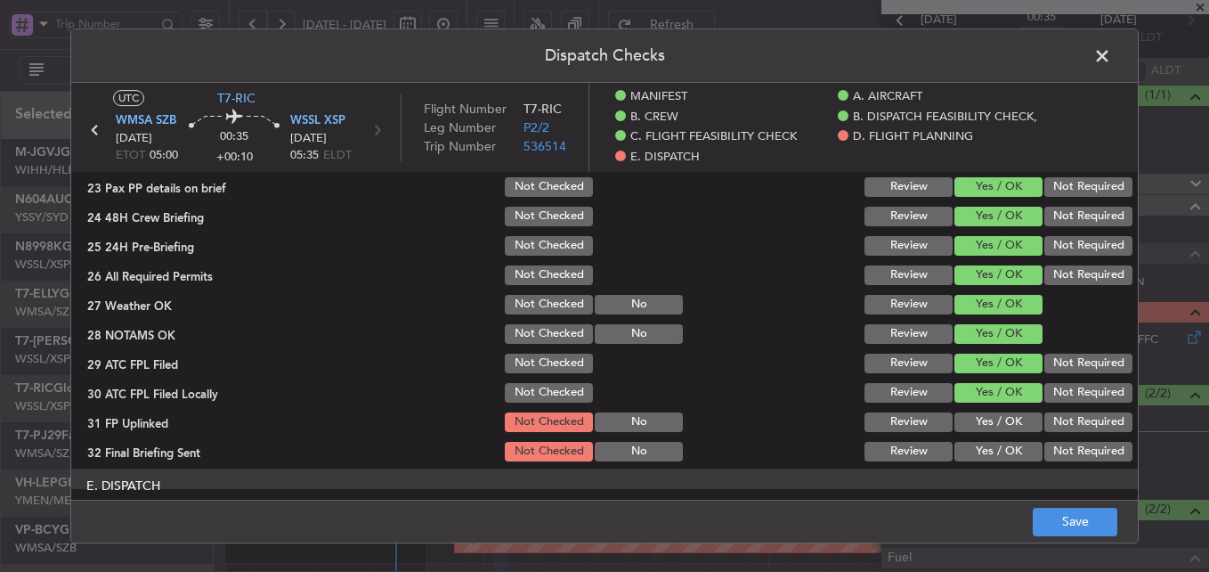
scroll to position [1069, 0]
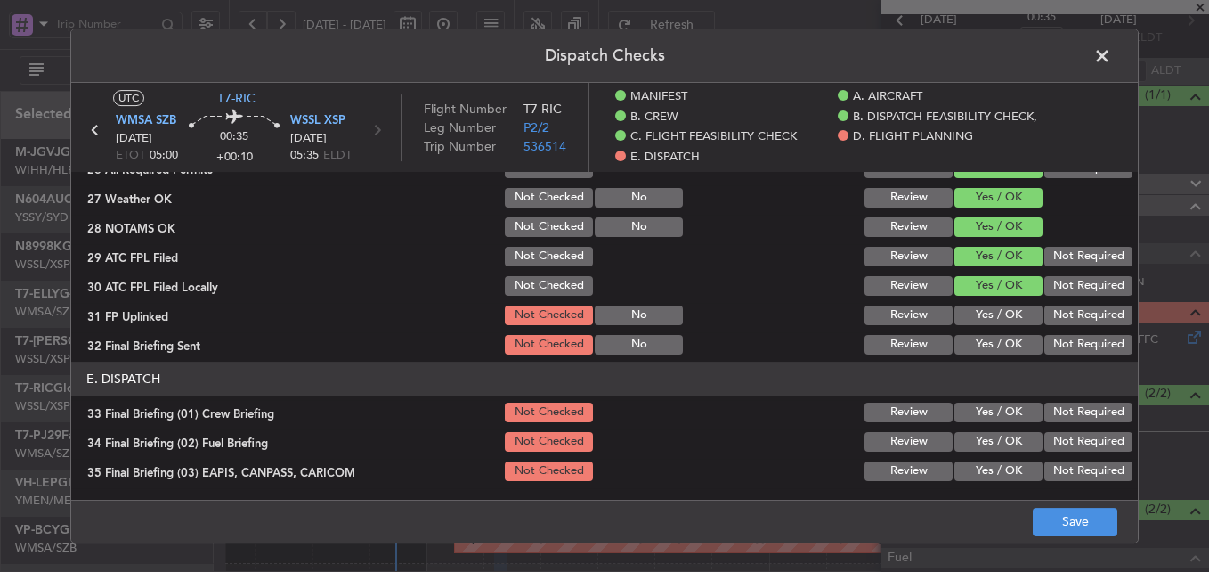
click at [981, 315] on button "Yes / OK" at bounding box center [999, 315] width 88 height 20
click at [980, 342] on button "Yes / OK" at bounding box center [999, 345] width 88 height 20
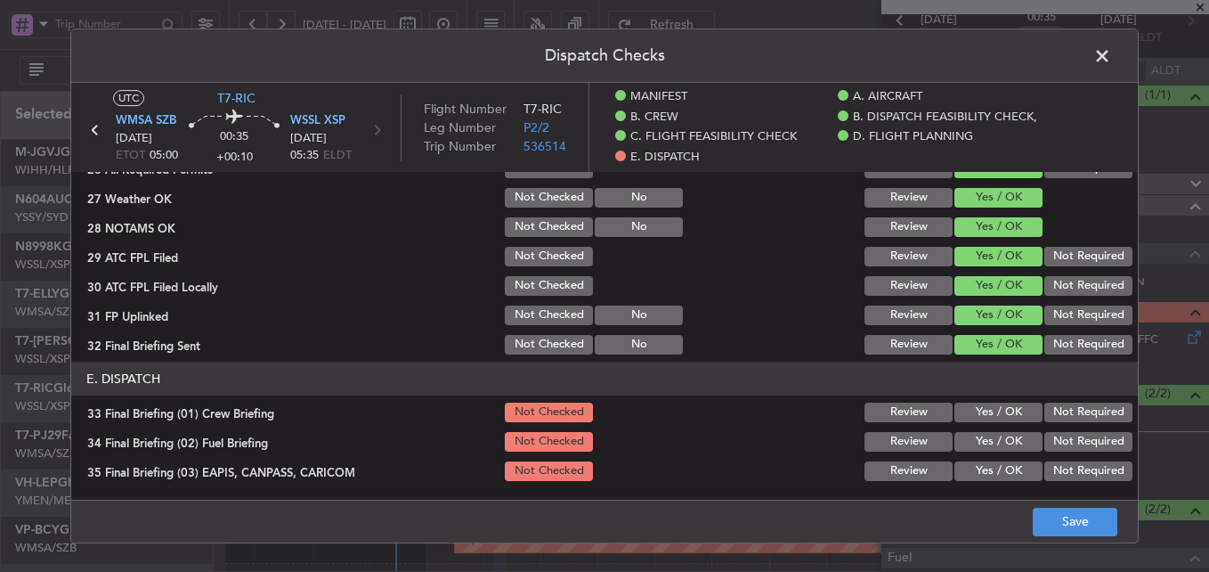
click at [987, 413] on button "Yes / OK" at bounding box center [999, 413] width 88 height 20
click at [990, 441] on button "Yes / OK" at bounding box center [999, 442] width 88 height 20
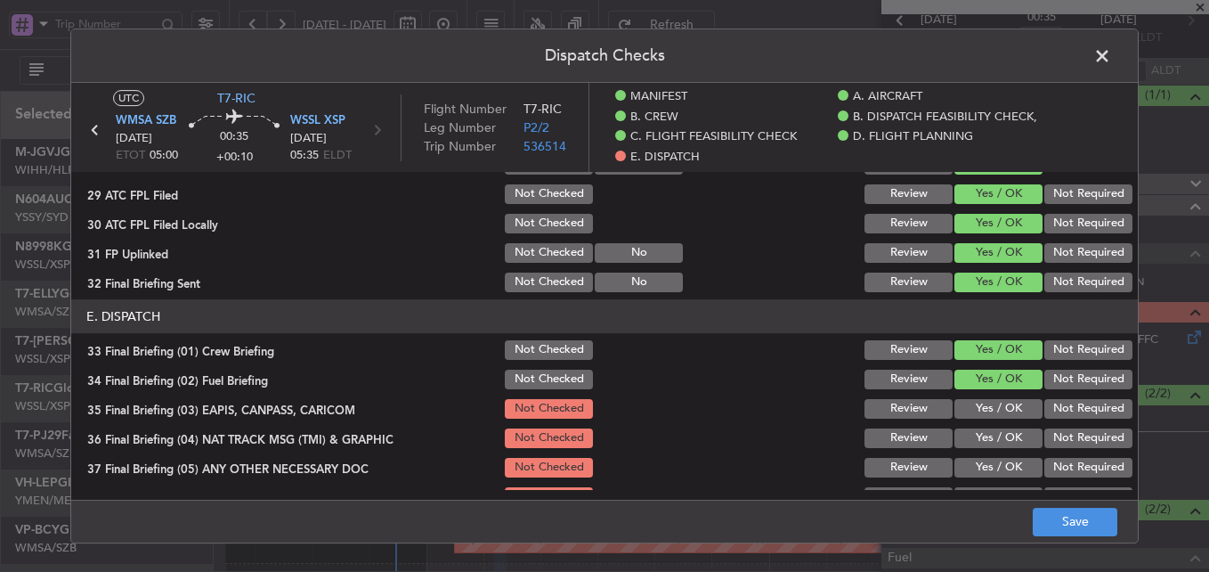
scroll to position [1158, 0]
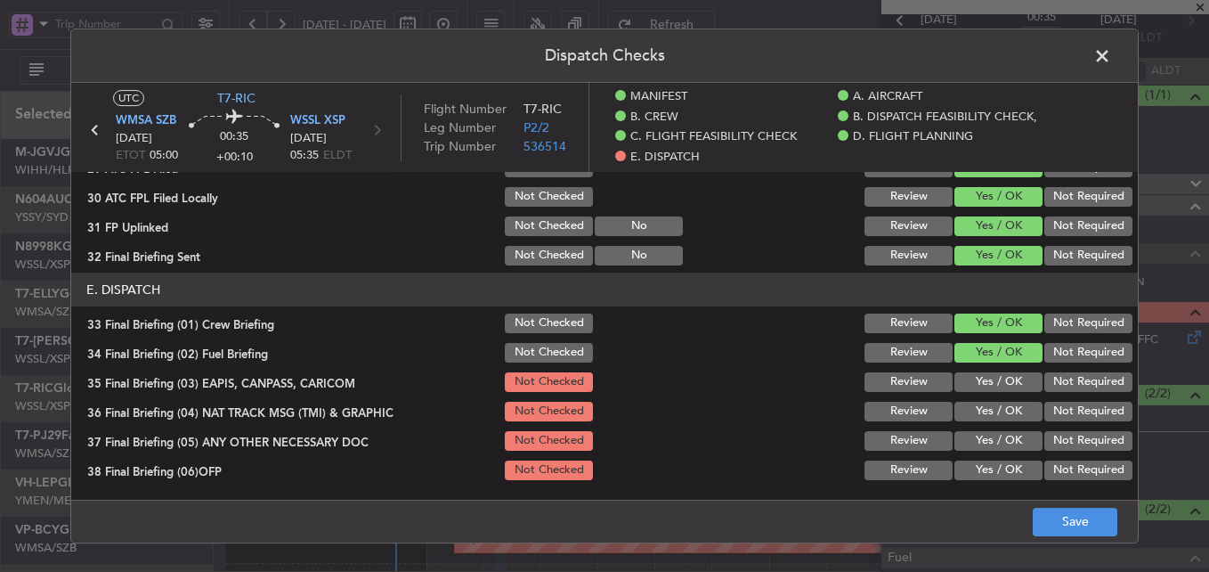
click at [1066, 391] on button "Not Required" at bounding box center [1089, 382] width 88 height 20
click at [1062, 424] on div "Not Required" at bounding box center [1087, 411] width 90 height 25
click at [1069, 415] on button "Not Required" at bounding box center [1089, 412] width 88 height 20
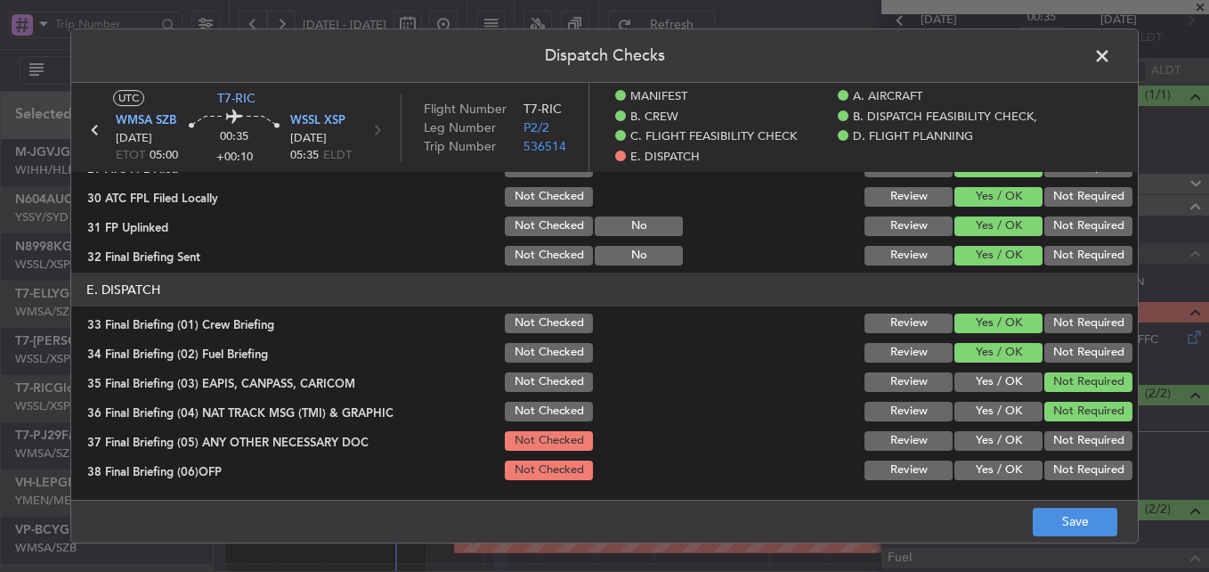
click at [1069, 431] on button "Not Required" at bounding box center [1089, 441] width 88 height 20
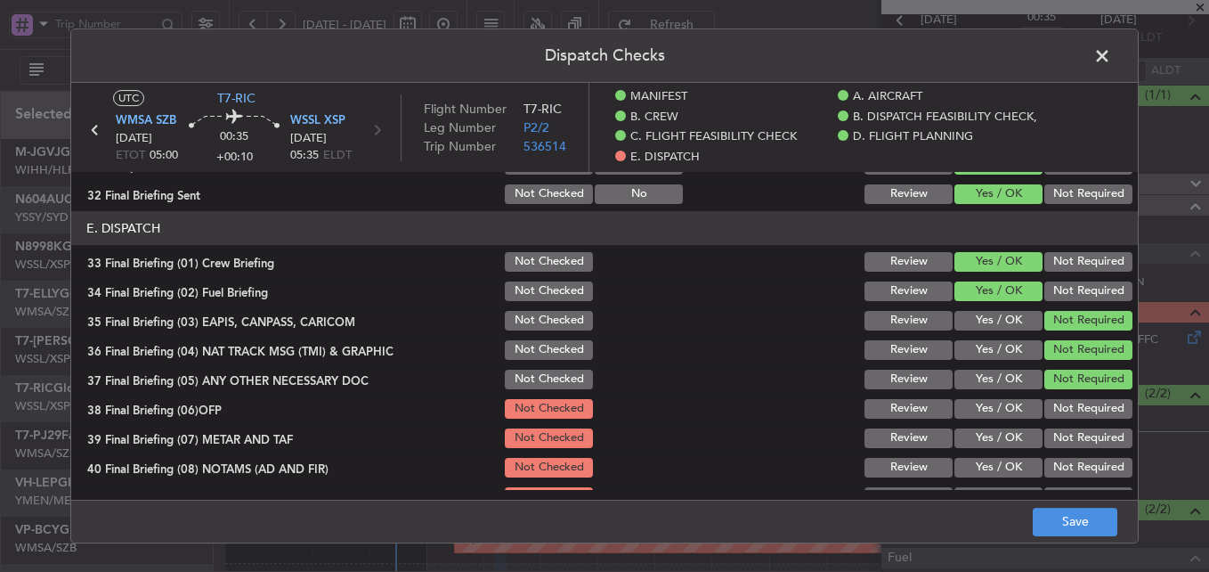
scroll to position [1247, 0]
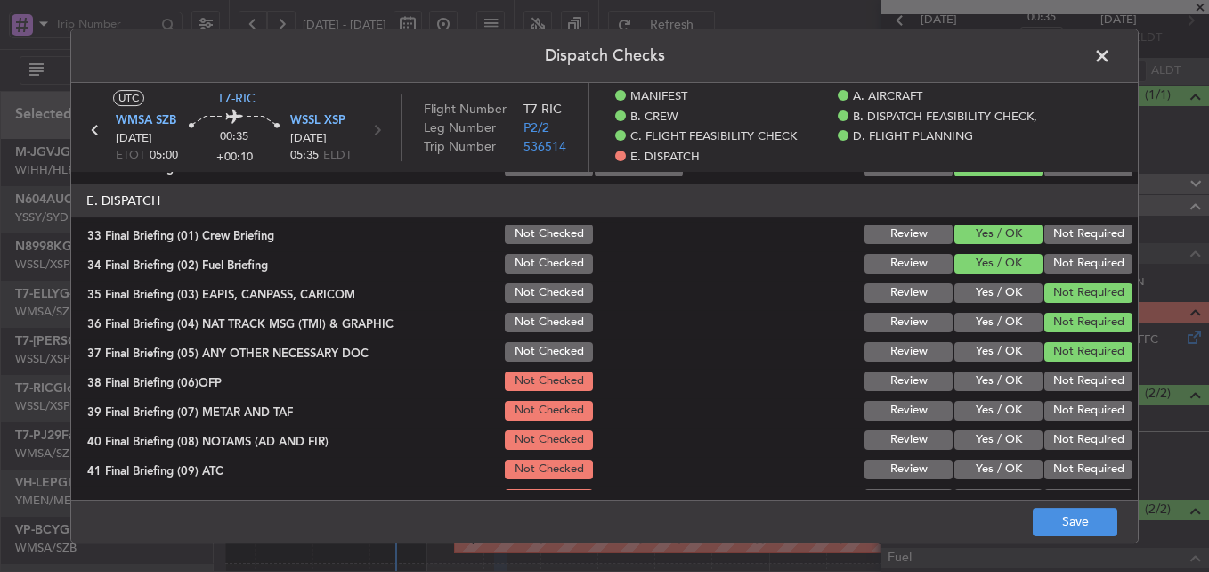
click at [1002, 388] on button "Yes / OK" at bounding box center [999, 381] width 88 height 20
click at [1000, 417] on button "Yes / OK" at bounding box center [999, 411] width 88 height 20
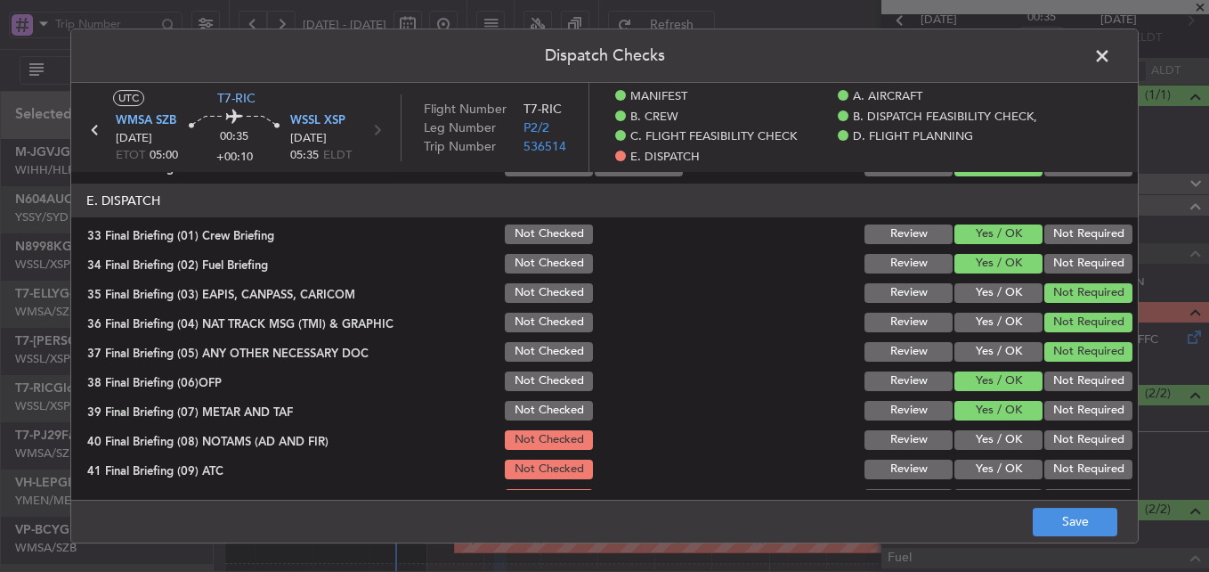
click at [995, 437] on button "Yes / OK" at bounding box center [999, 440] width 88 height 20
click at [989, 461] on button "Yes / OK" at bounding box center [999, 470] width 88 height 20
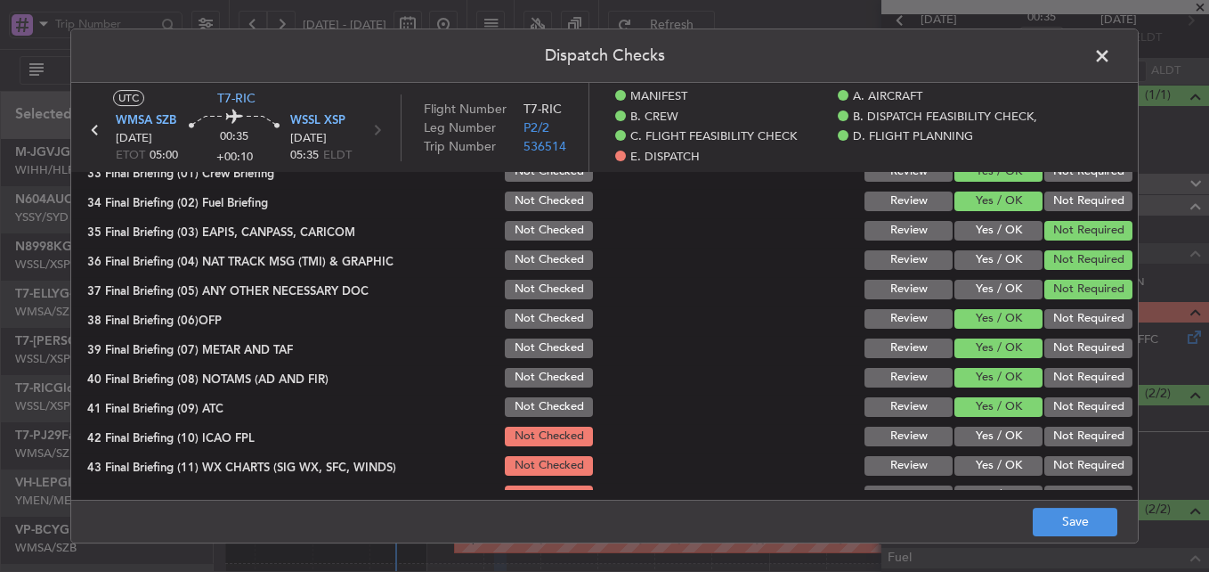
scroll to position [1332, 0]
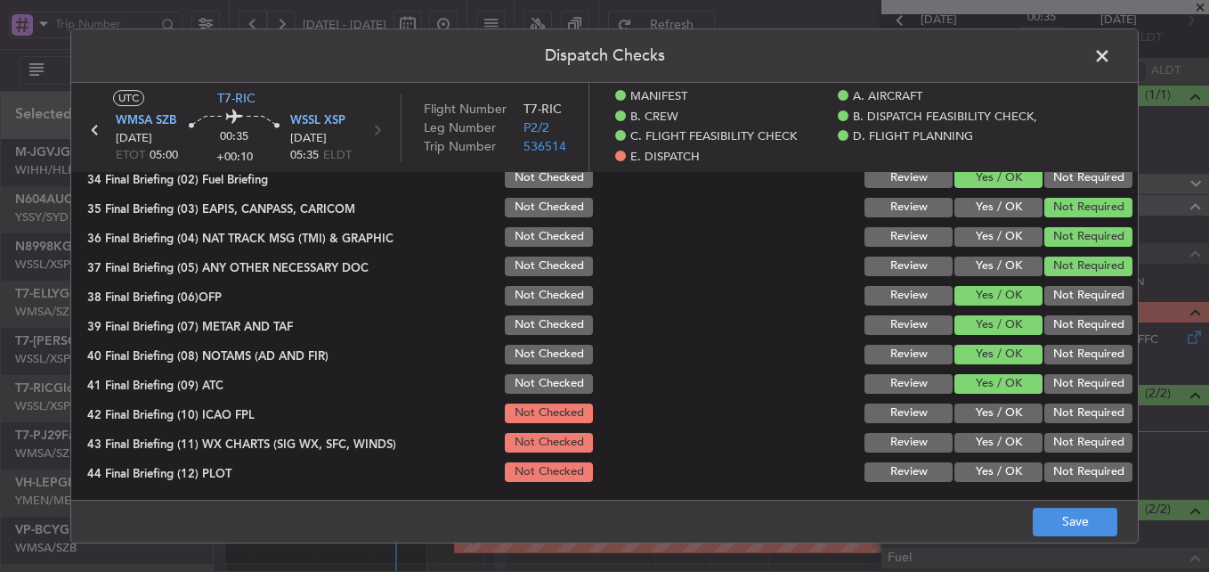
click at [989, 414] on button "Yes / OK" at bounding box center [999, 413] width 88 height 20
click at [984, 437] on button "Yes / OK" at bounding box center [999, 443] width 88 height 20
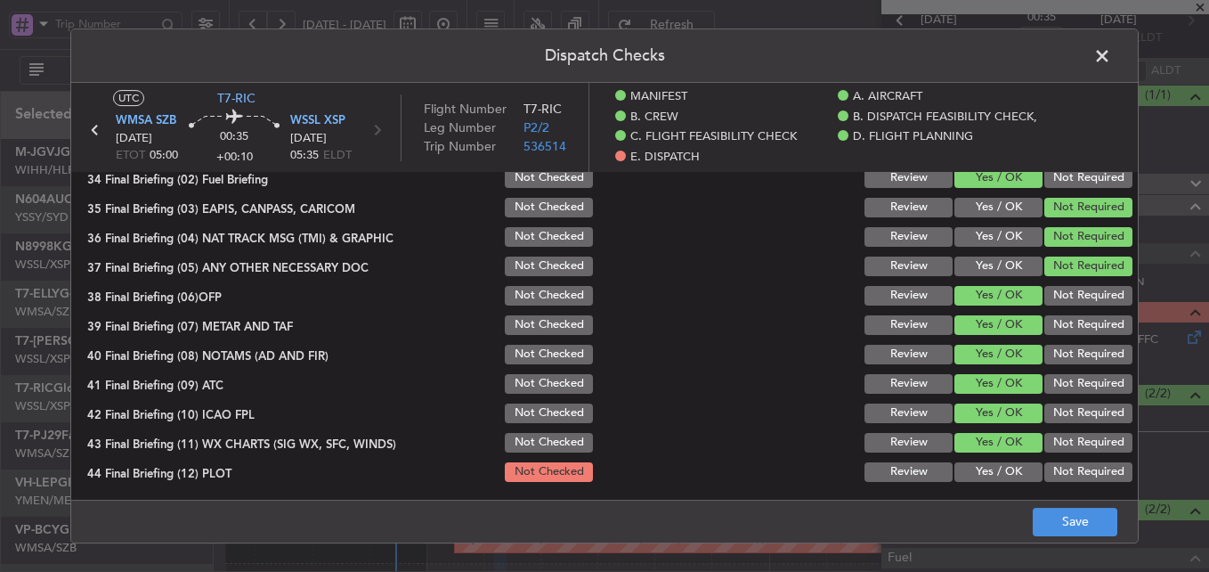
click at [984, 468] on button "Yes / OK" at bounding box center [999, 472] width 88 height 20
click at [1065, 514] on button "Save" at bounding box center [1075, 522] width 85 height 28
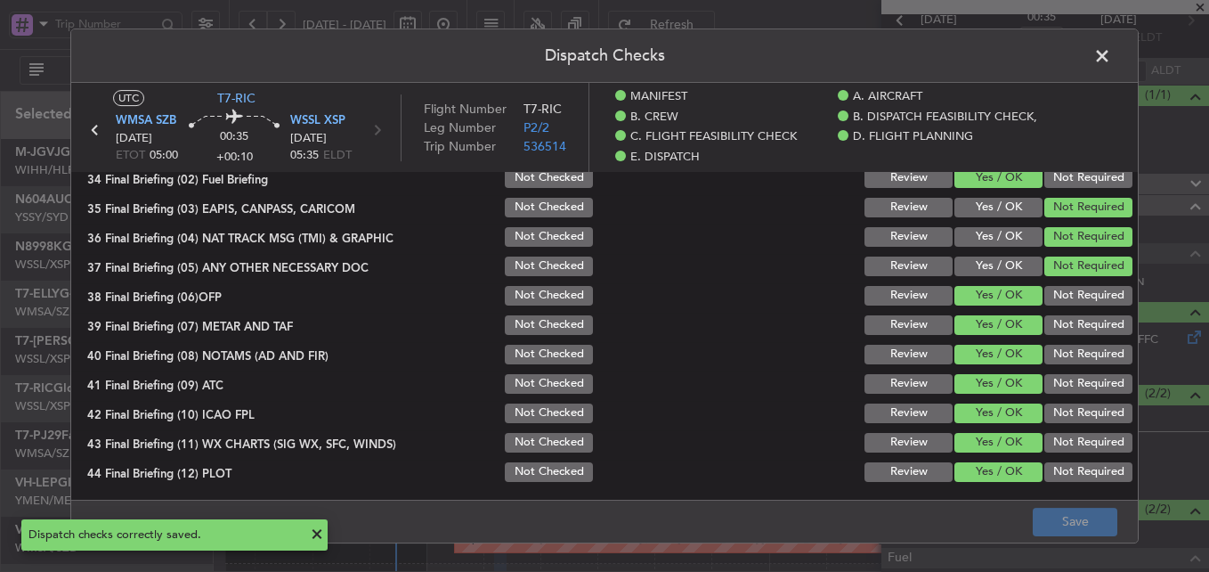
click at [1111, 56] on span at bounding box center [1111, 61] width 0 height 36
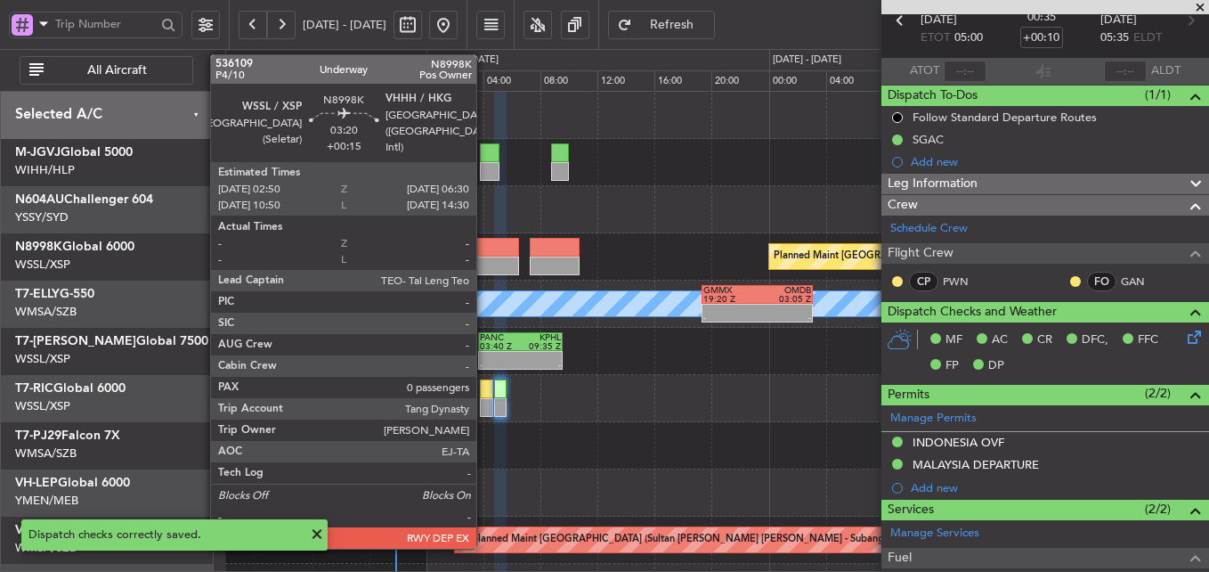
click at [484, 267] on div at bounding box center [492, 265] width 53 height 19
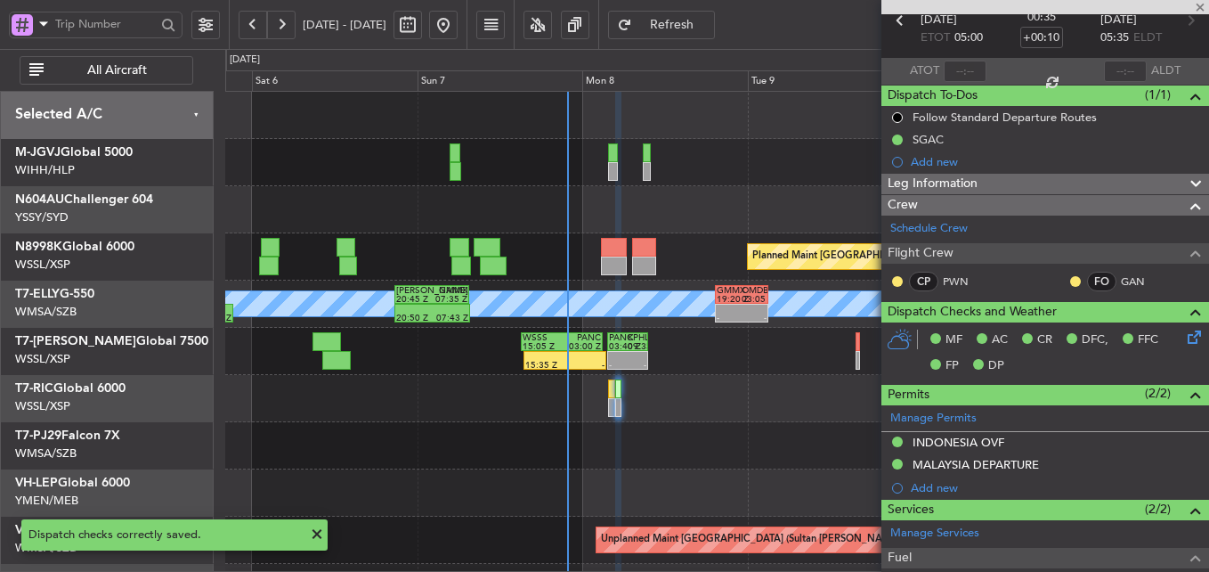
type input "+00:15"
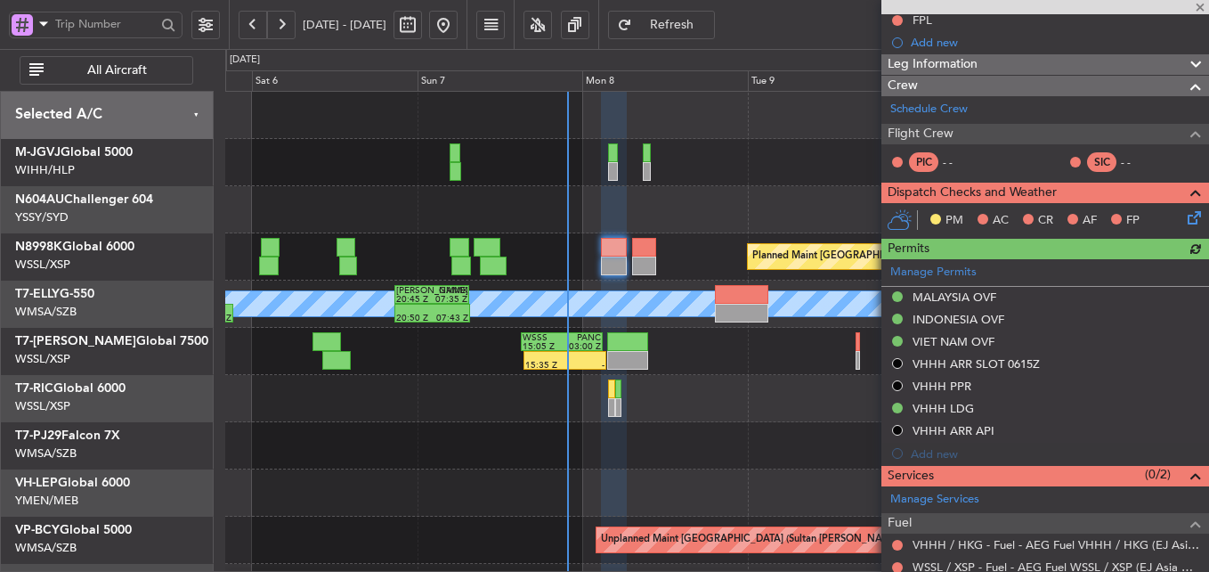
scroll to position [419, 0]
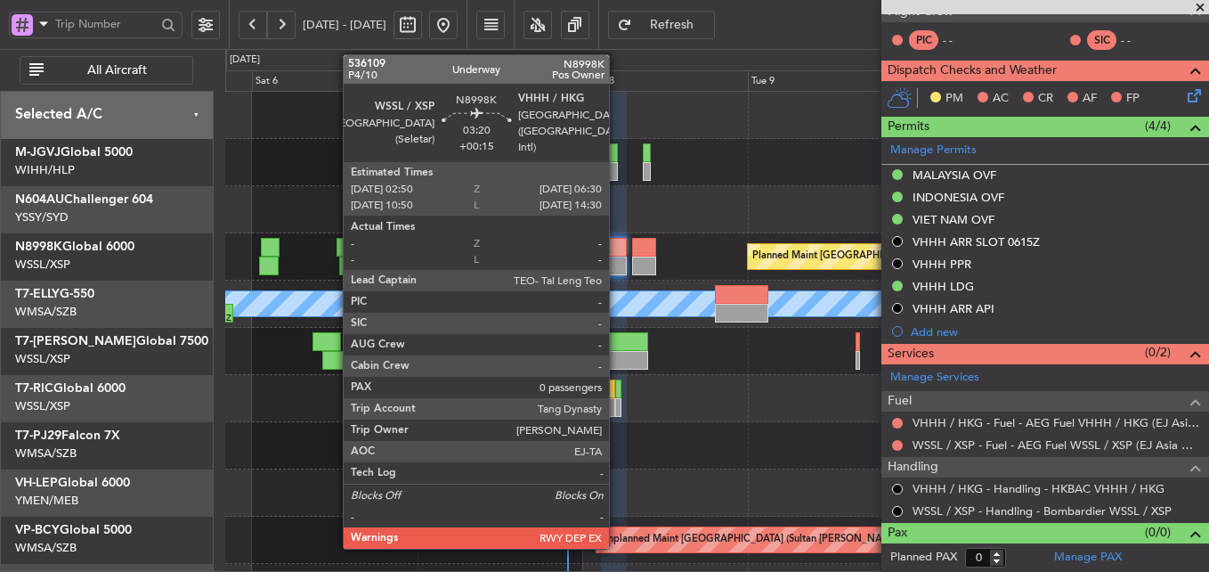
click at [617, 256] on div at bounding box center [614, 247] width 26 height 19
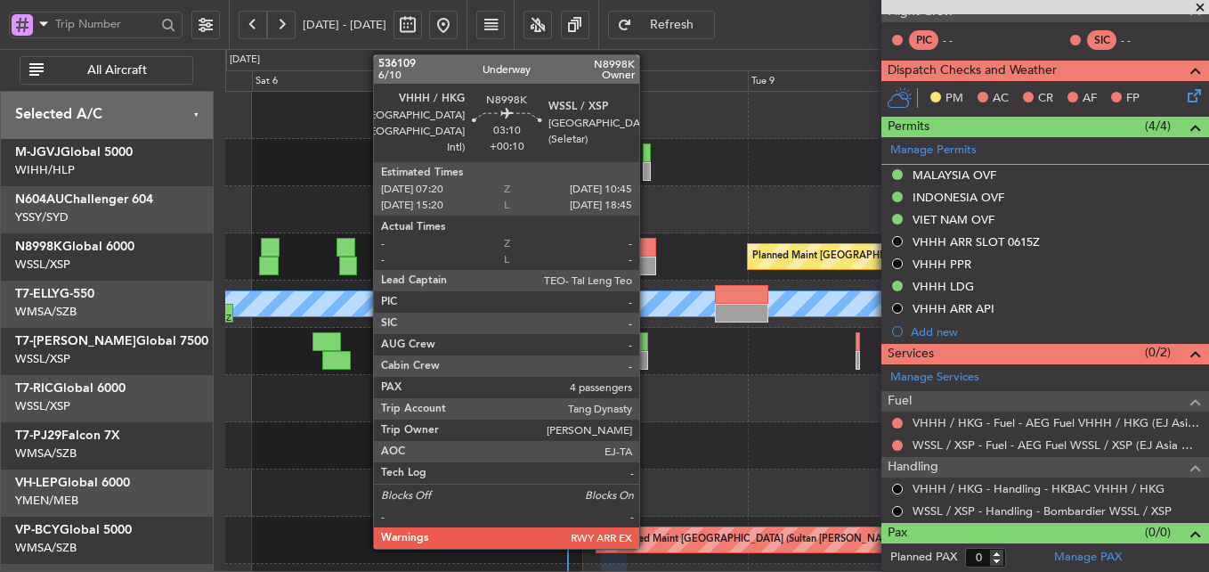
click at [647, 241] on div at bounding box center [644, 247] width 24 height 19
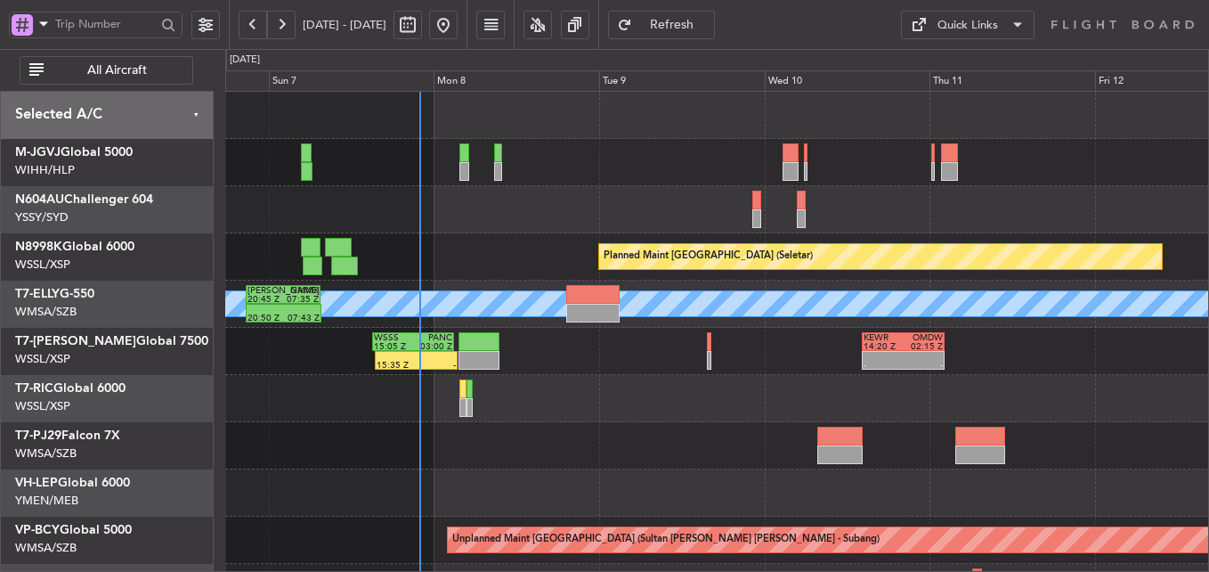
click at [552, 350] on div "15:35 Z - WSSS 15:05 Z PANC 03:00 Z - - KEWR 14:20 Z OMDW 02:15 Z" at bounding box center [716, 351] width 983 height 47
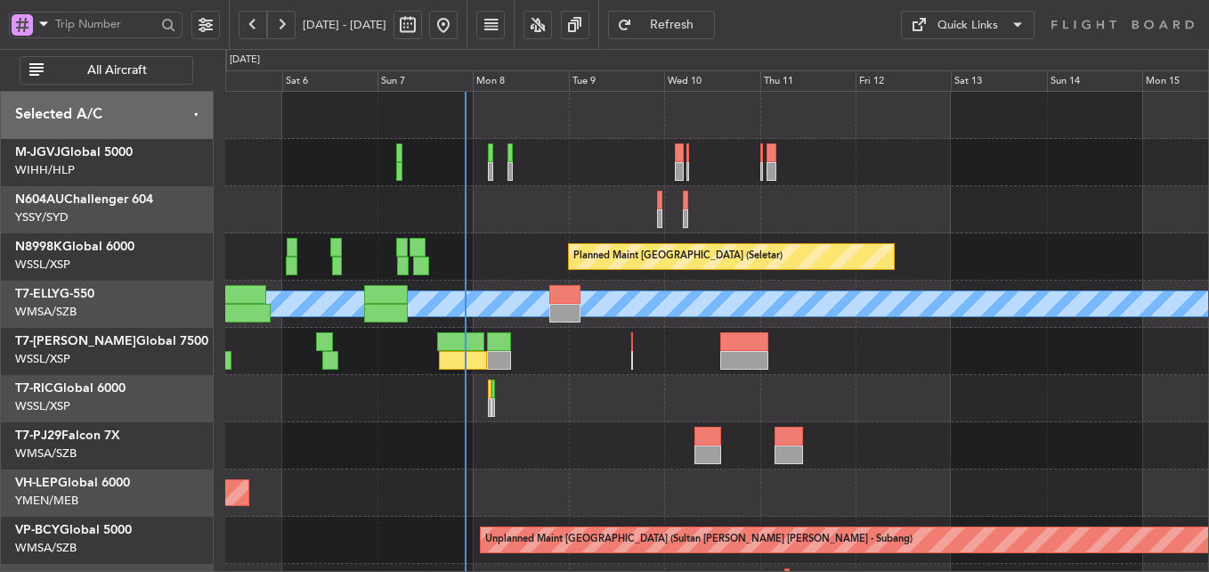
click at [550, 461] on div at bounding box center [716, 445] width 983 height 47
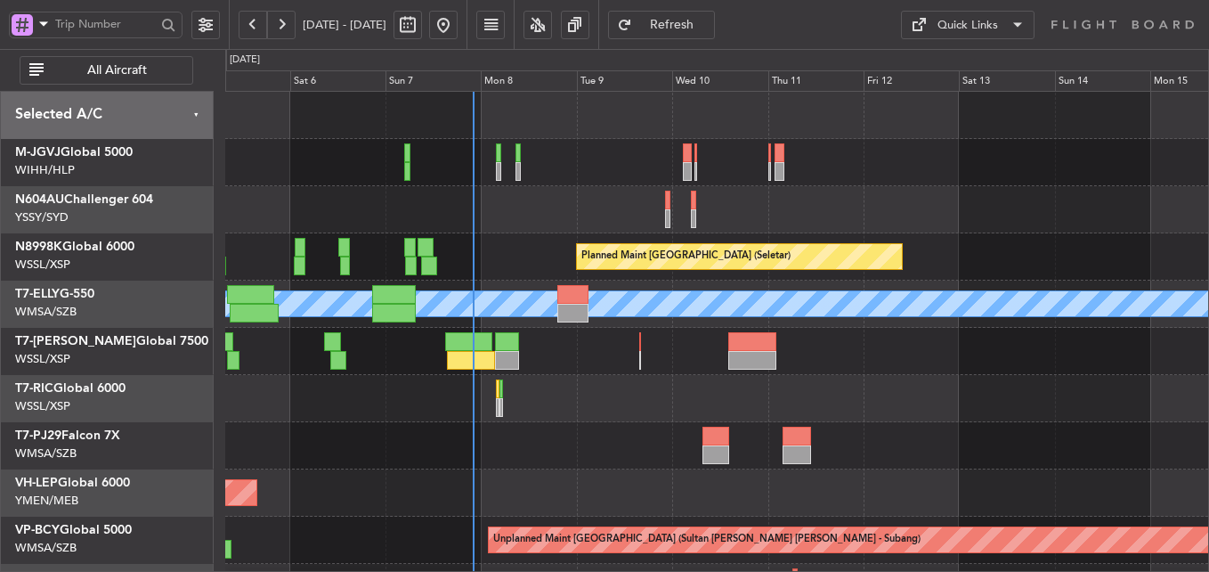
scroll to position [133, 0]
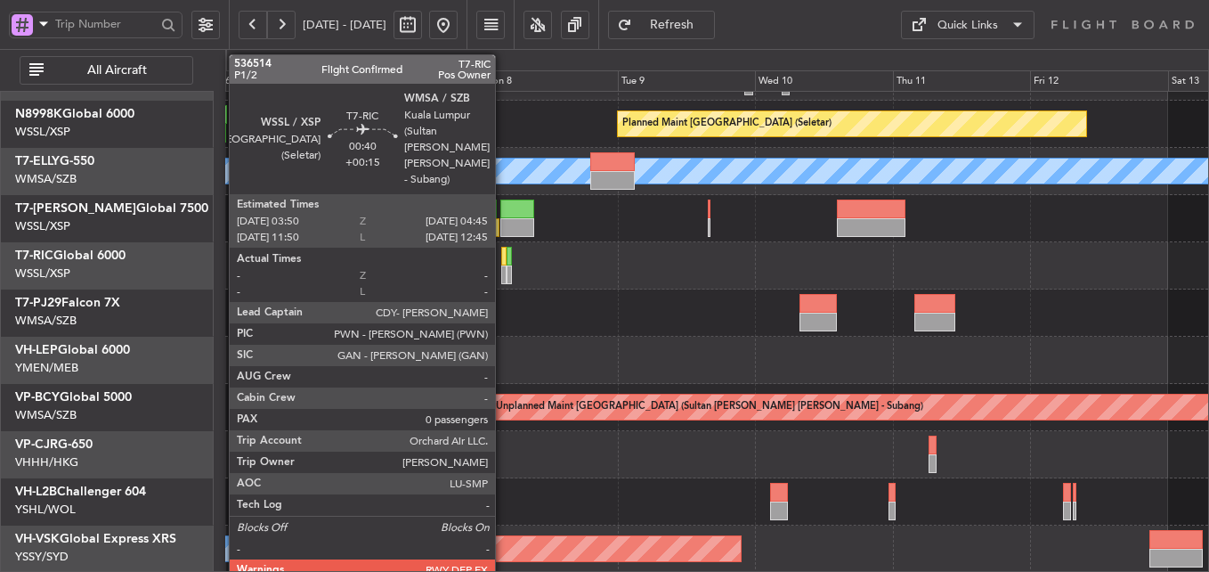
click at [503, 257] on div at bounding box center [503, 256] width 5 height 19
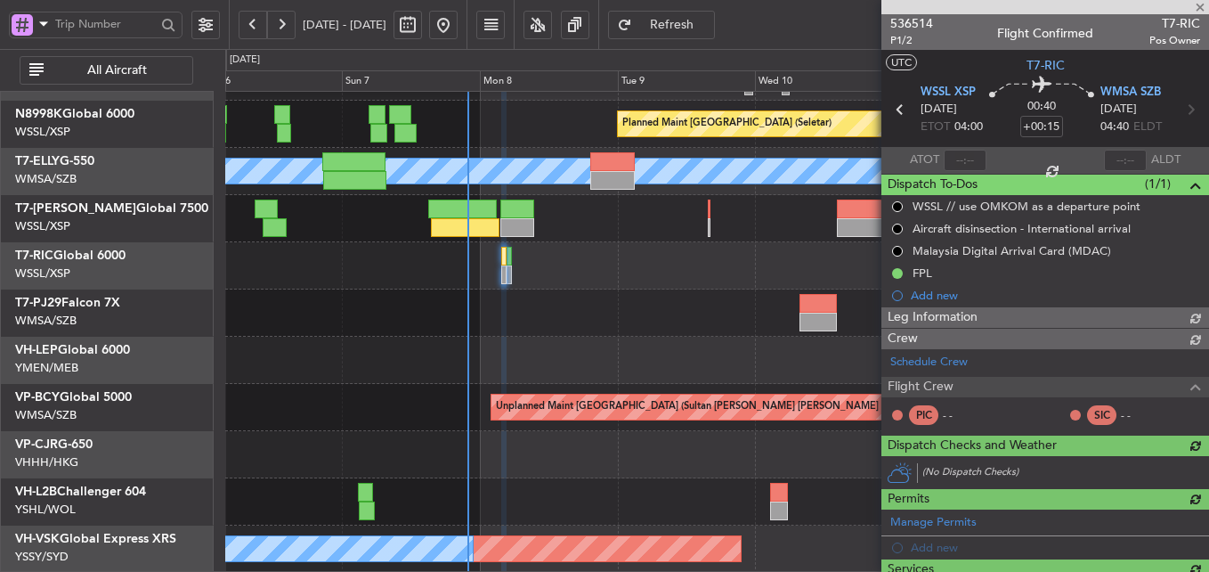
type input "[PERSON_NAME] (HHAFI)"
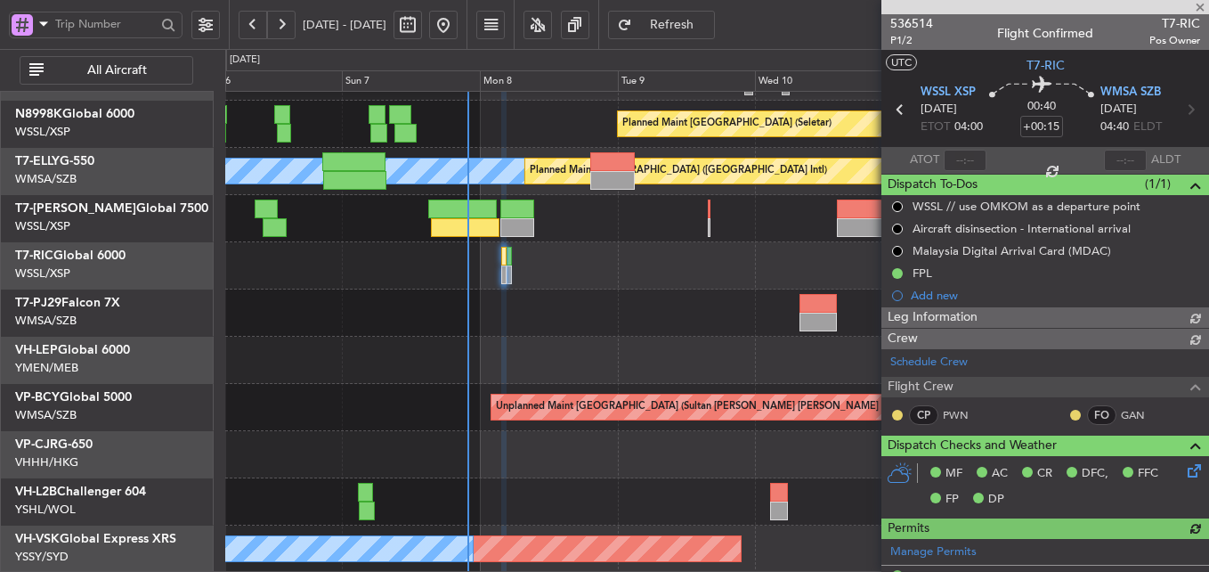
type input "[PERSON_NAME] (HHAFI)"
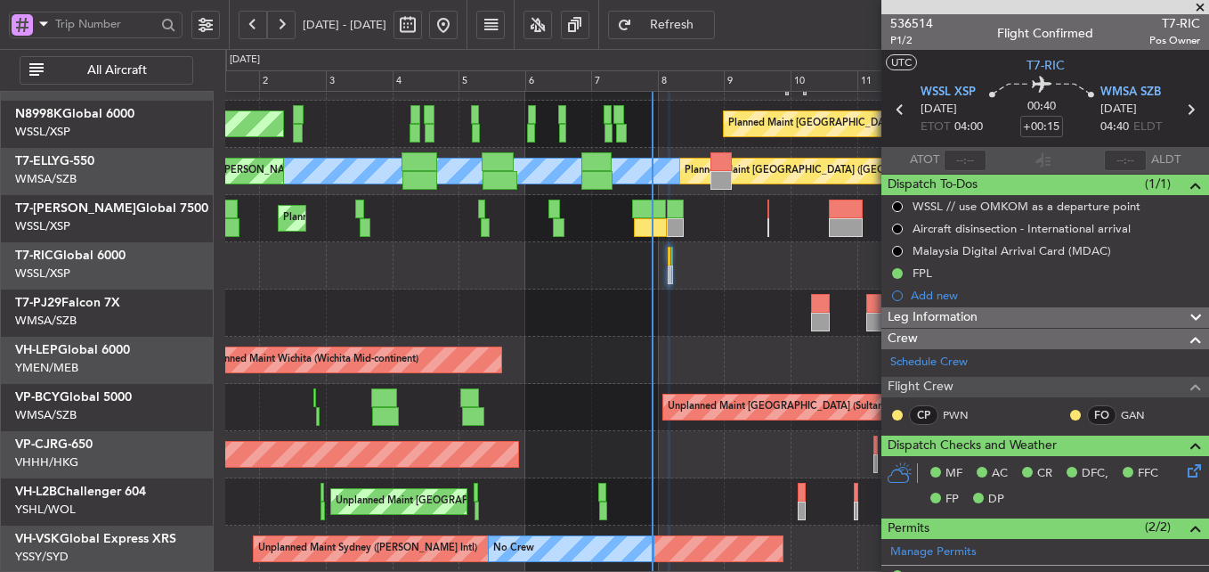
click at [785, 491] on div "Unplanned Maint [GEOGRAPHIC_DATA] ([GEOGRAPHIC_DATA]) Planned Maint [GEOGRAPHIC…" at bounding box center [716, 501] width 983 height 47
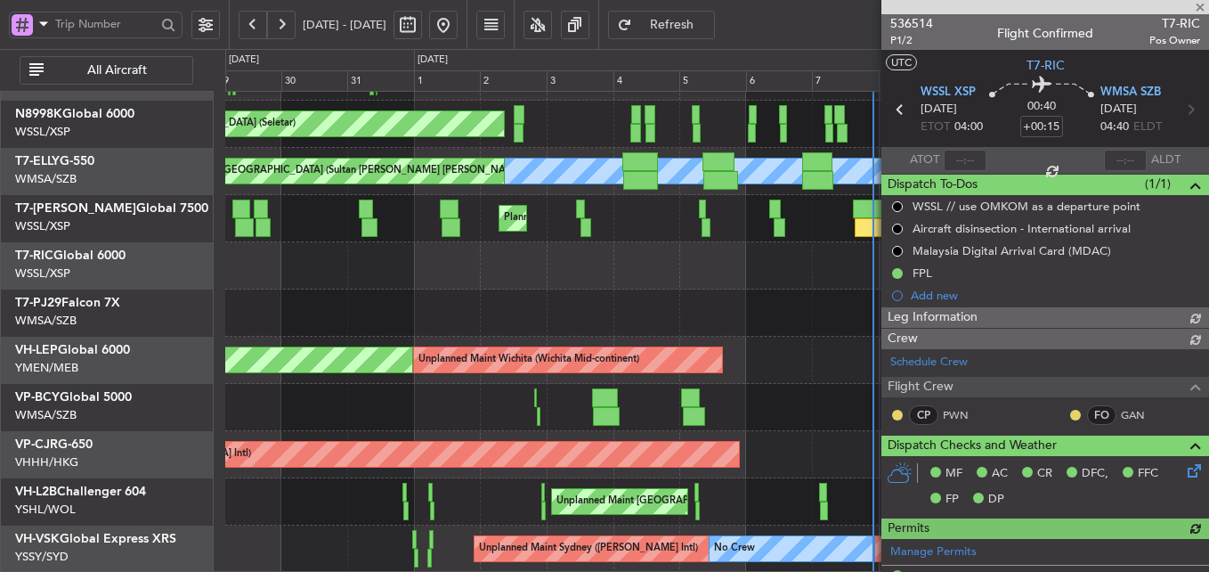
type input "[PERSON_NAME] (HHAFI)"
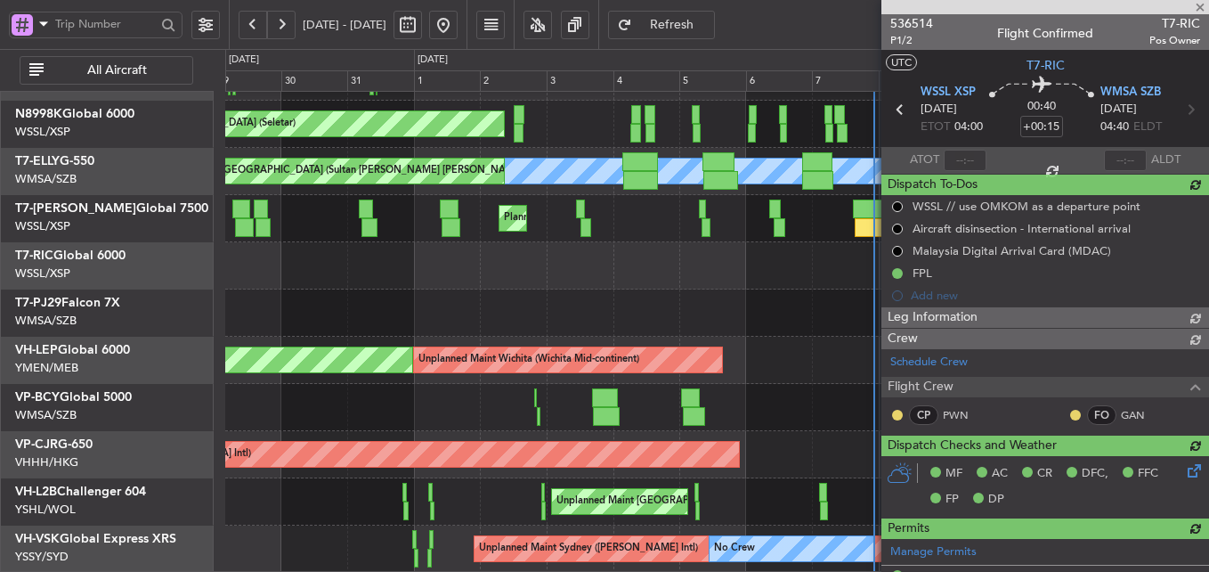
type input "[PERSON_NAME] (HHAFI)"
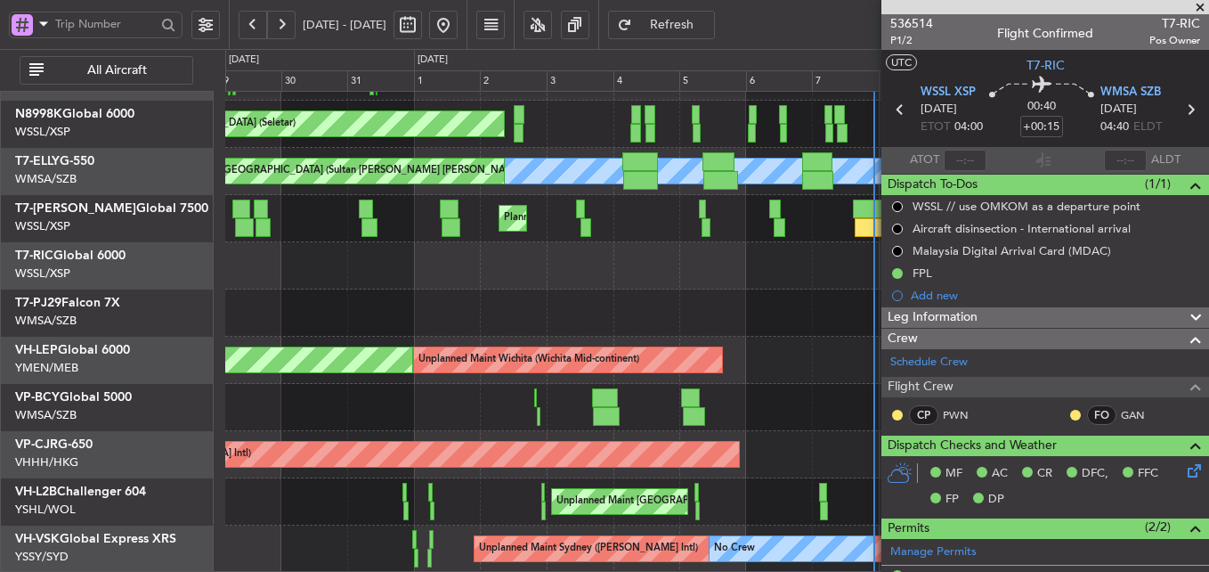
type input "[PERSON_NAME] (HHAFI)"
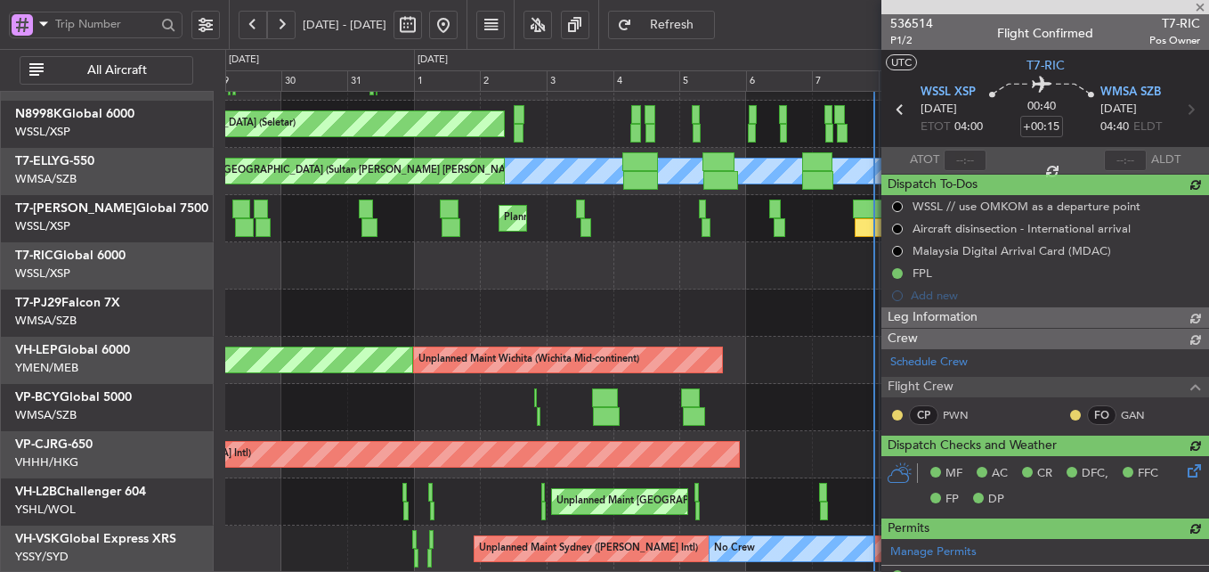
type input "[PERSON_NAME] (HHAFI)"
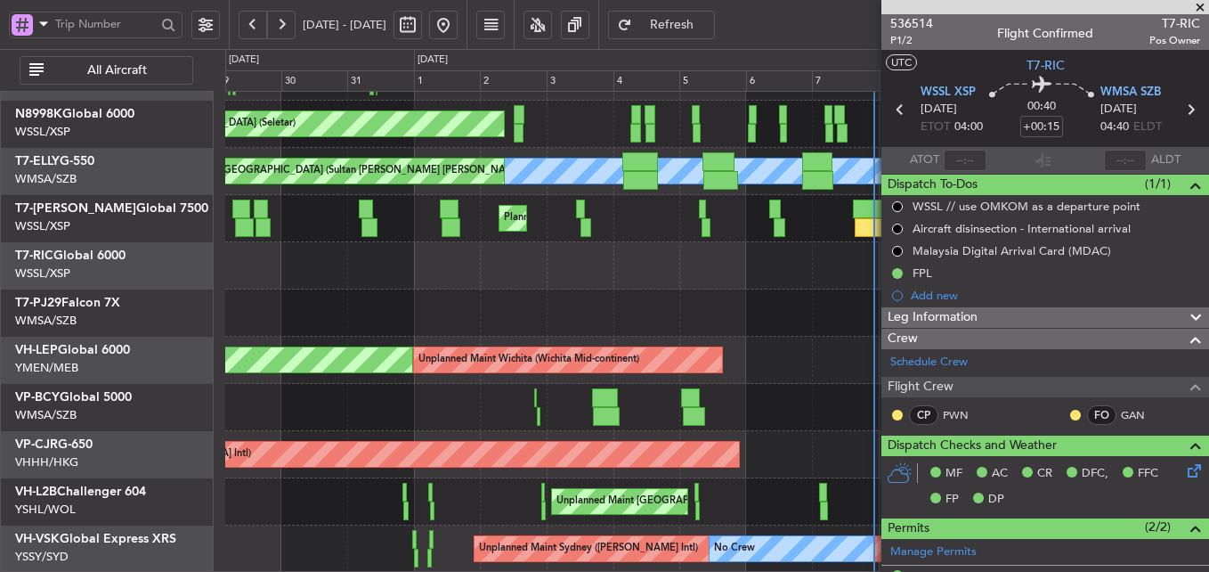
click at [1203, 2] on span at bounding box center [1201, 8] width 18 height 16
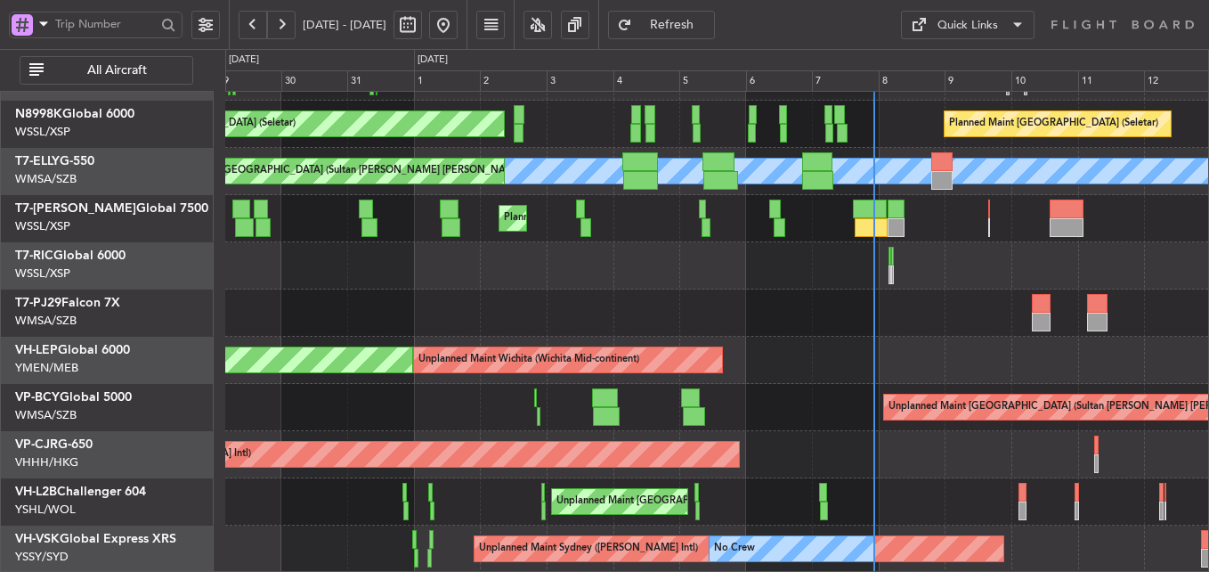
scroll to position [118, 0]
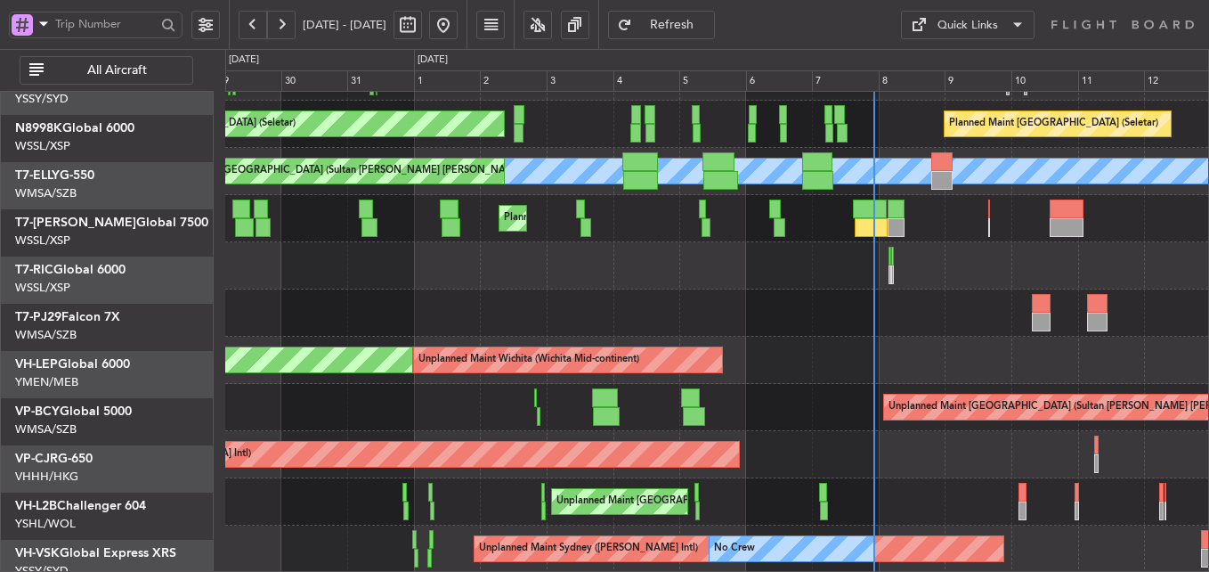
click at [433, 336] on div at bounding box center [716, 312] width 983 height 47
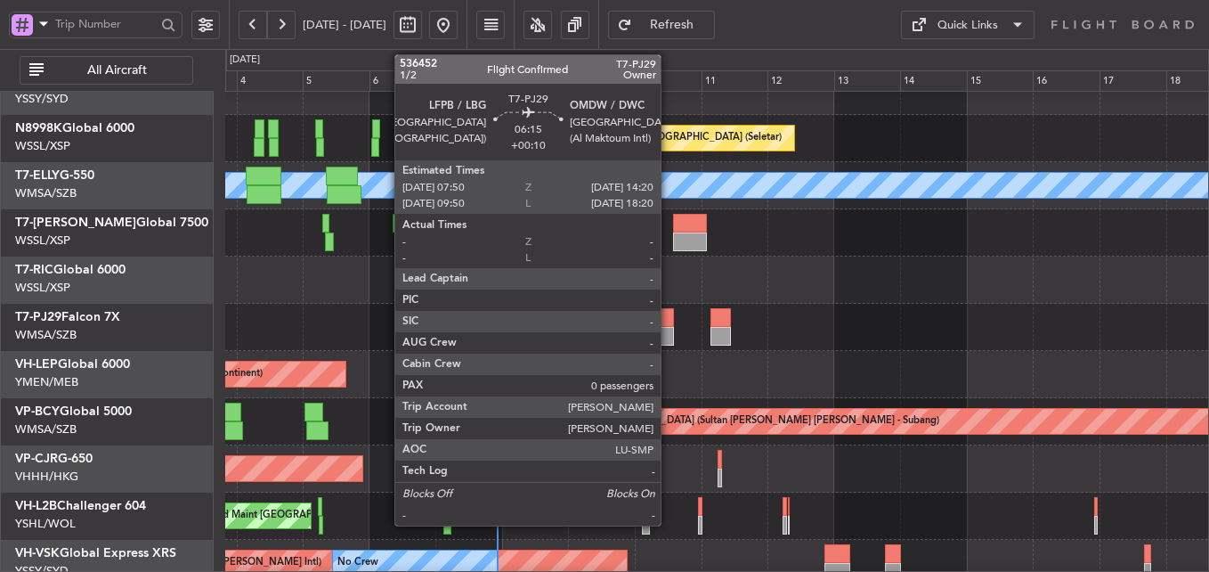
click at [669, 330] on div at bounding box center [664, 336] width 19 height 19
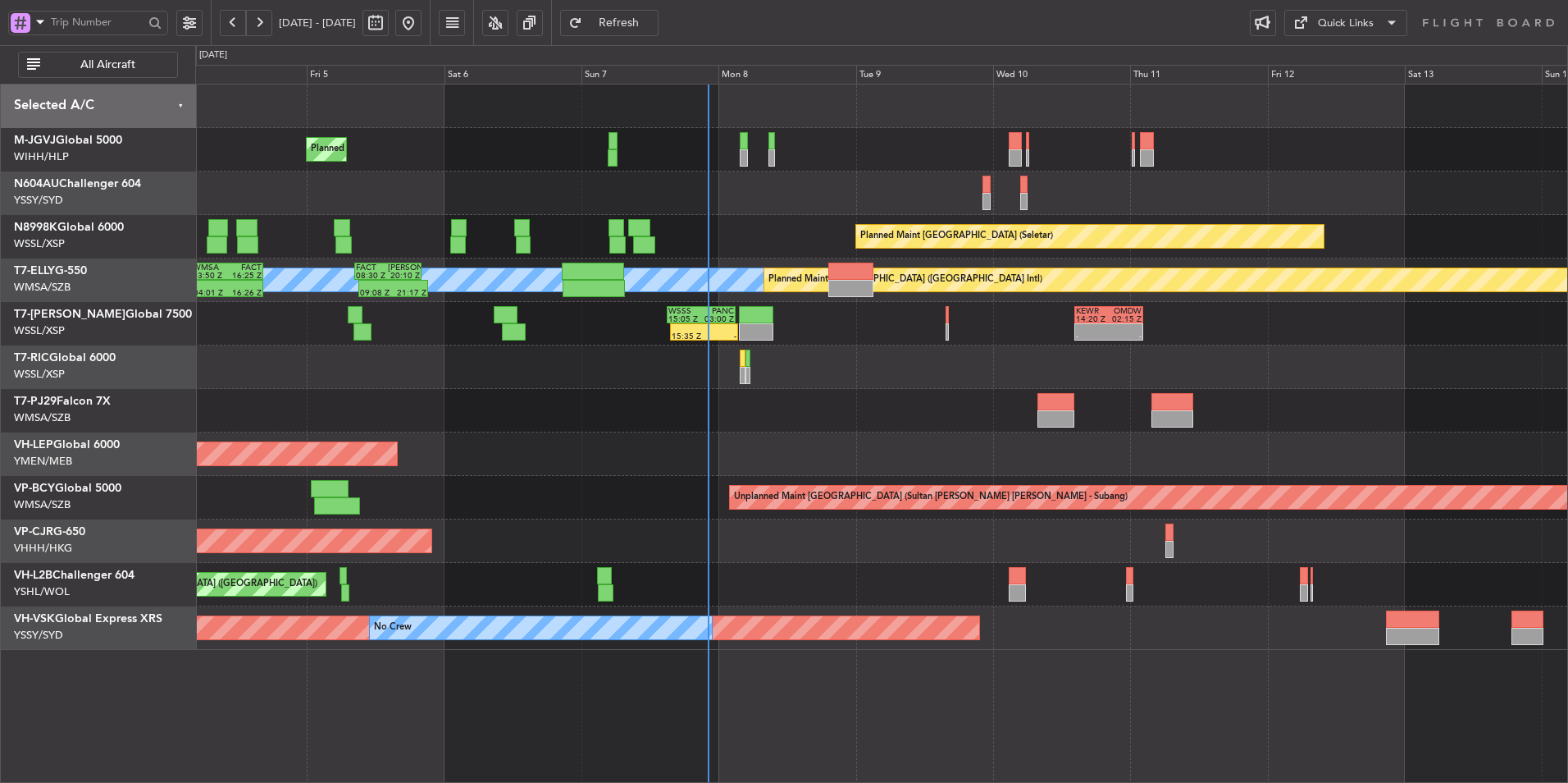
click at [752, 345] on div "15:35 Z - WSSS 15:05 Z PANC 03:00 Z - - KEWR 14:20 Z OMDW 02:15 Z Planned Maint…" at bounding box center [881, 323] width 1372 height 43
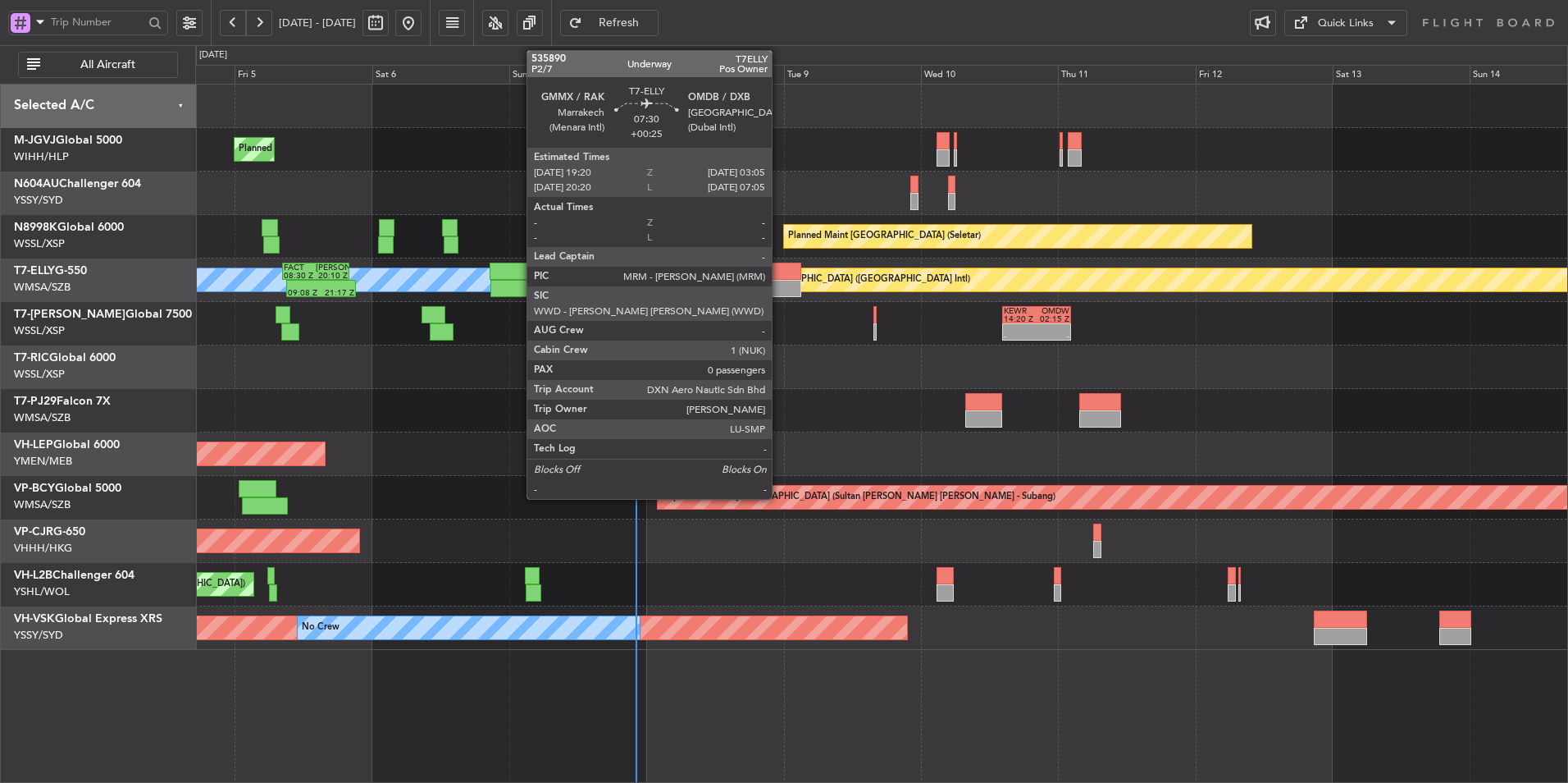
click at [779, 278] on div at bounding box center [778, 271] width 45 height 18
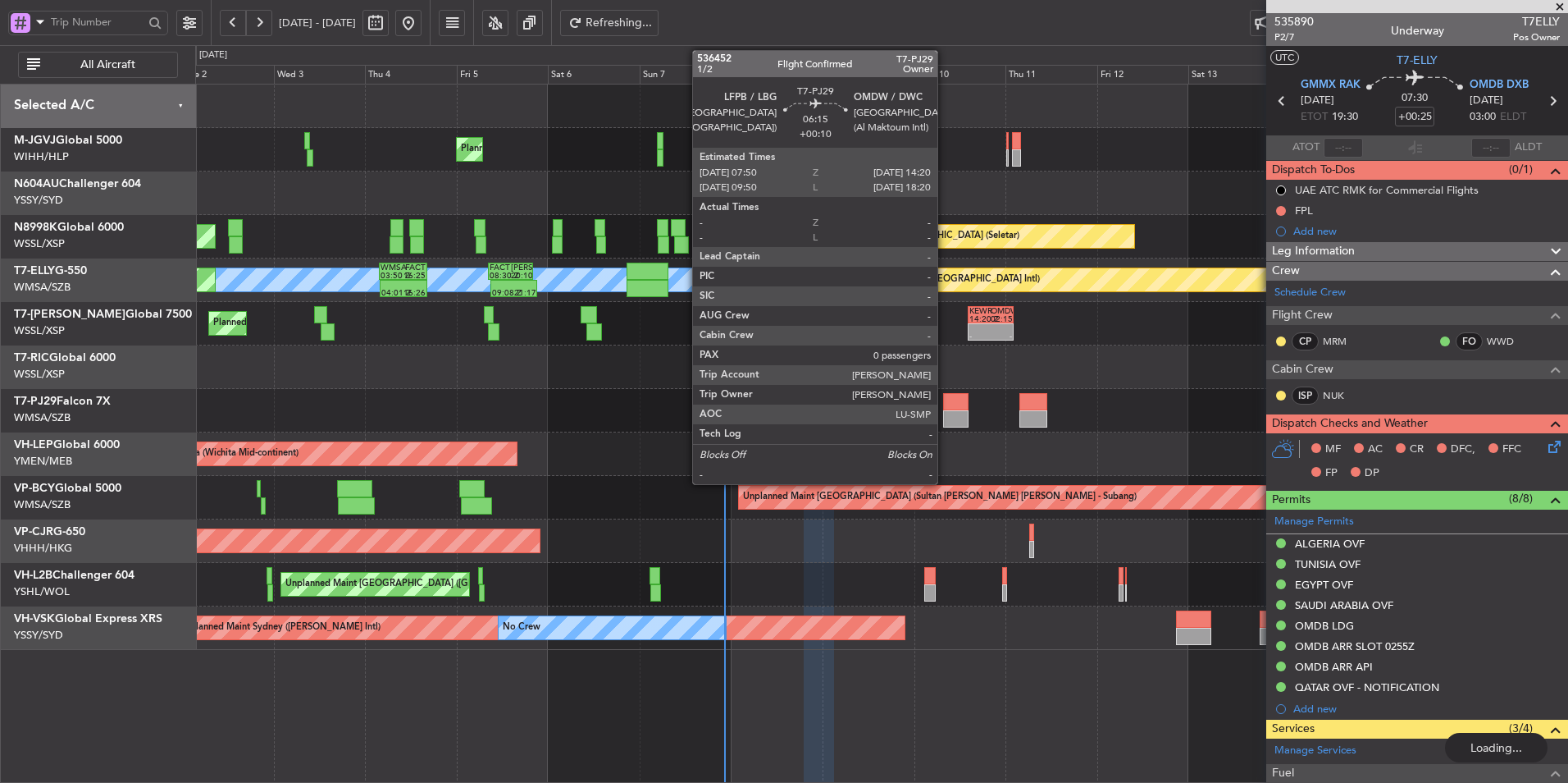
click at [949, 421] on div at bounding box center [956, 418] width 26 height 18
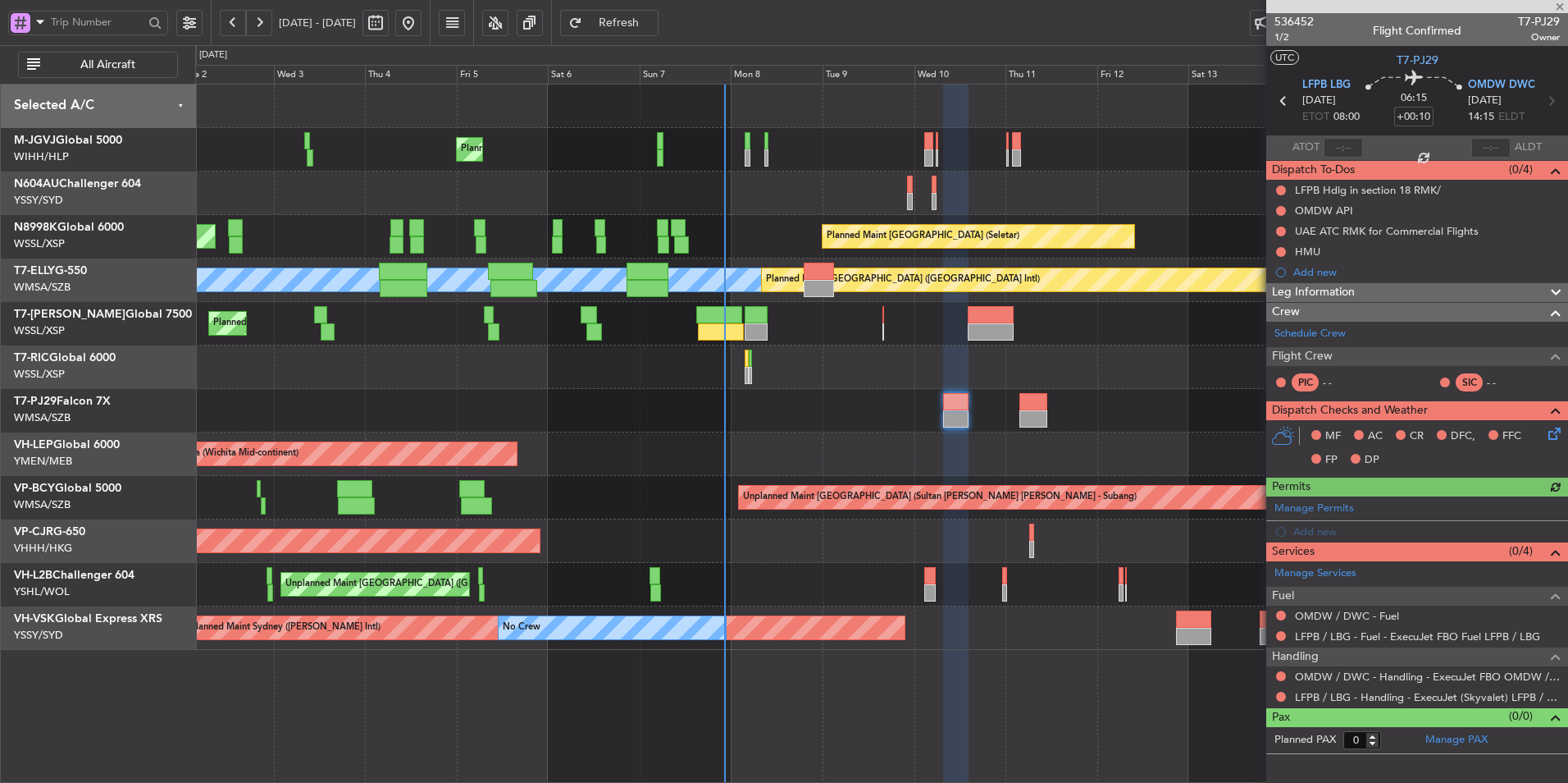
click at [569, 375] on div at bounding box center [881, 367] width 1372 height 43
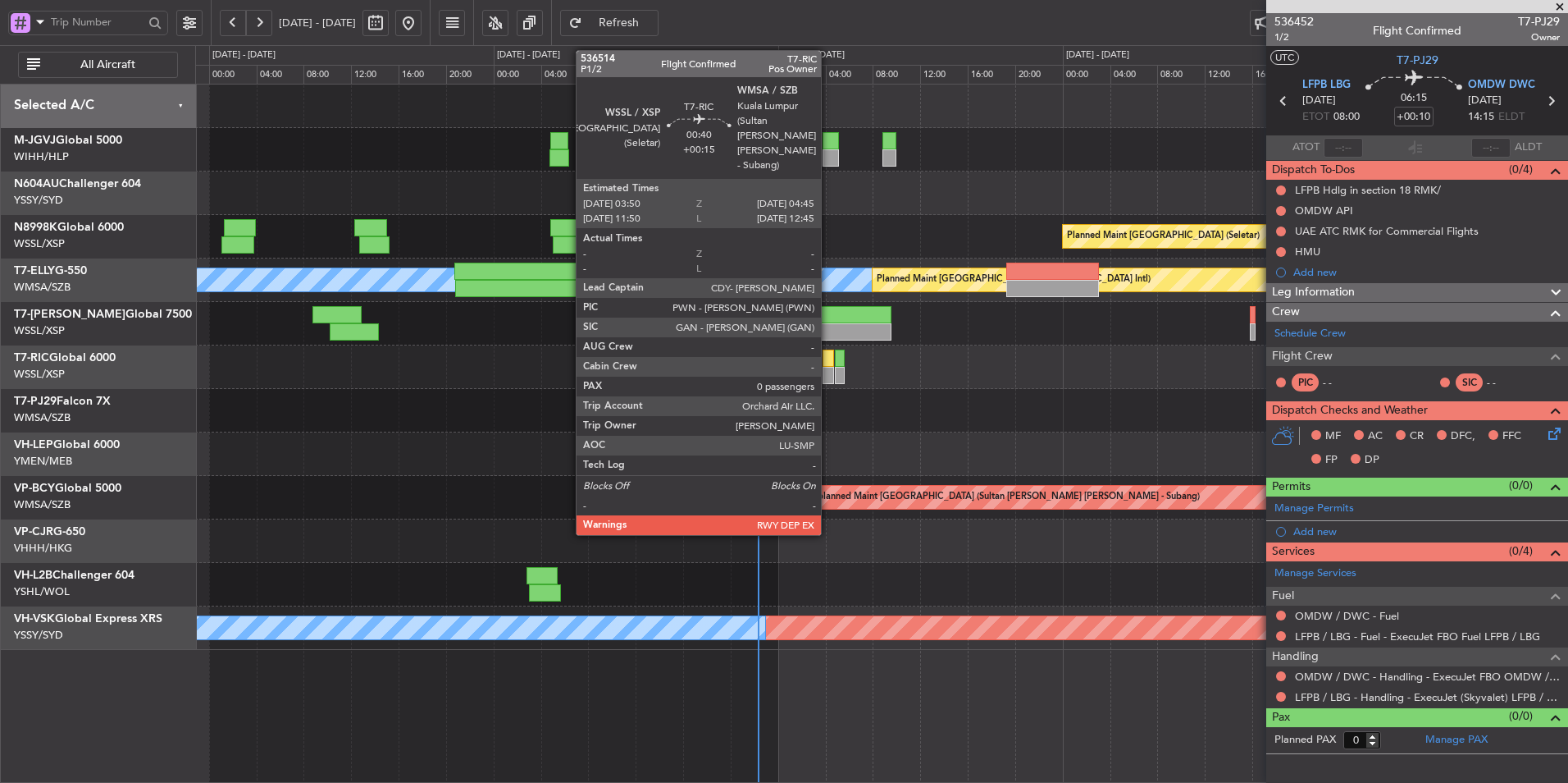
click at [828, 360] on div at bounding box center [828, 357] width 11 height 18
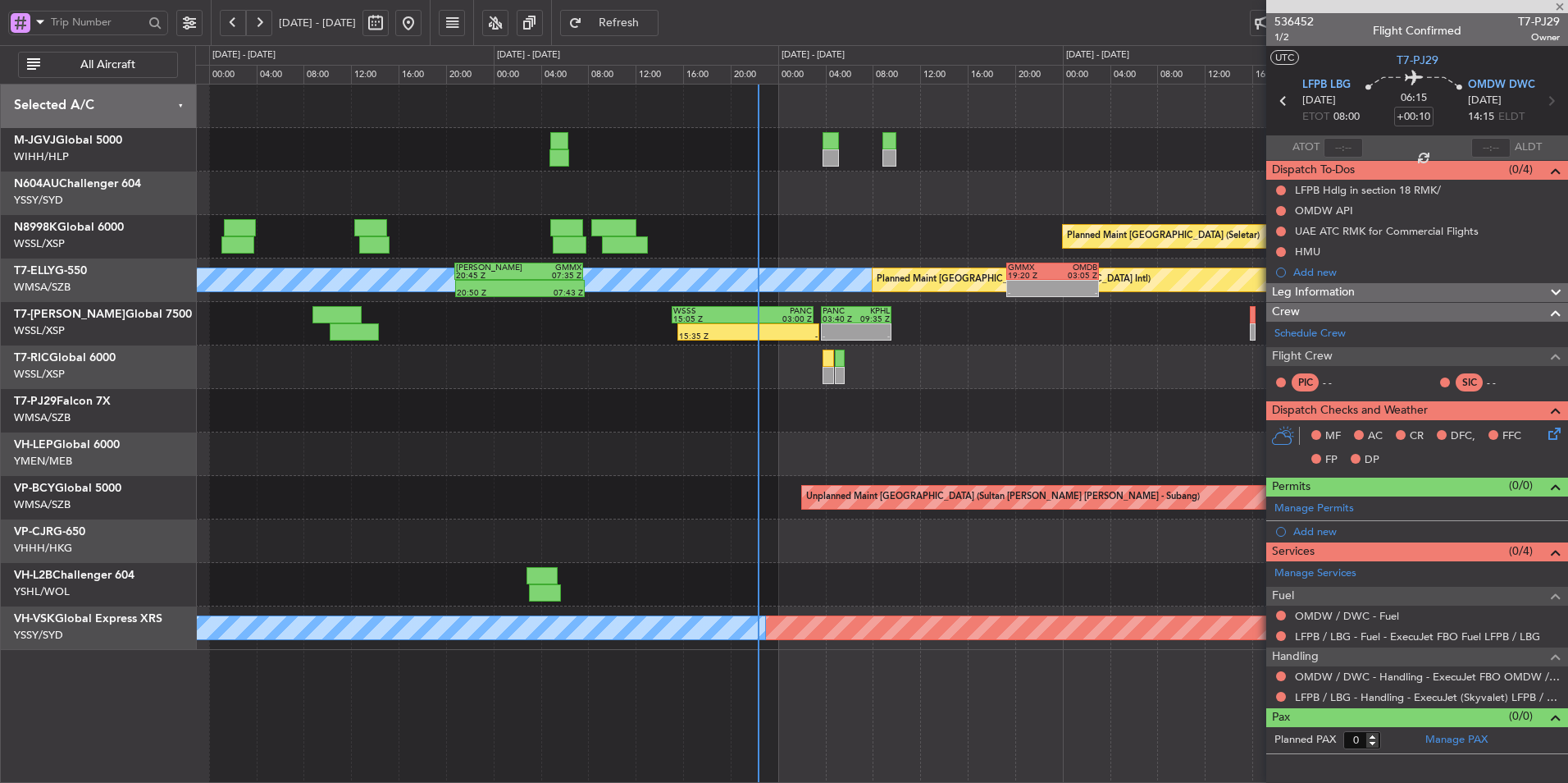
click at [825, 357] on div at bounding box center [828, 357] width 11 height 18
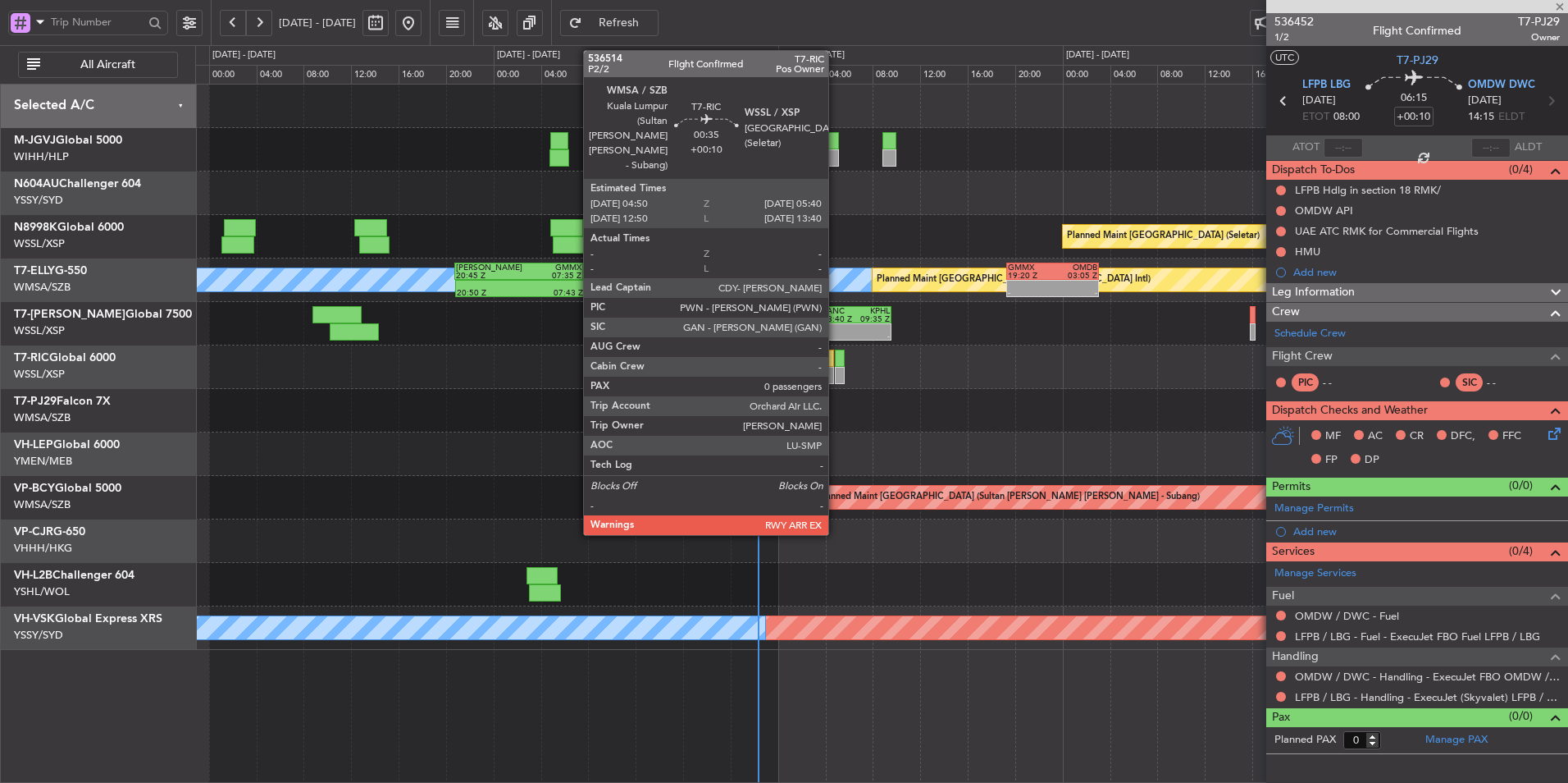
type input "+00:15"
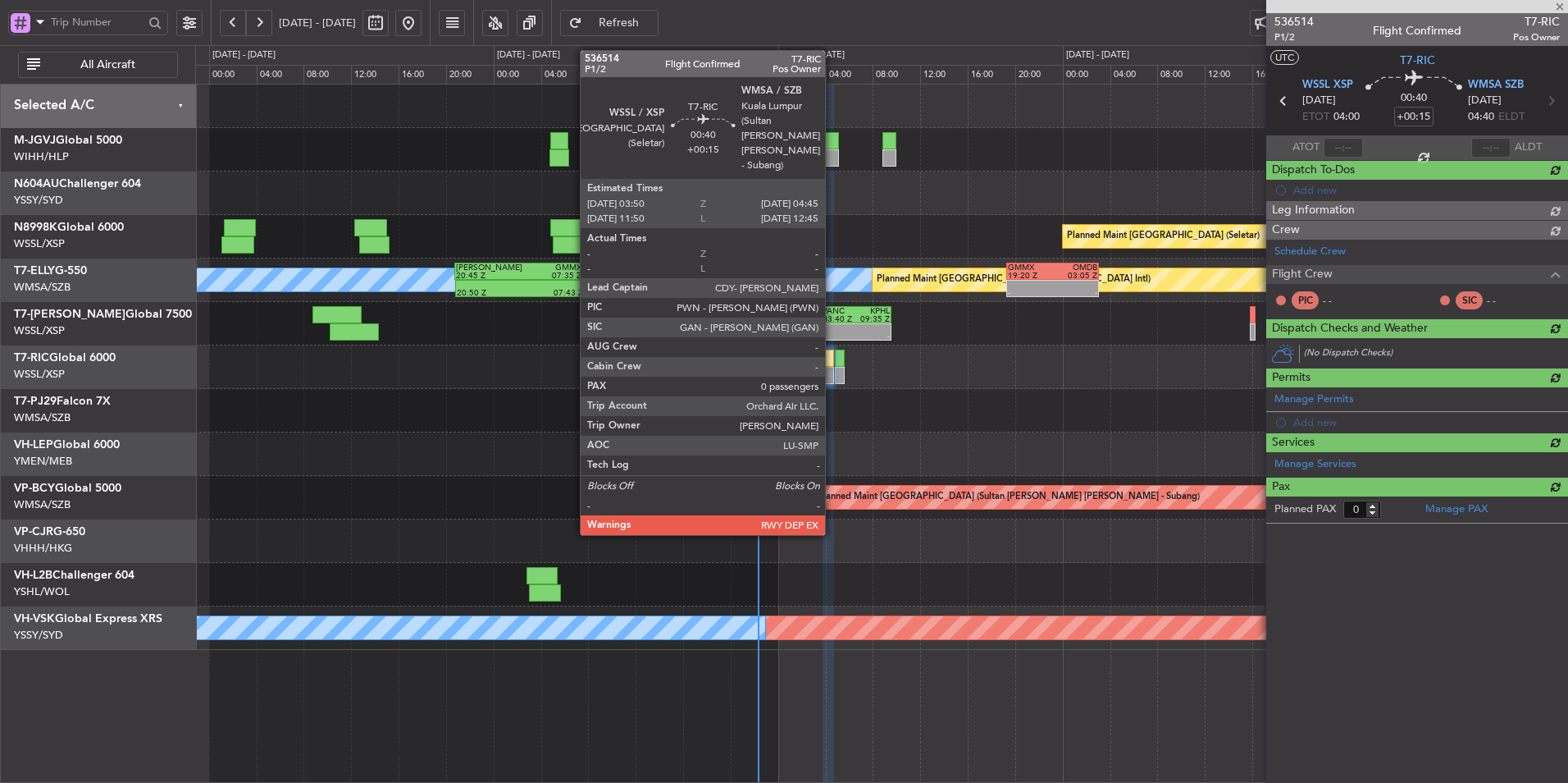
click at [832, 353] on div at bounding box center [828, 357] width 11 height 18
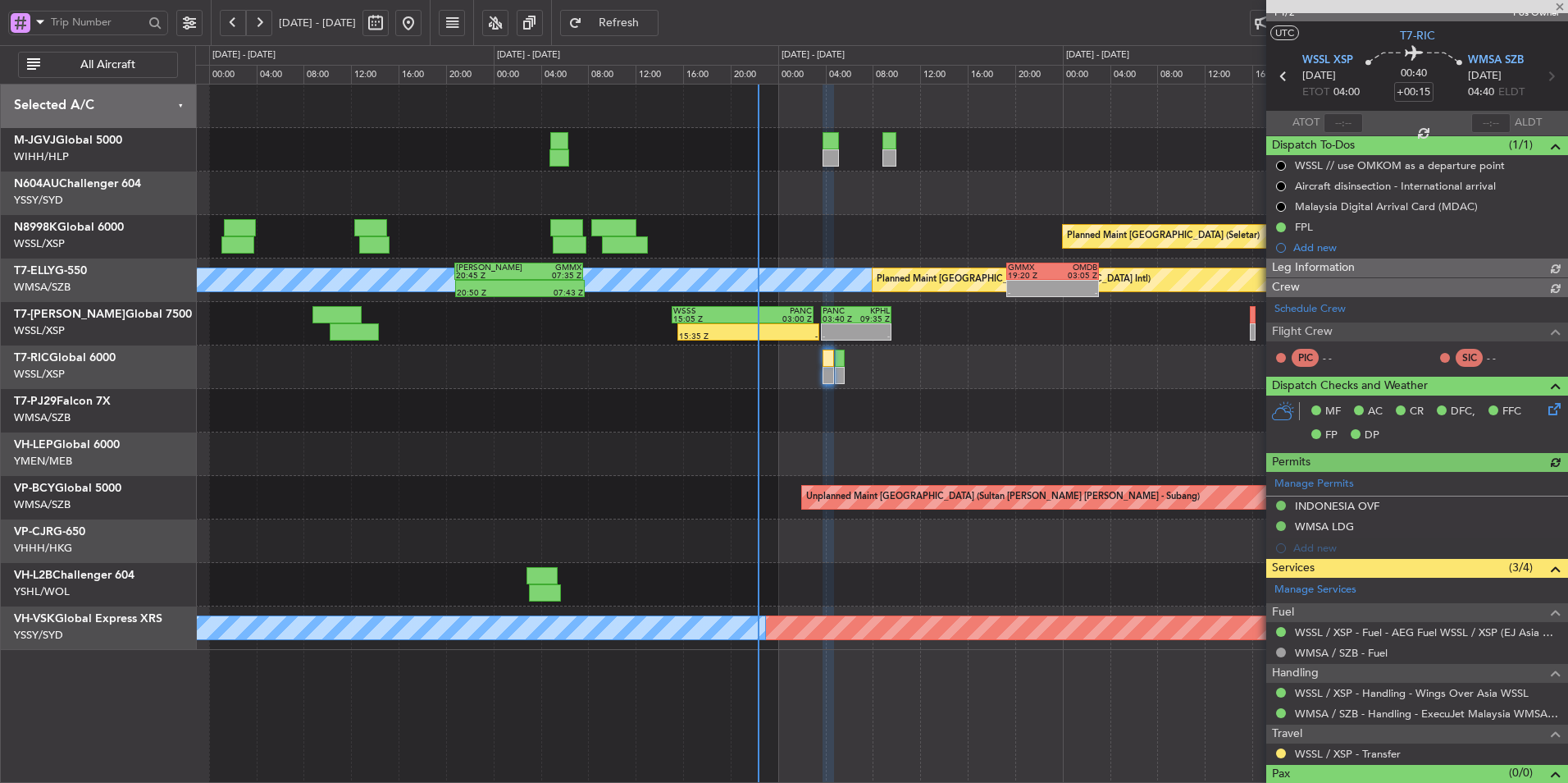
type input "[PERSON_NAME] (HHAFI)"
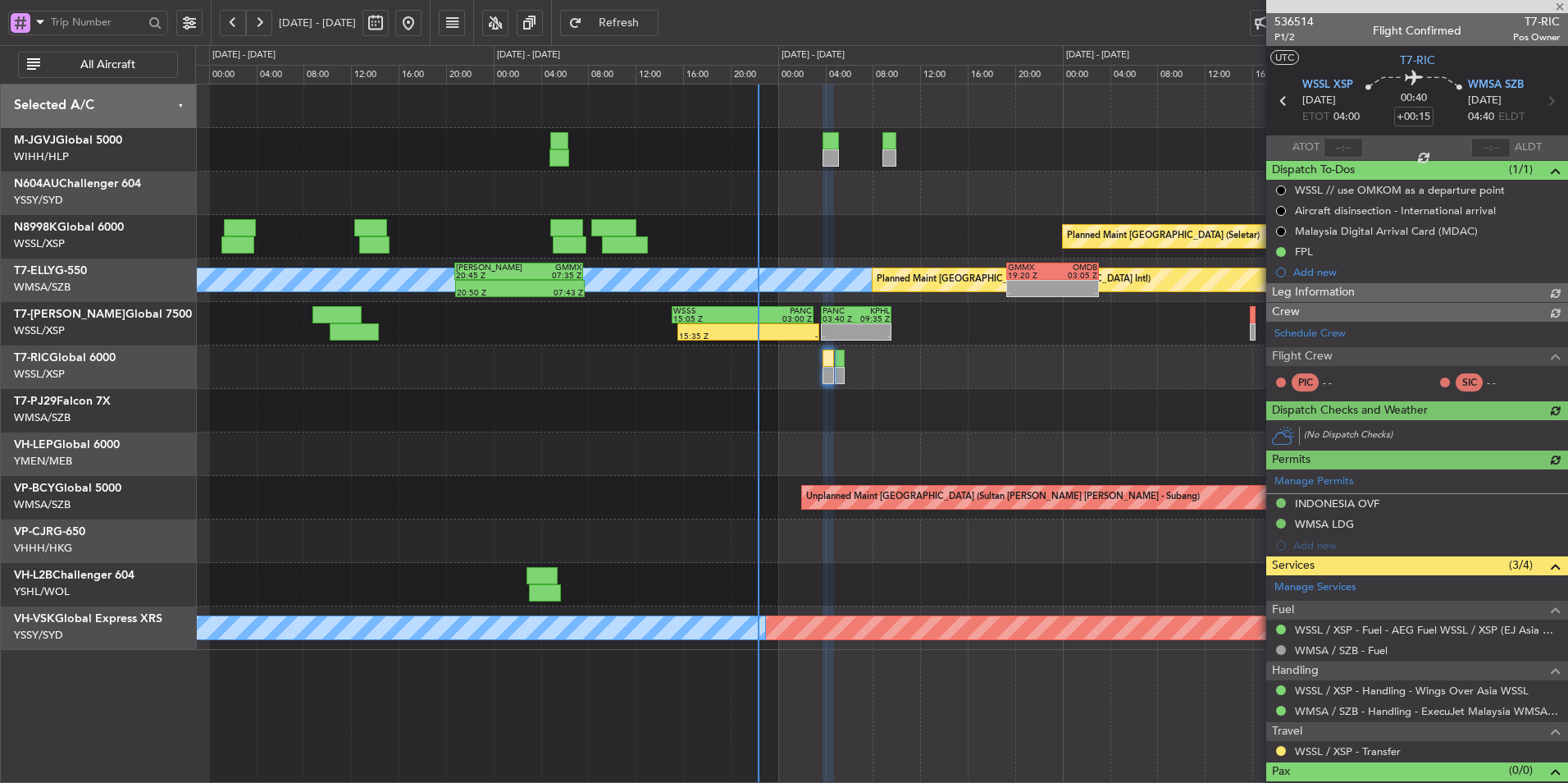
type input "[PERSON_NAME] (HHAFI)"
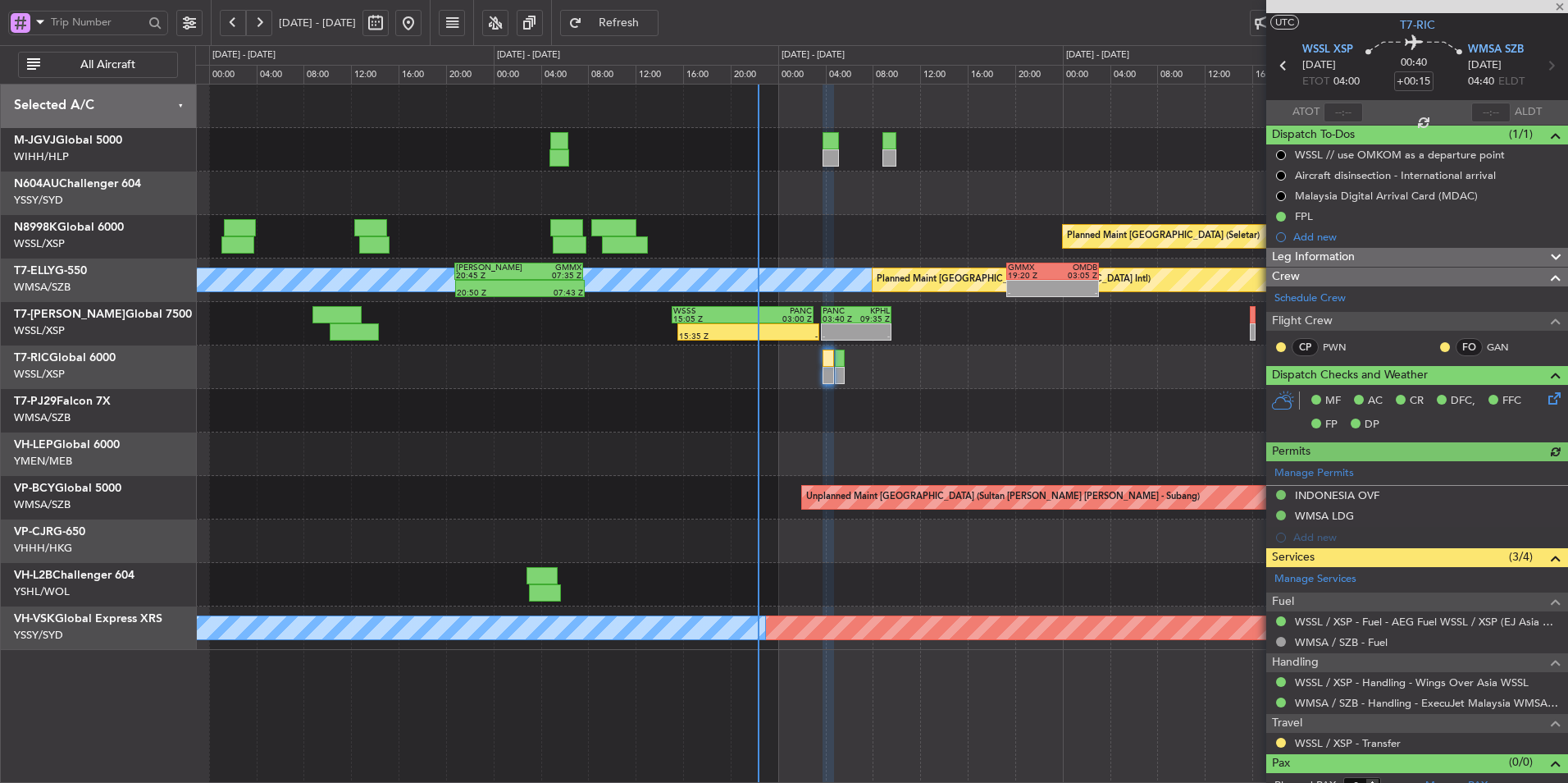
scroll to position [52, 0]
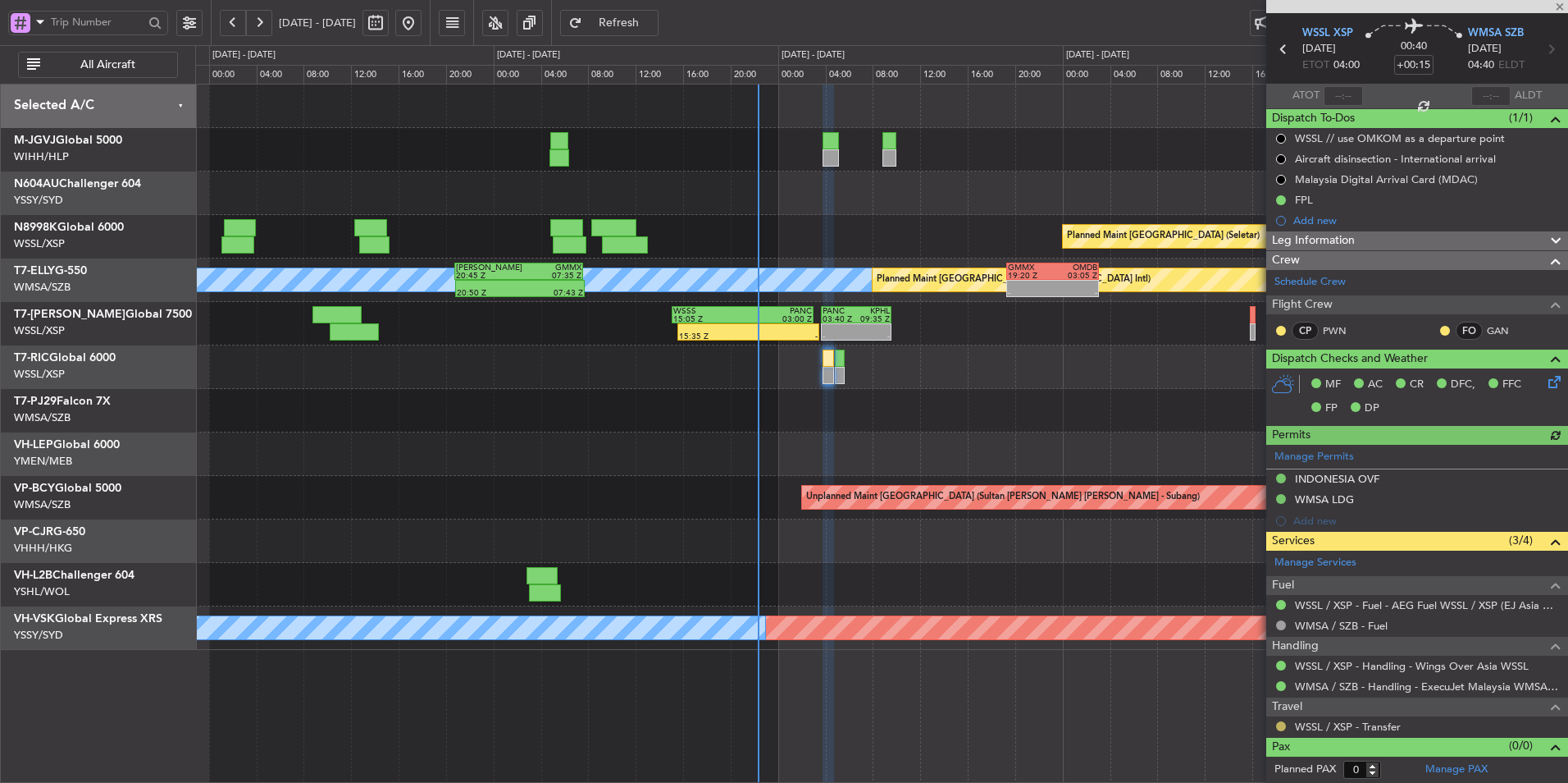
click at [1282, 726] on button at bounding box center [1281, 726] width 10 height 10
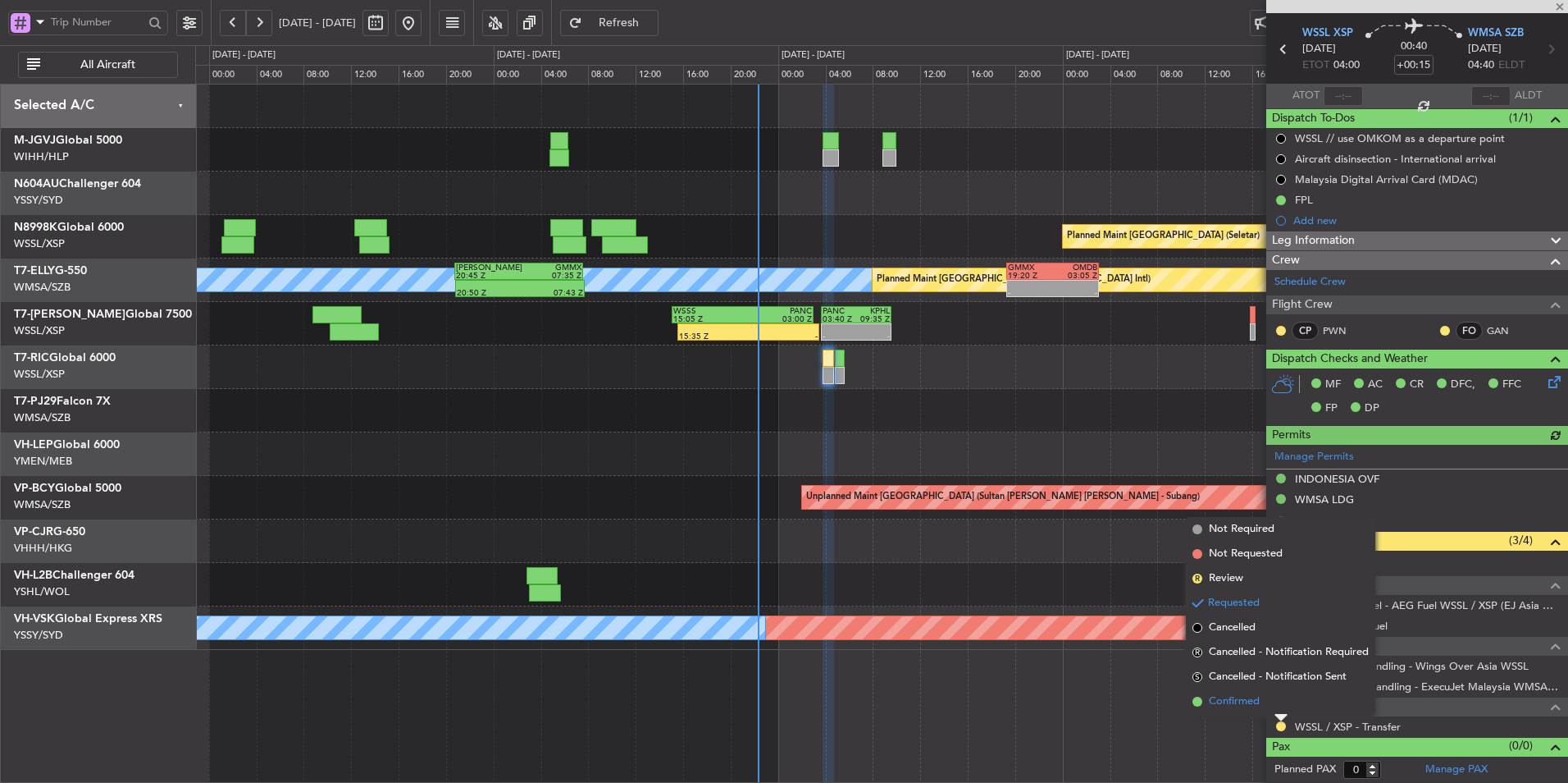
click at [1245, 703] on span "Confirmed" at bounding box center [1234, 702] width 51 height 17
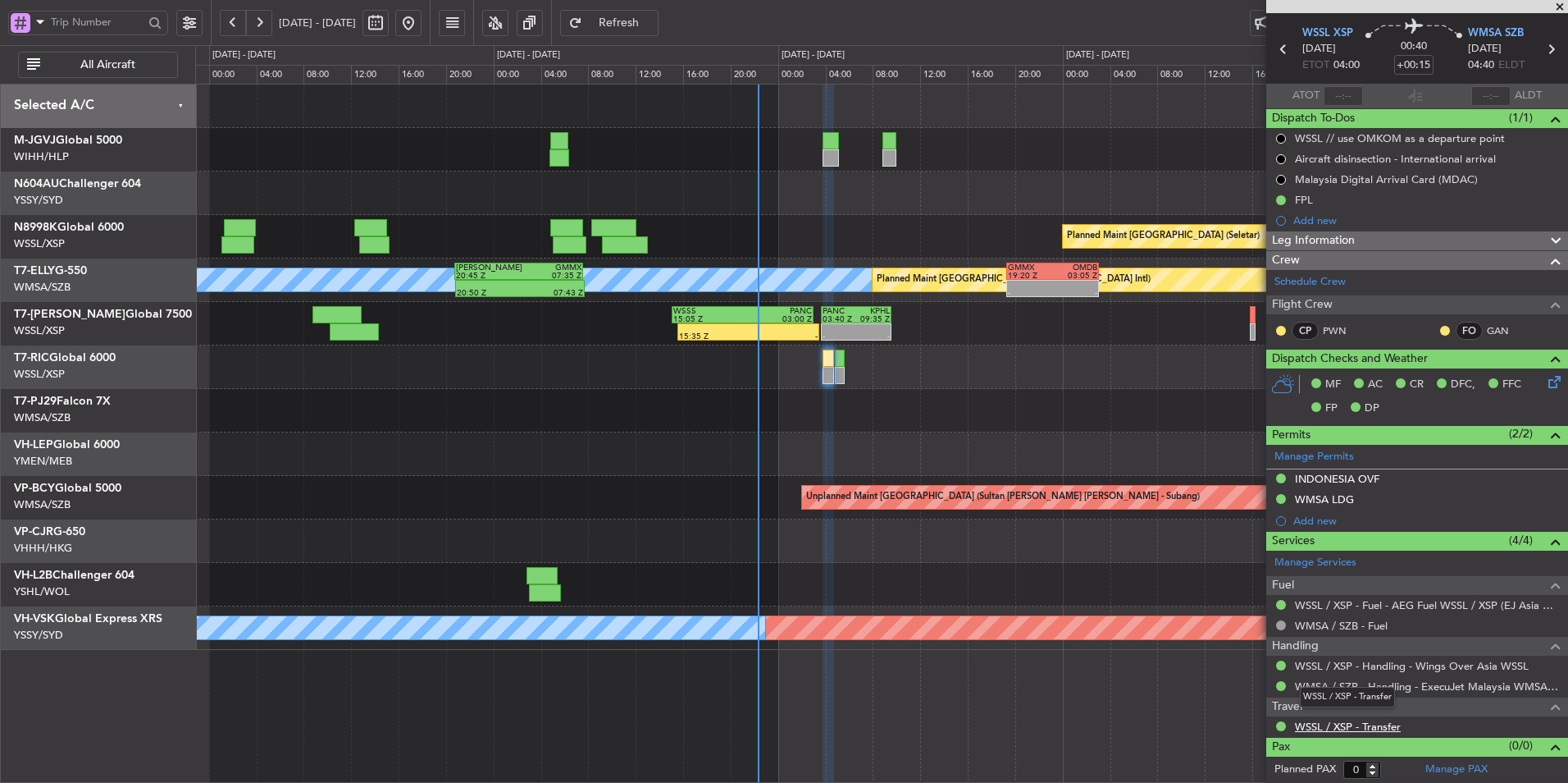
click at [1346, 721] on link "WSSL / XSP - Transfer" at bounding box center [1347, 726] width 106 height 14
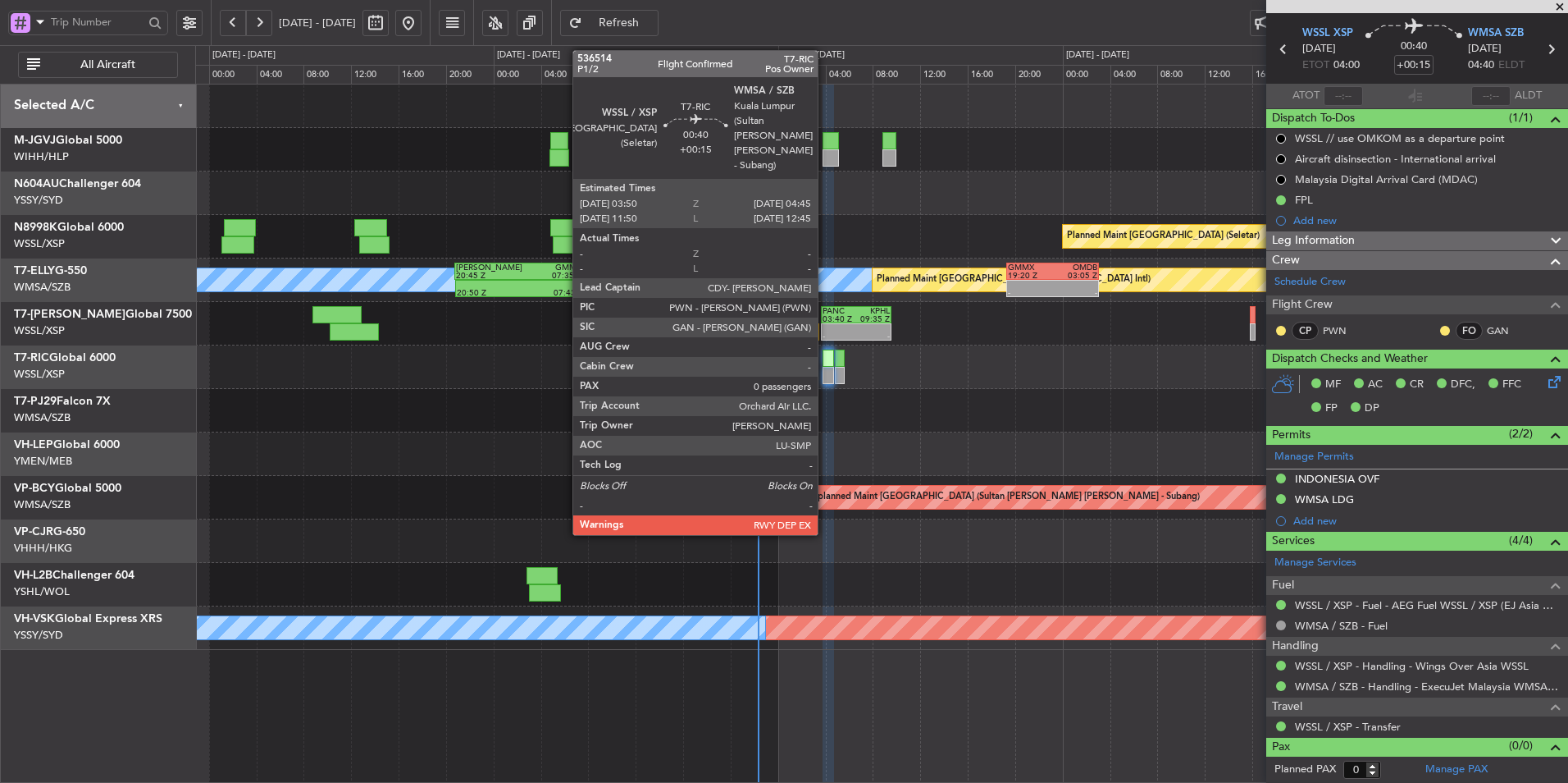
click at [825, 364] on div at bounding box center [828, 357] width 11 height 18
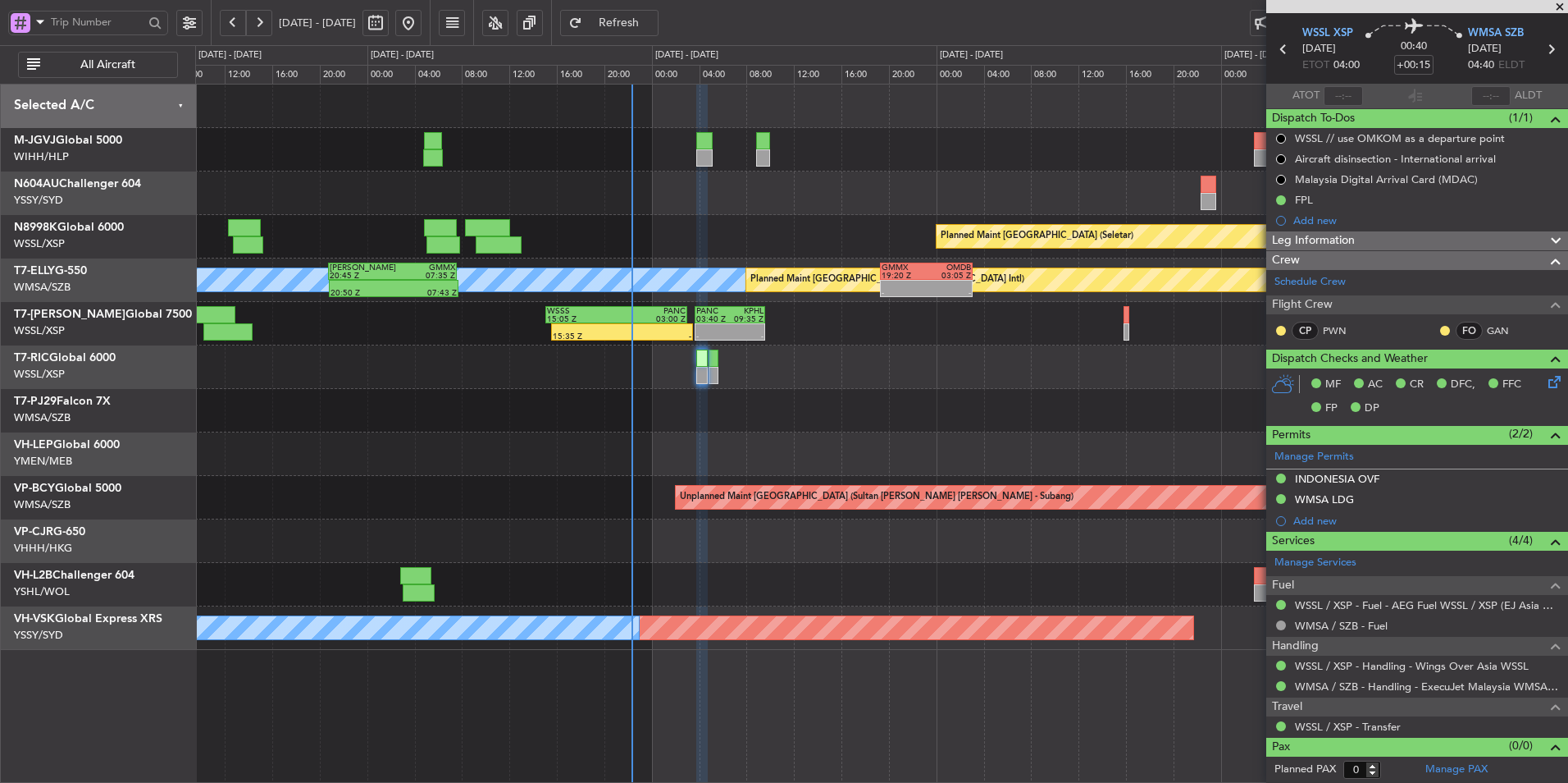
click at [708, 448] on div "Planned Maint Singapore (Seletar) Planned Maint Singapore (Seletar) MEL Planned…" at bounding box center [881, 368] width 1372 height 566
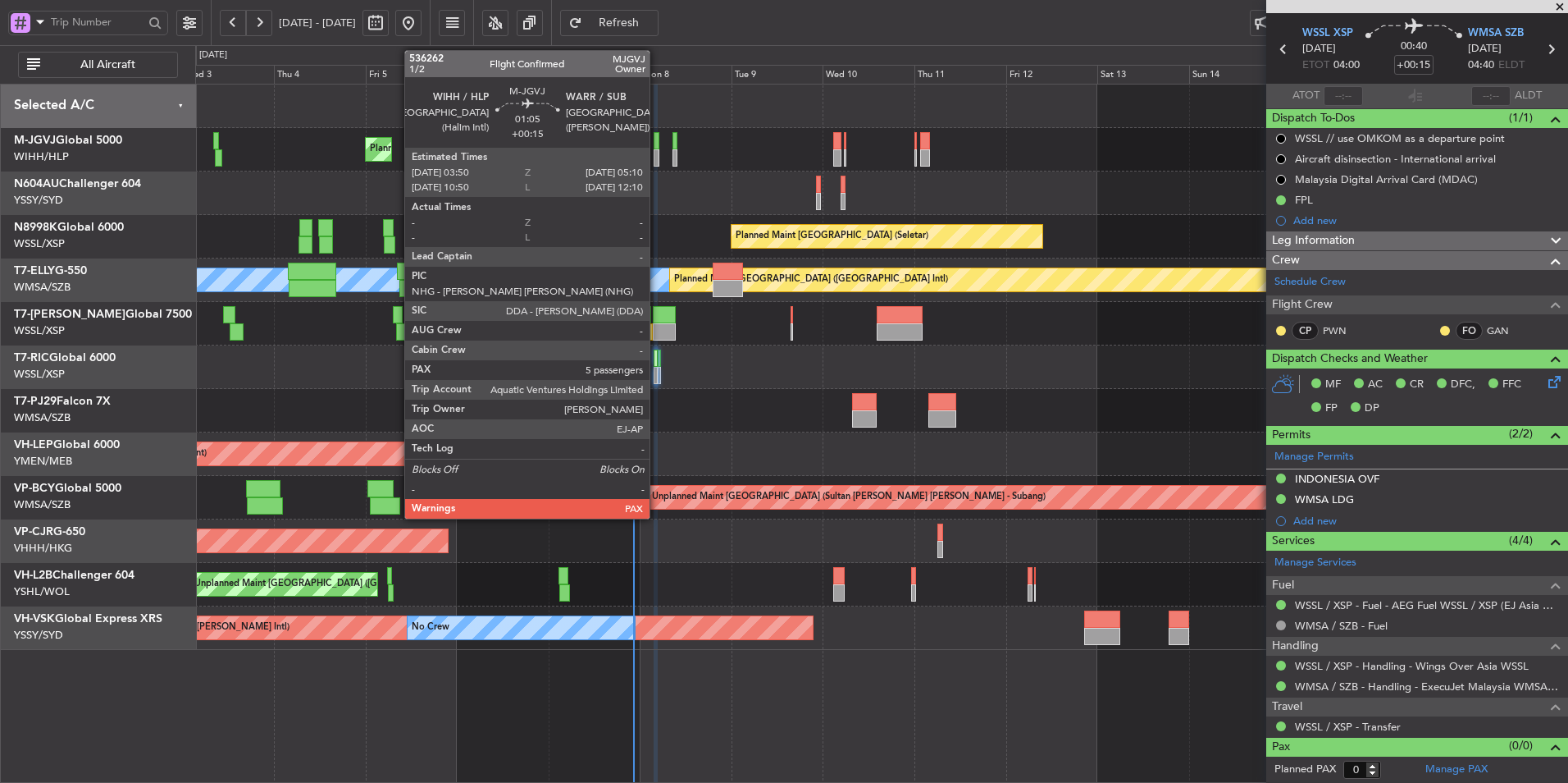
click at [656, 148] on div at bounding box center [656, 140] width 6 height 18
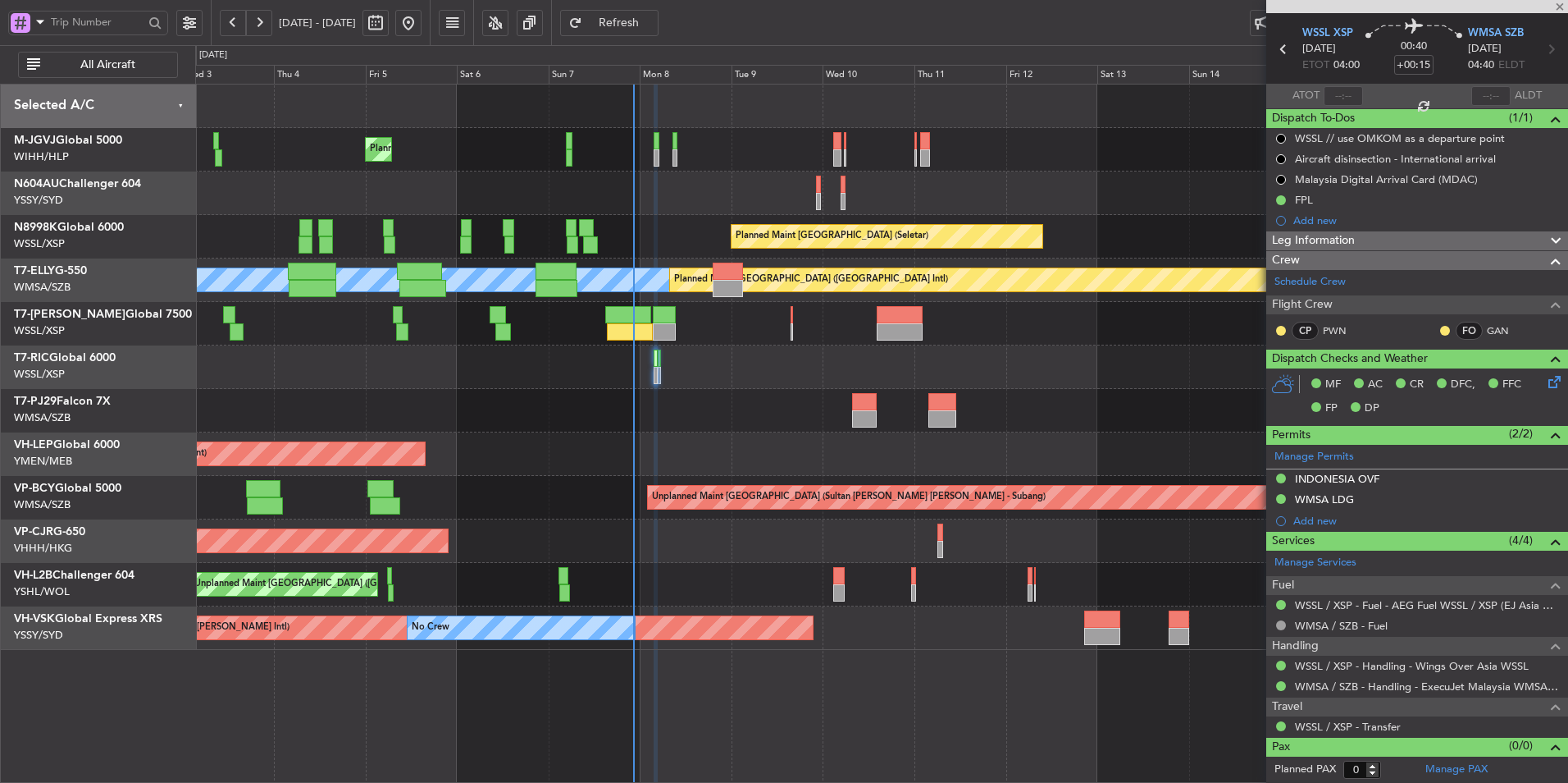
type input "5"
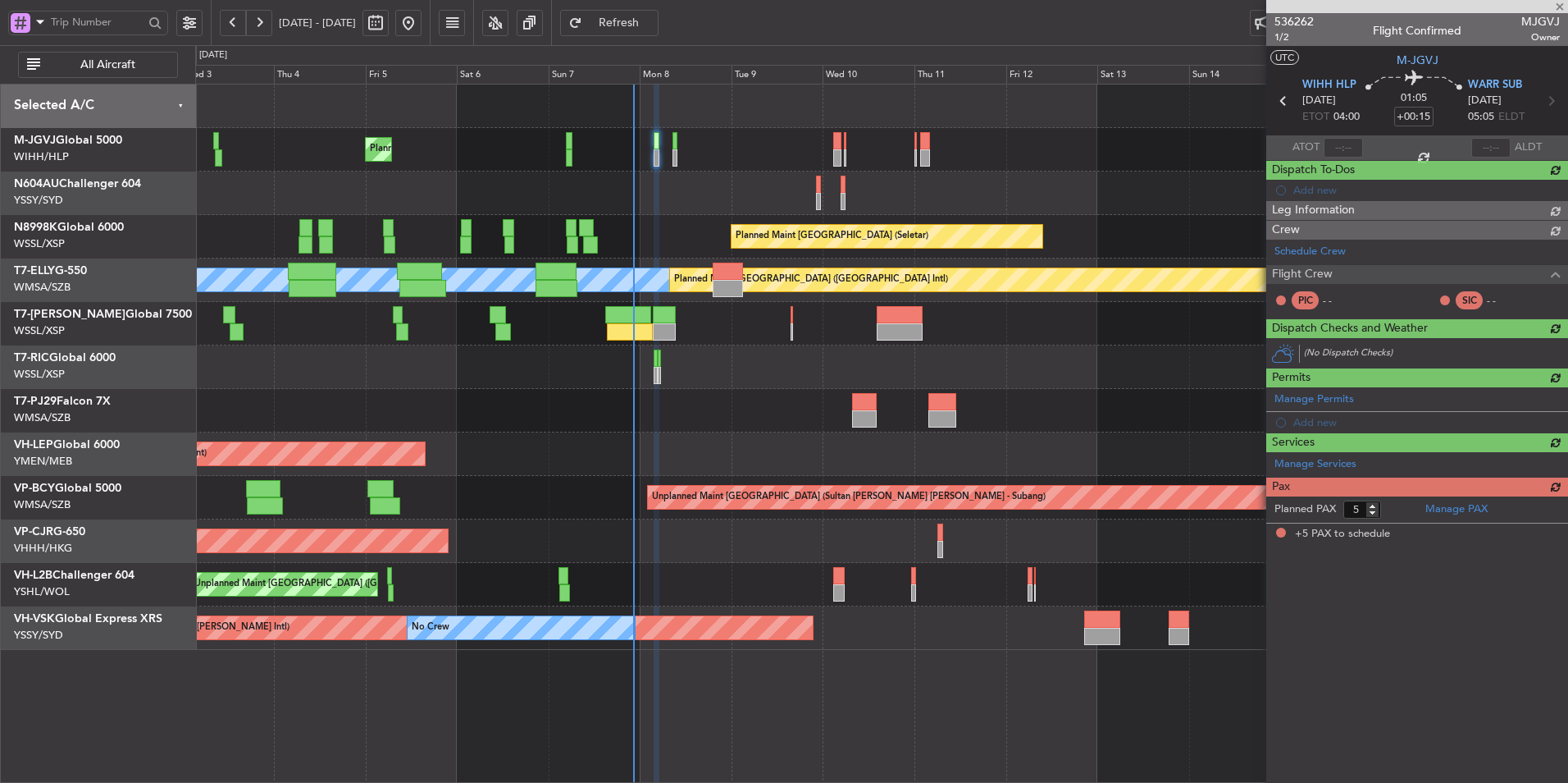
scroll to position [0, 0]
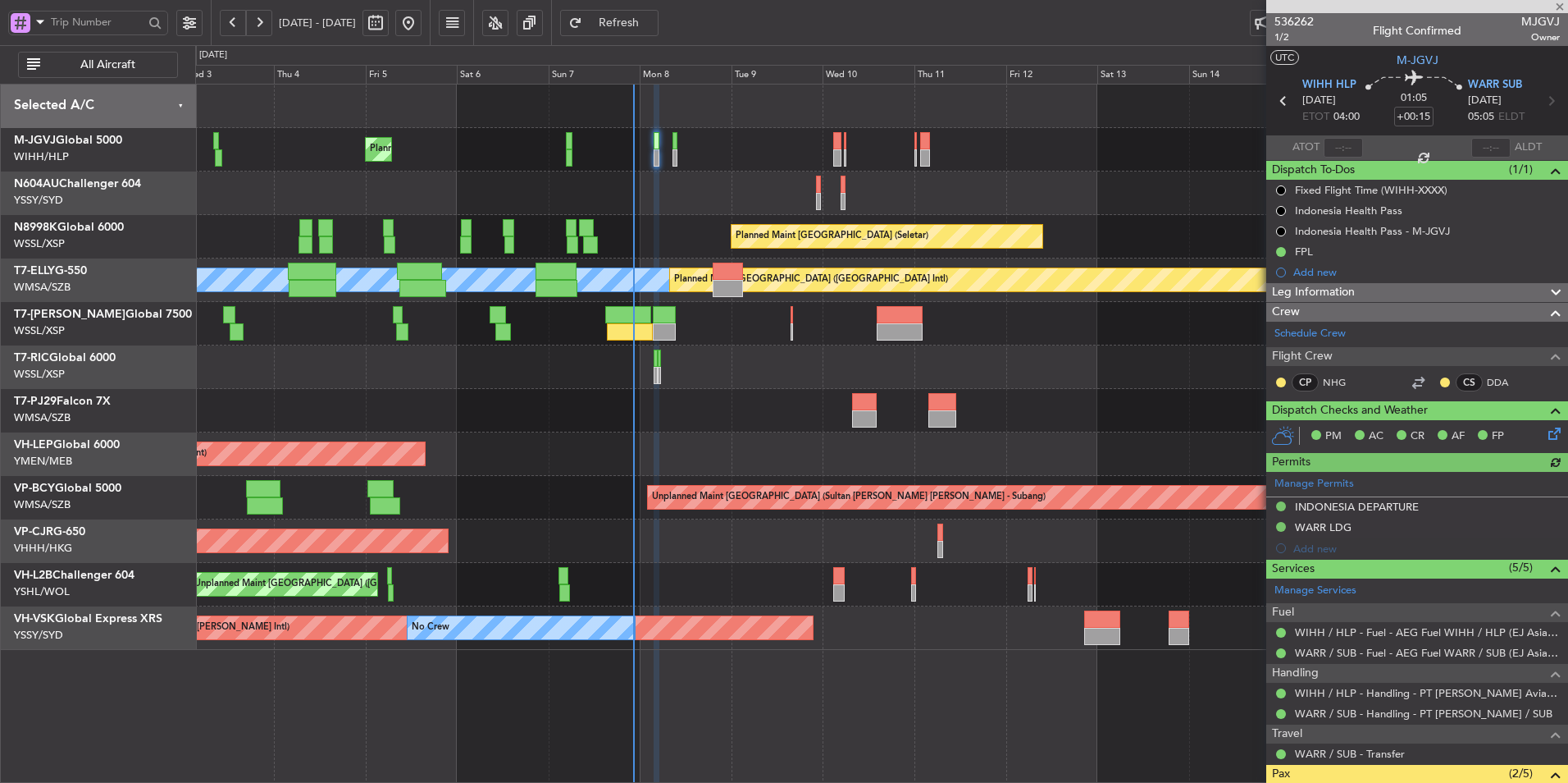
type input "[PERSON_NAME] (HHAFI)"
click at [838, 384] on div at bounding box center [881, 367] width 1372 height 43
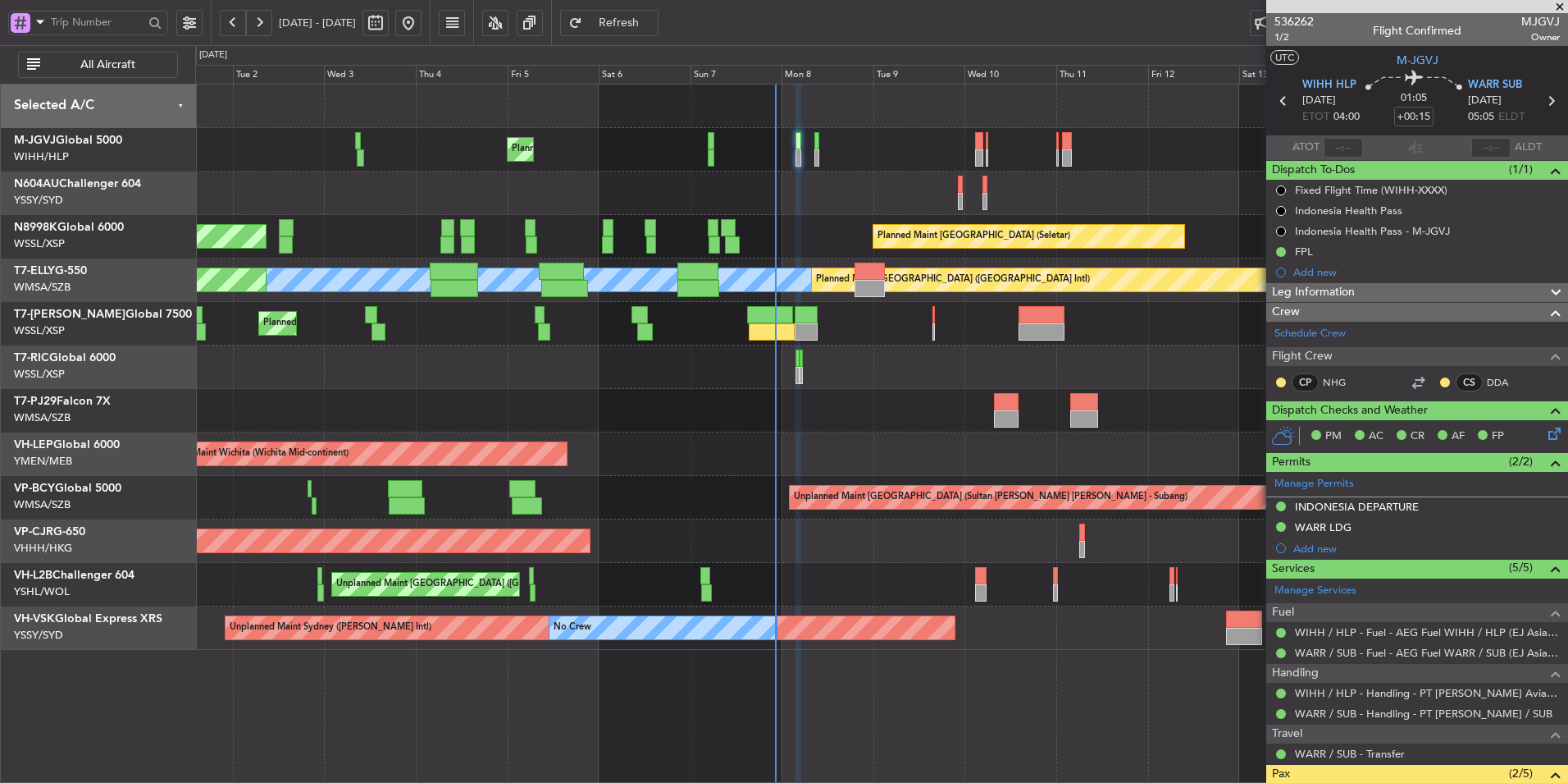
click at [801, 410] on div at bounding box center [881, 410] width 1372 height 43
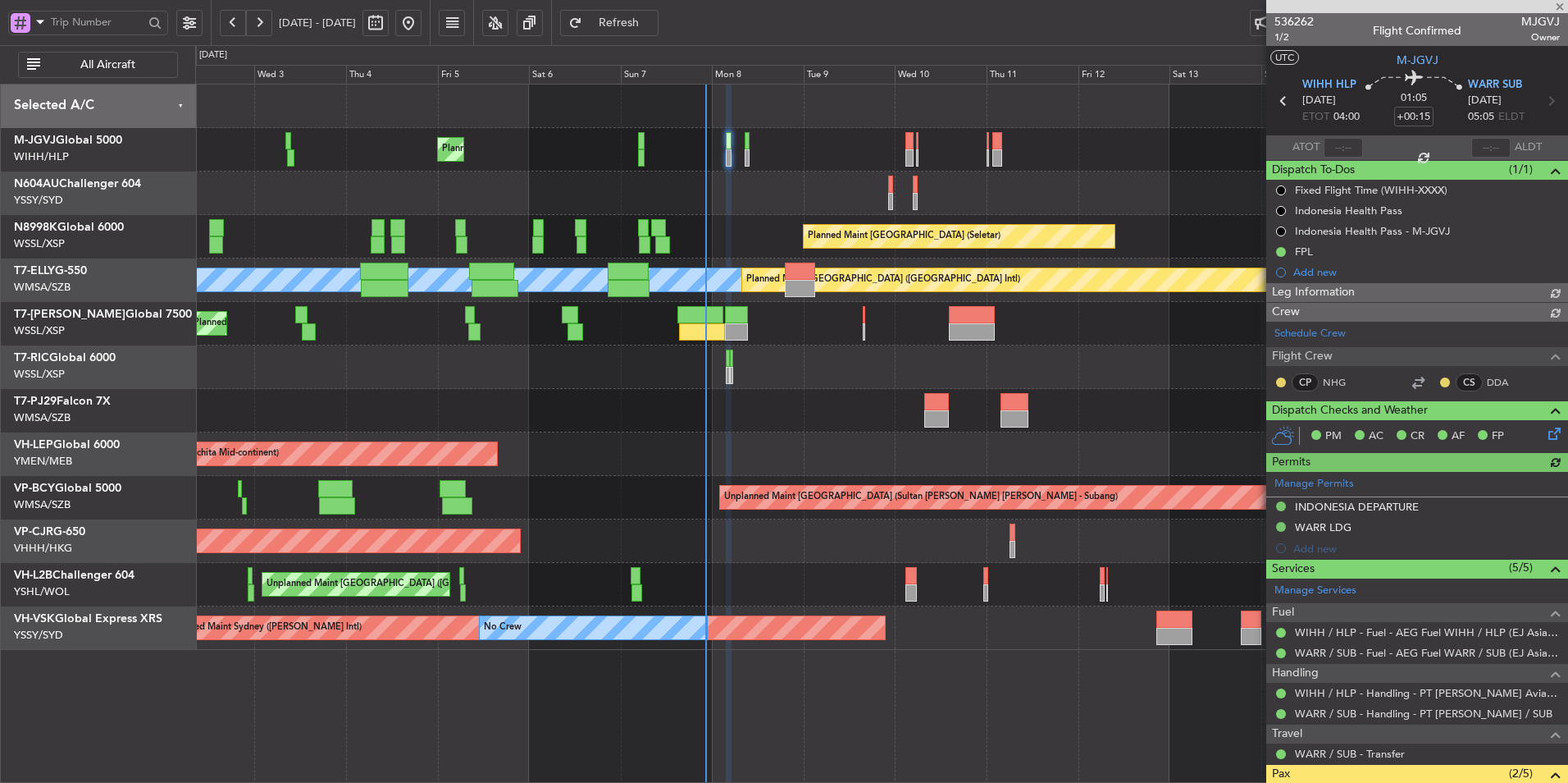
type input "[PERSON_NAME] (HHAFI)"
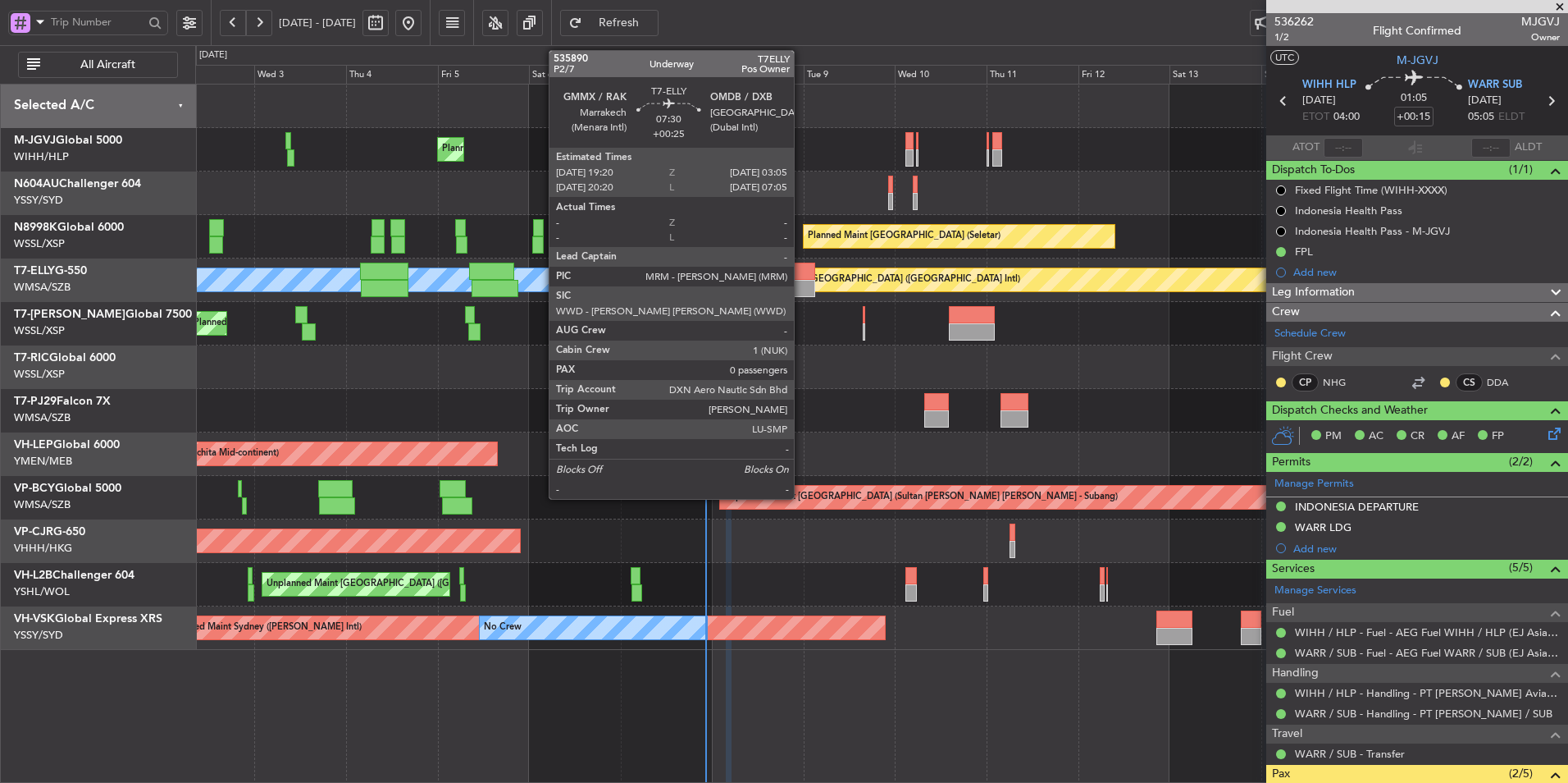
click at [799, 272] on div at bounding box center [799, 271] width 30 height 18
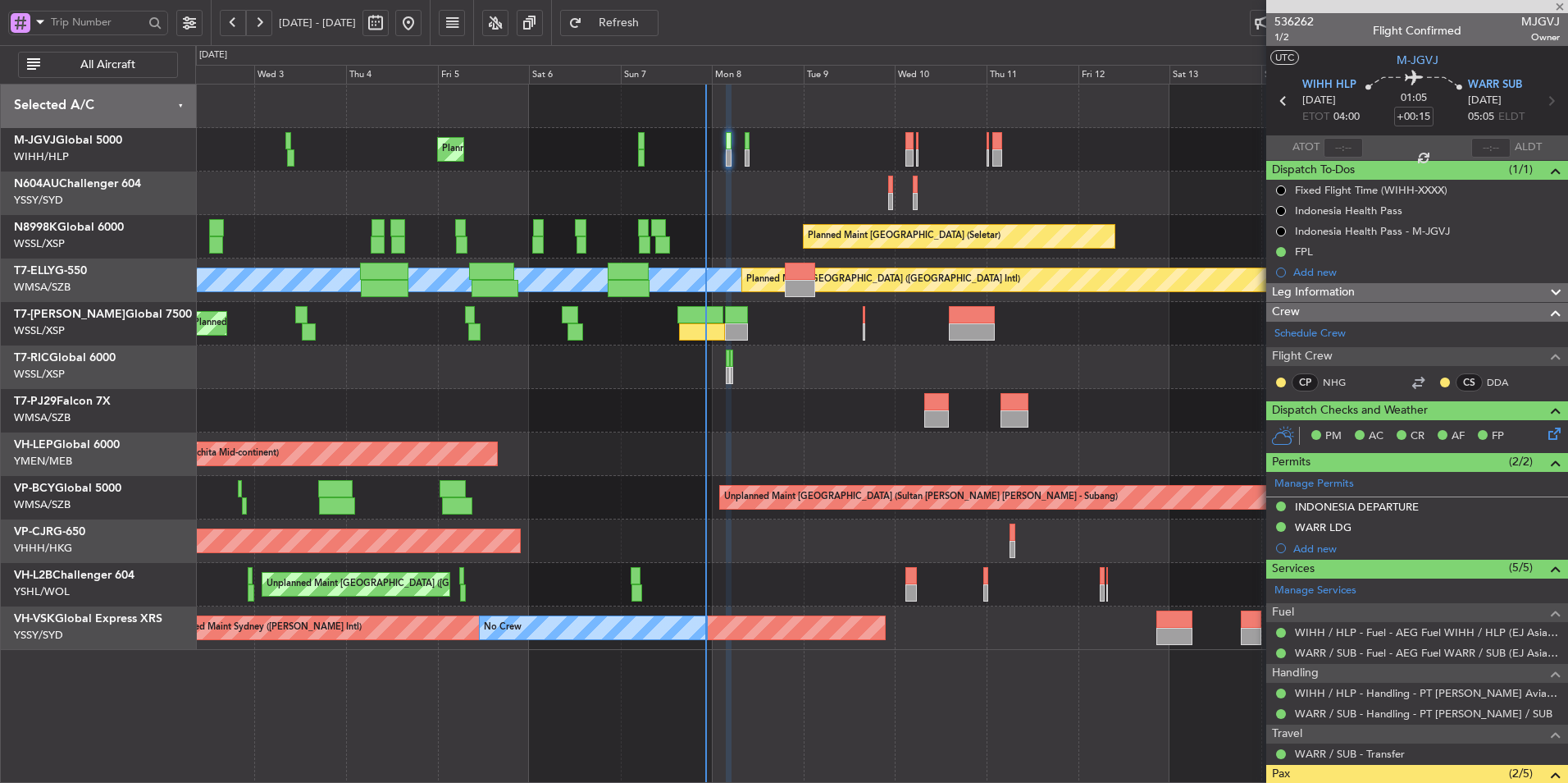
type input "+00:25"
type input "0"
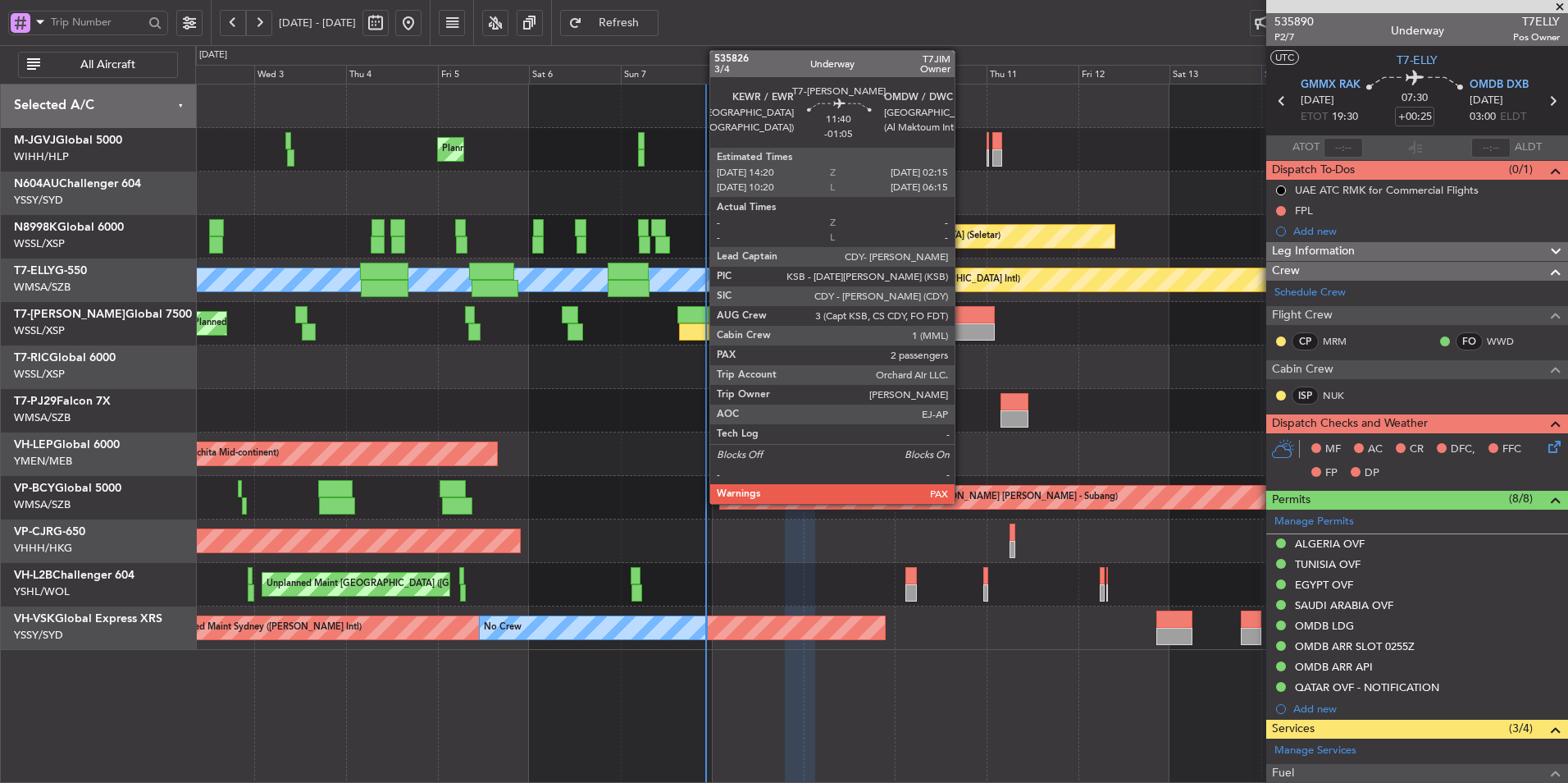
click at [962, 325] on div at bounding box center [971, 332] width 46 height 18
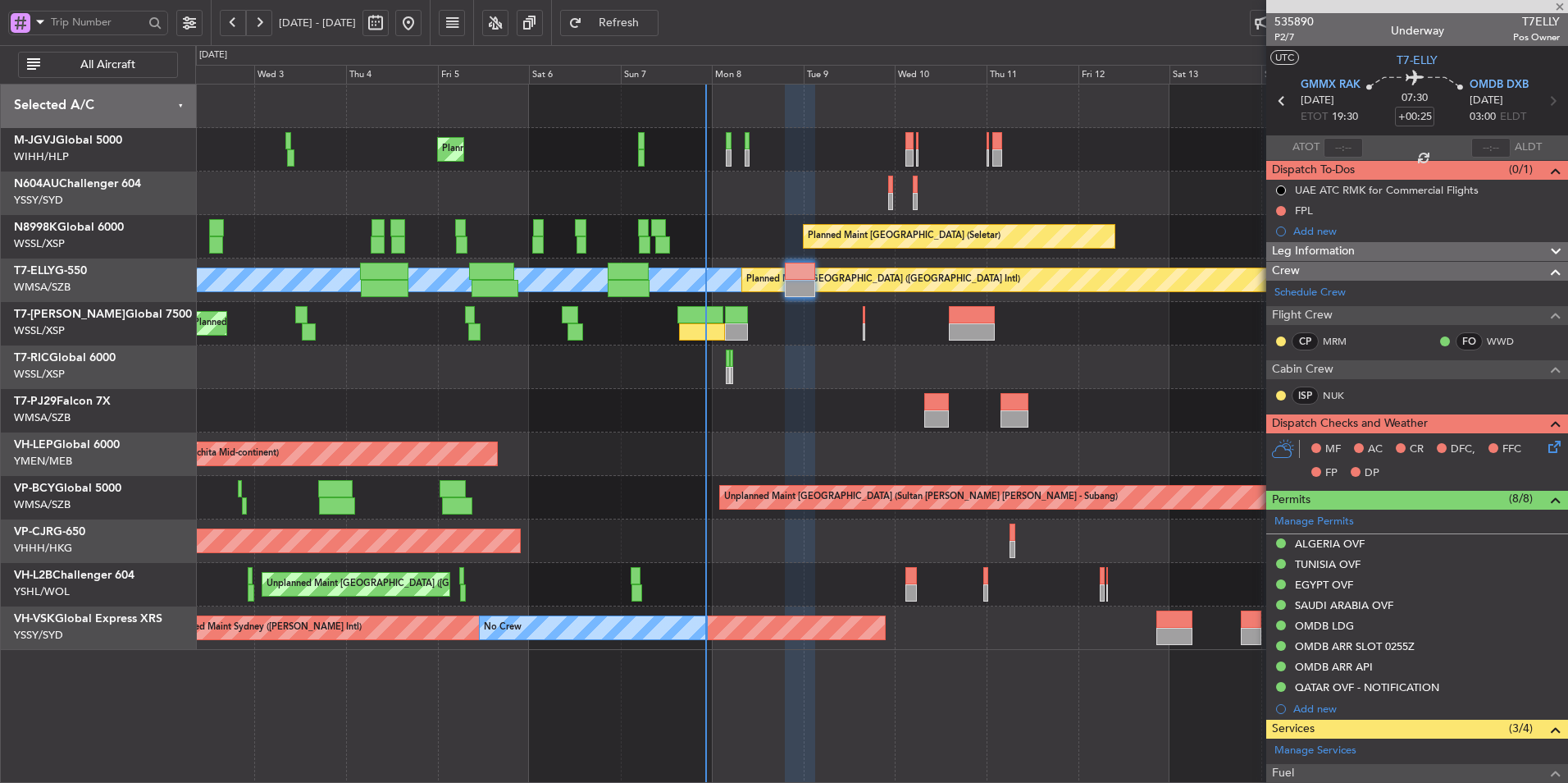
type input "-01:05"
type input "2"
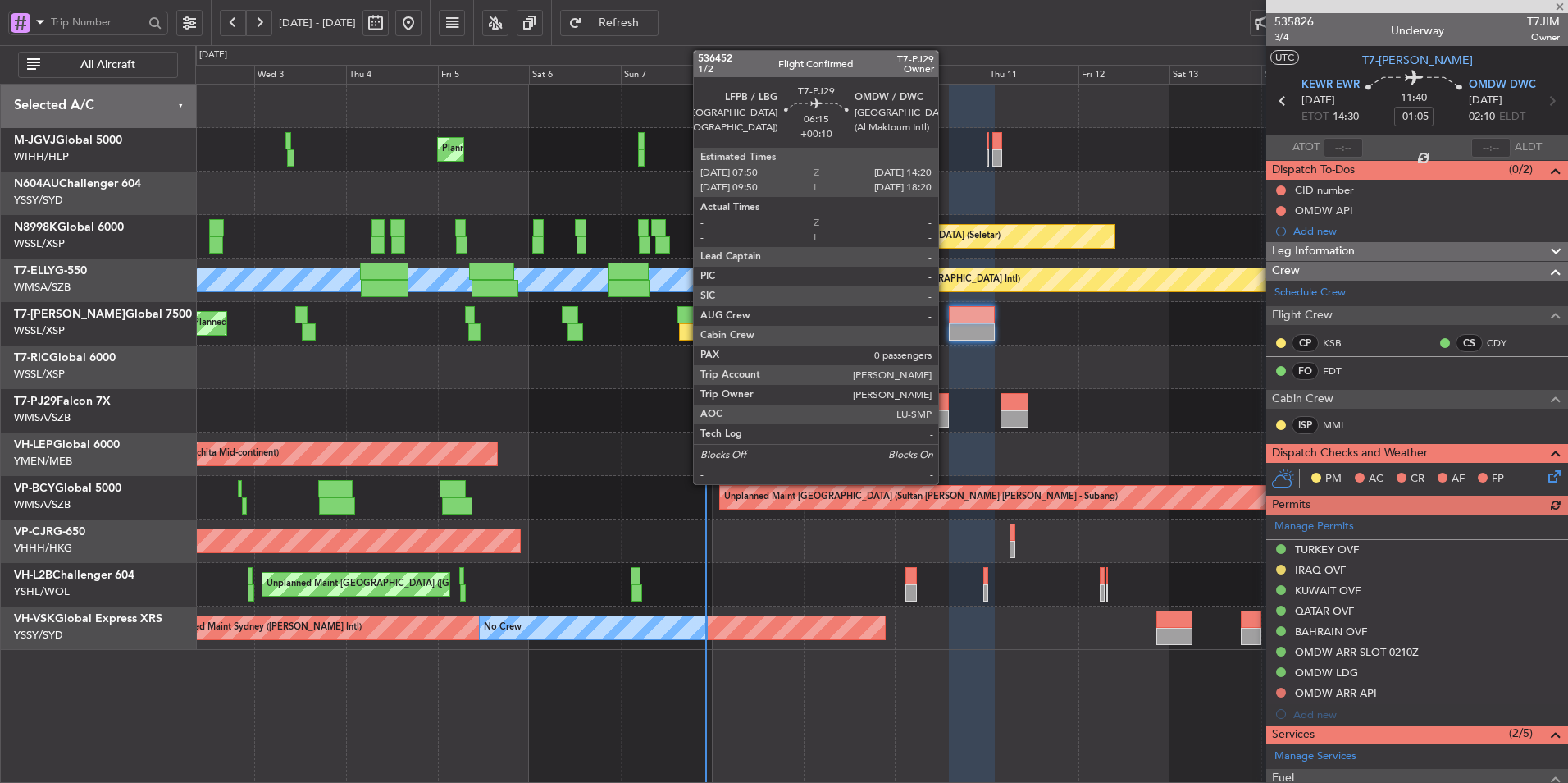
click at [946, 413] on div at bounding box center [937, 418] width 26 height 18
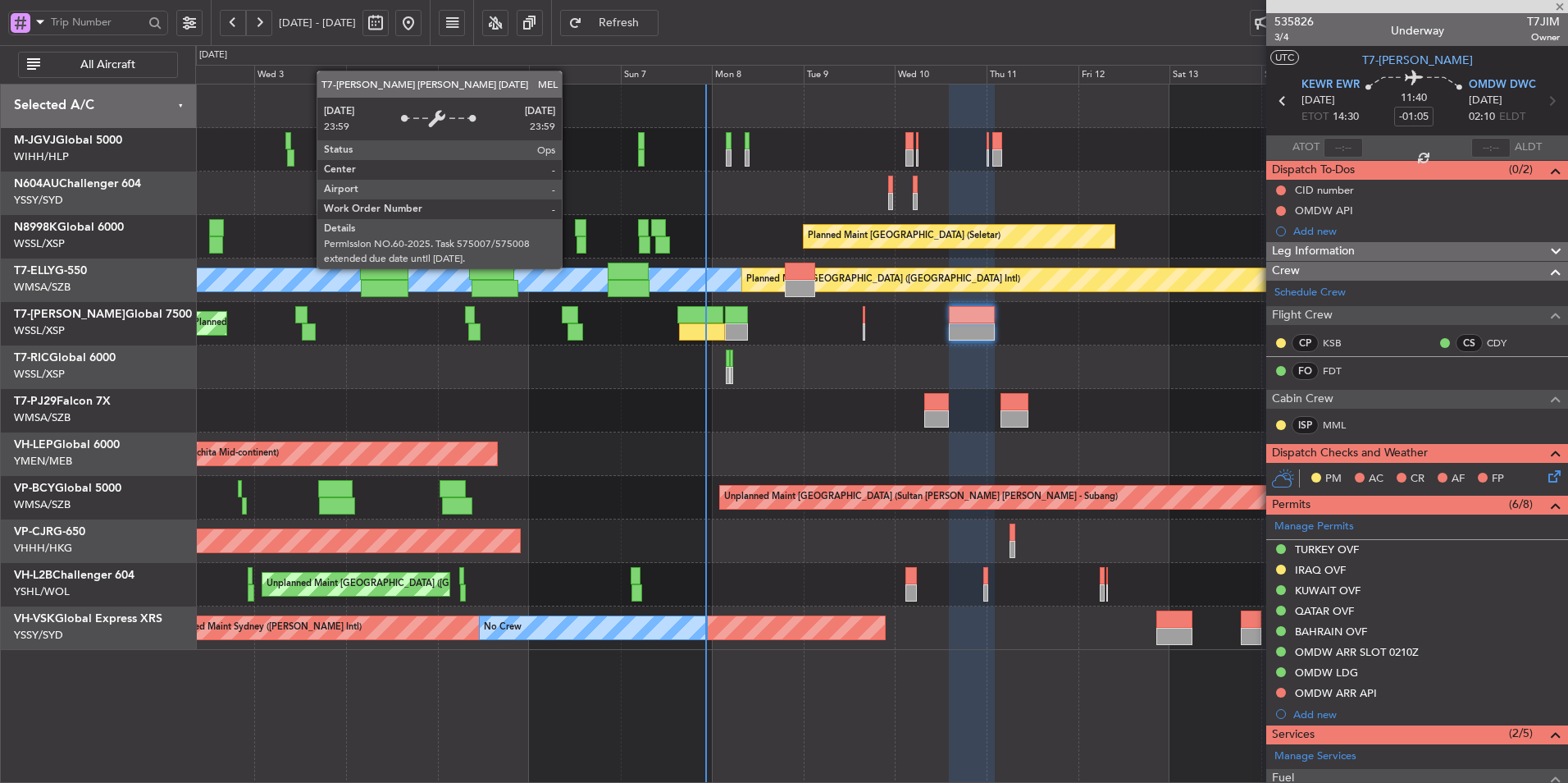
type input "+00:10"
type input "0"
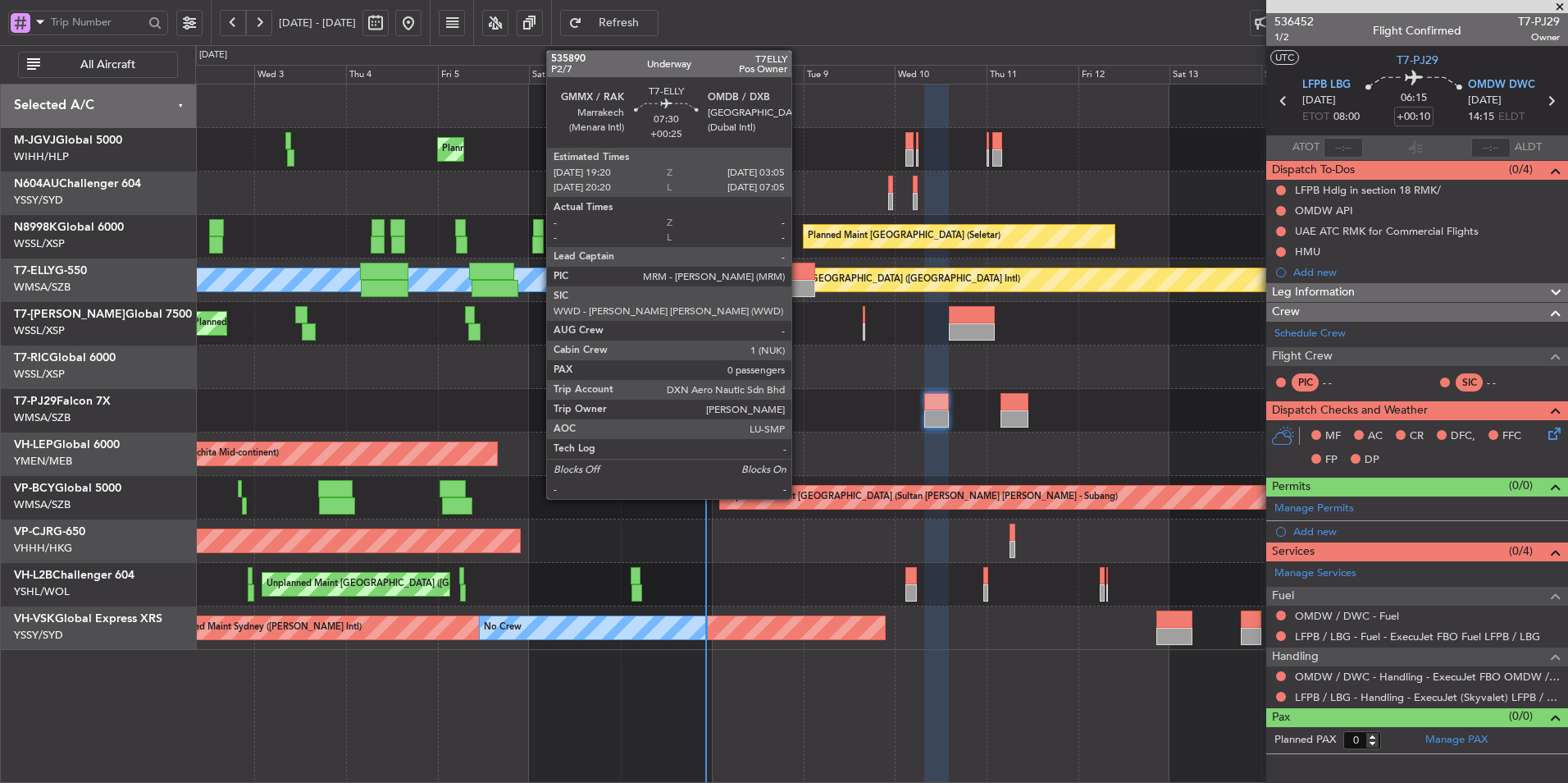
click at [798, 277] on div at bounding box center [799, 271] width 30 height 18
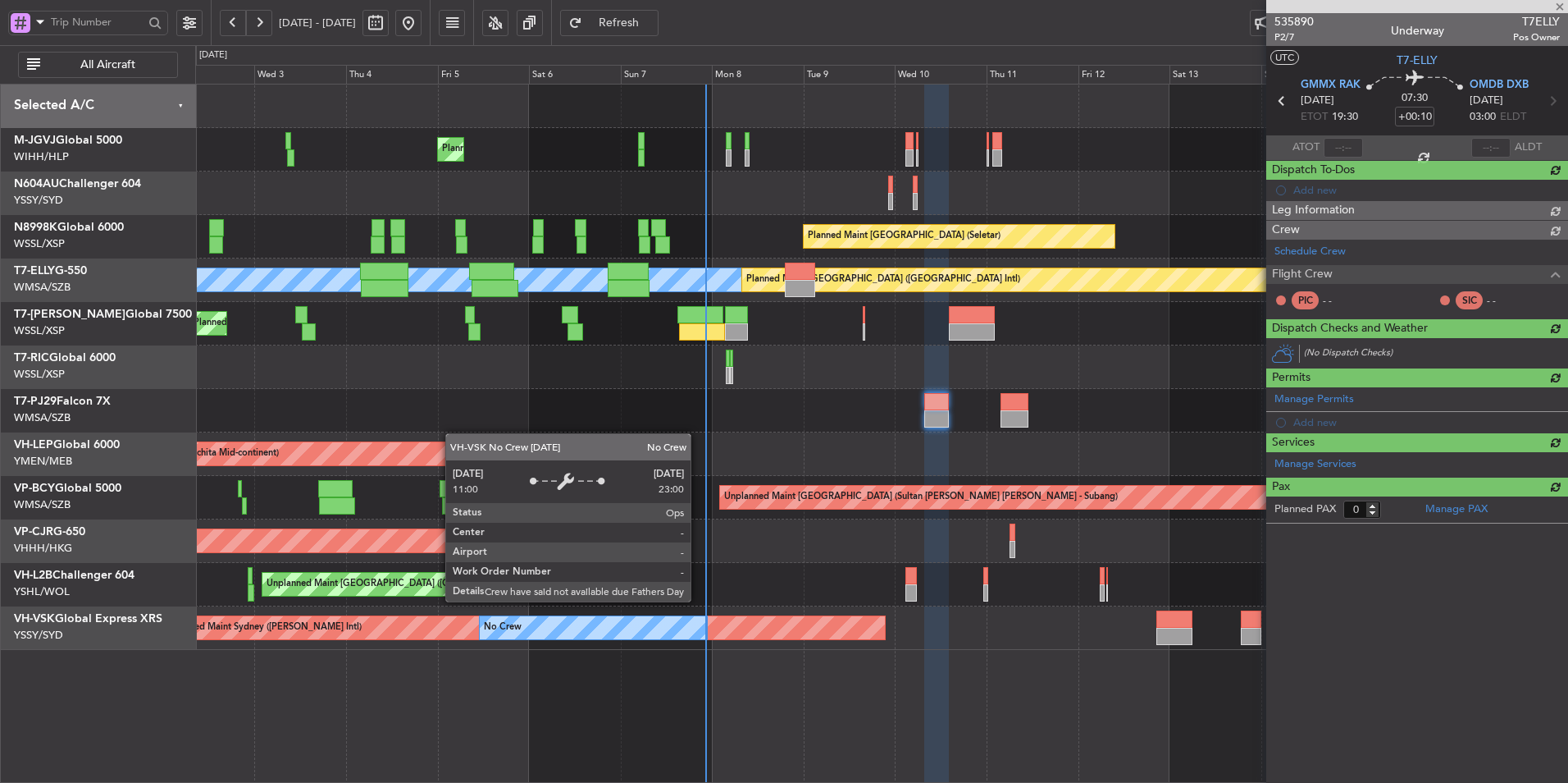
type input "+00:25"
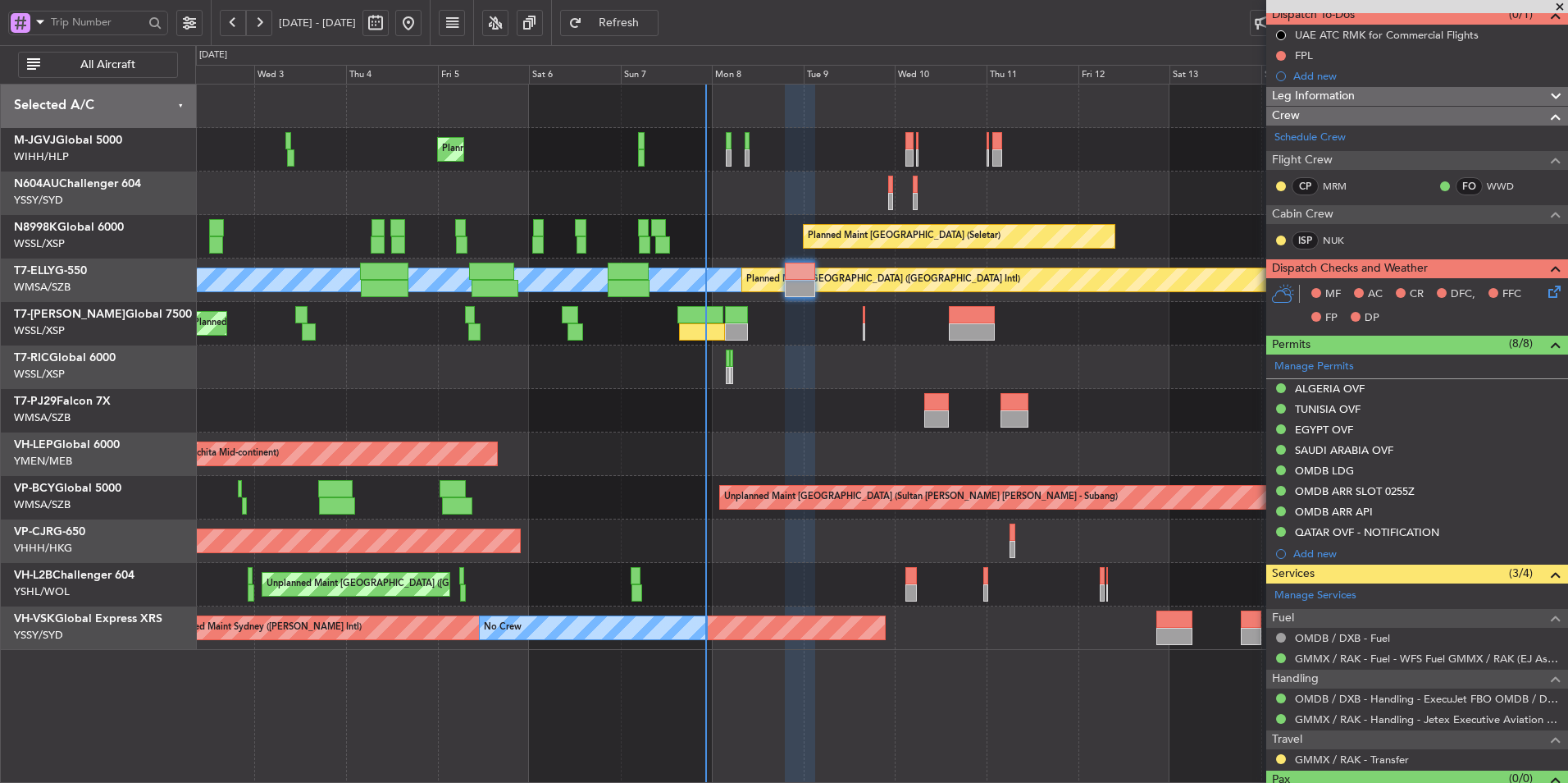
scroll to position [188, 0]
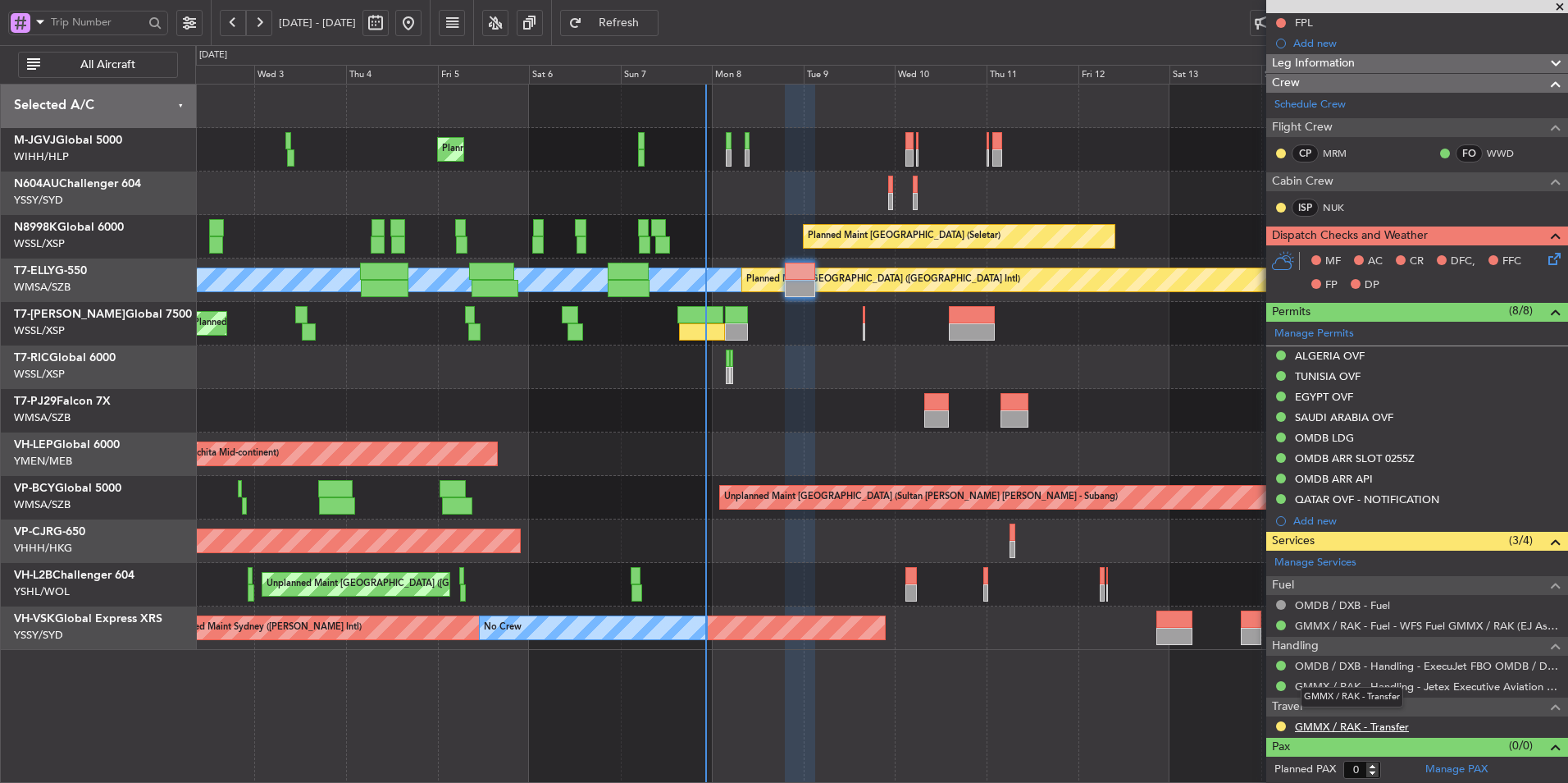
click at [1364, 730] on link "GMMX / RAK - Transfer" at bounding box center [1352, 726] width 114 height 14
